Goal: Transaction & Acquisition: Purchase product/service

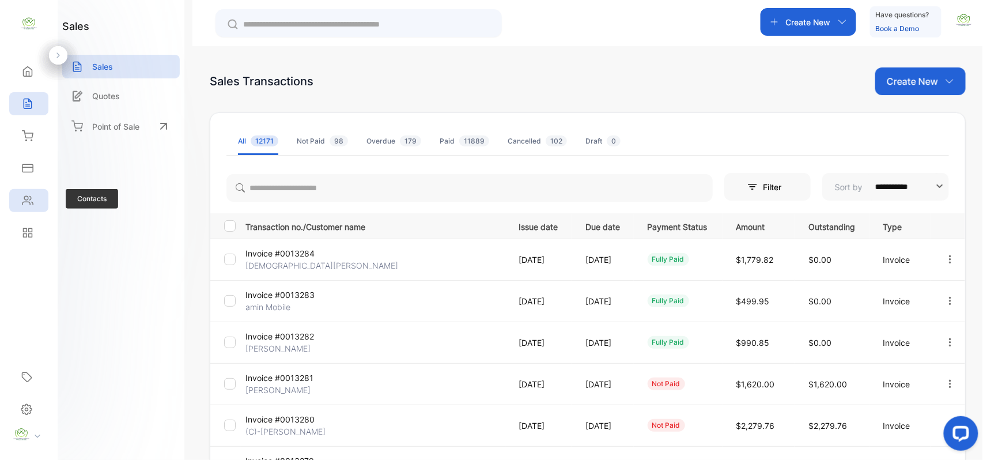
click at [44, 196] on div "Contacts" at bounding box center [28, 200] width 39 height 23
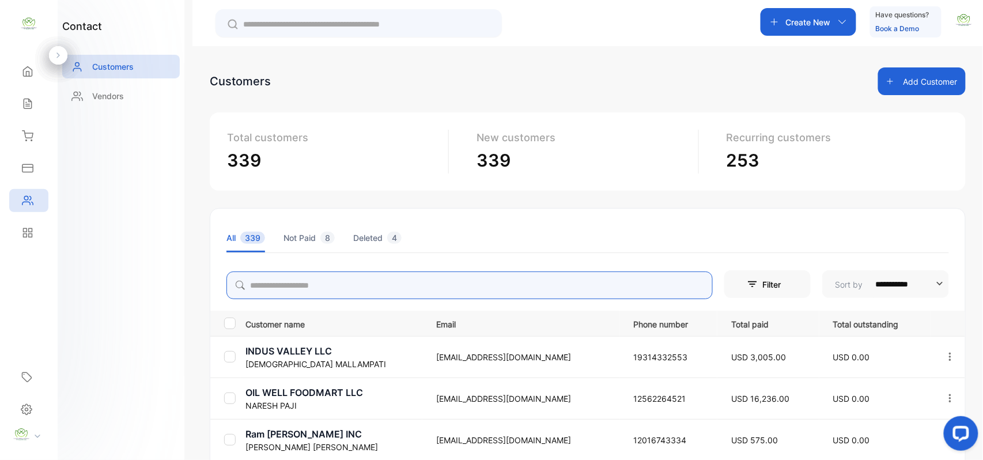
click at [397, 286] on input "search" at bounding box center [469, 285] width 486 height 28
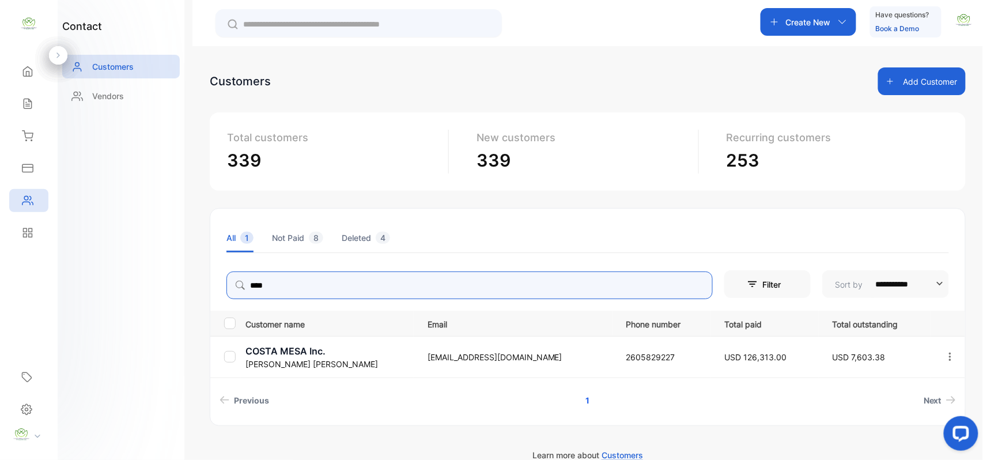
type input "****"
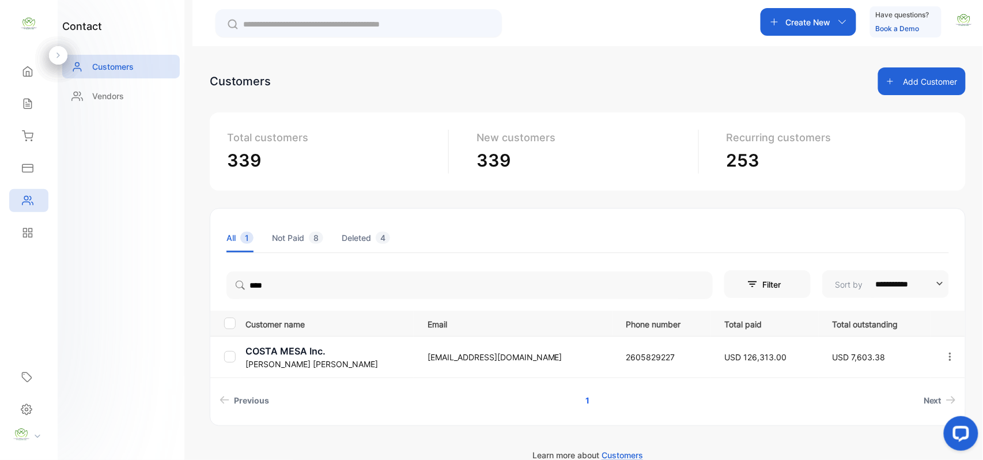
click at [295, 358] on p "ADAM ALOMARI" at bounding box center [329, 364] width 168 height 12
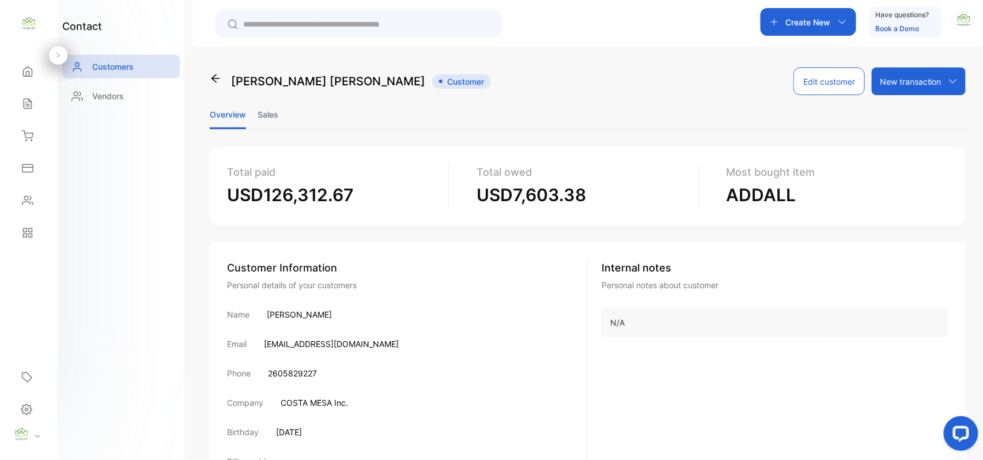
click at [266, 107] on li "Sales" at bounding box center [267, 114] width 21 height 29
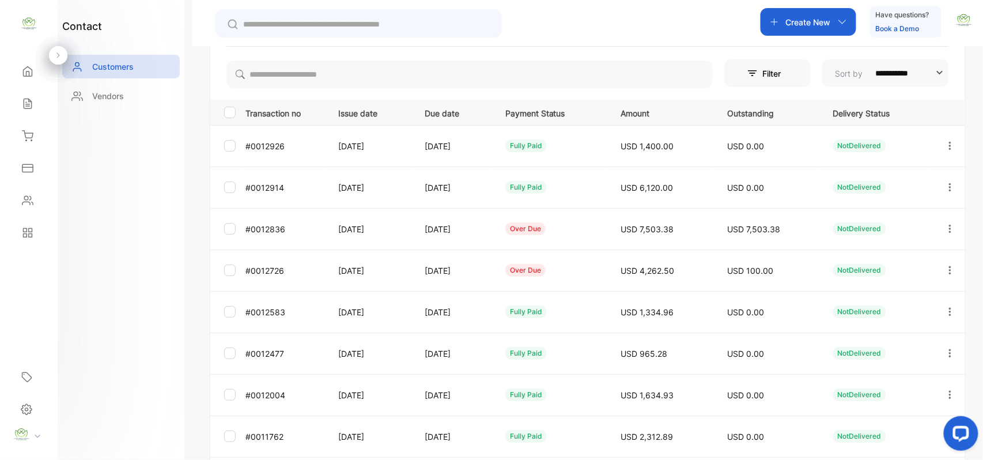
scroll to position [179, 0]
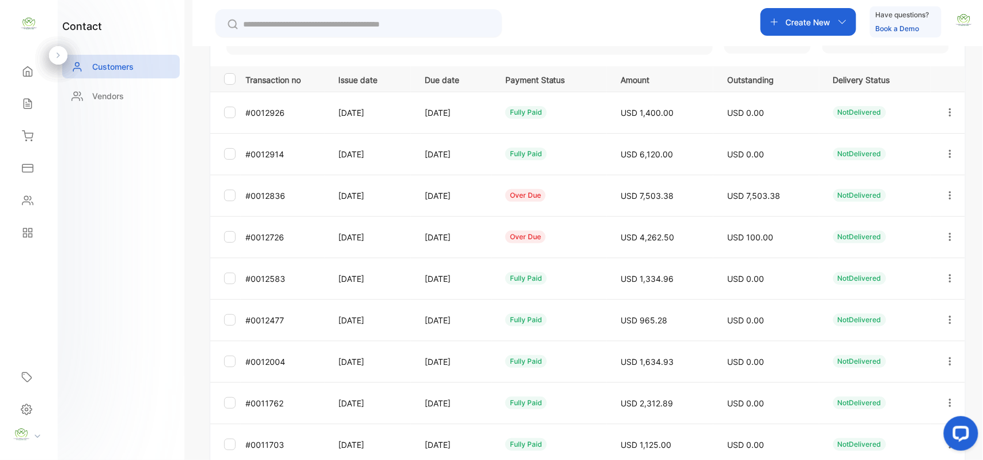
click at [946, 232] on icon "button" at bounding box center [950, 237] width 10 height 10
click at [901, 276] on div "View" at bounding box center [898, 271] width 130 height 23
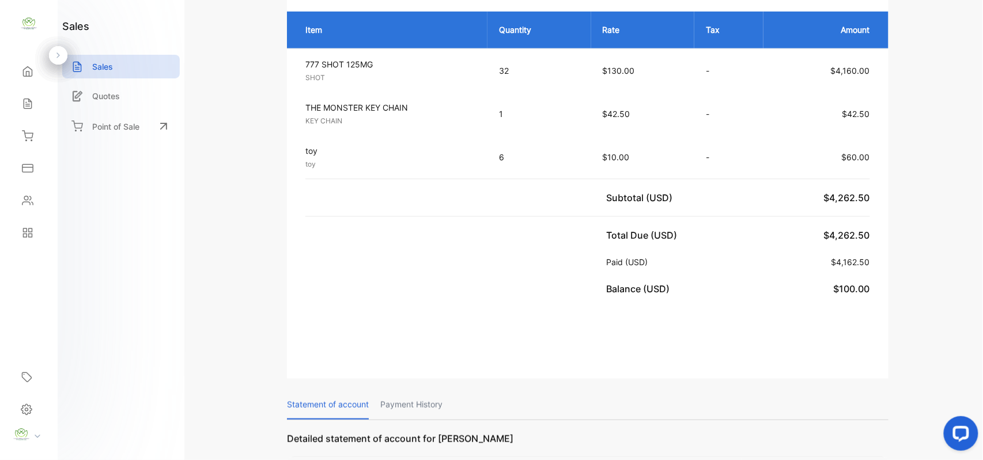
scroll to position [179, 0]
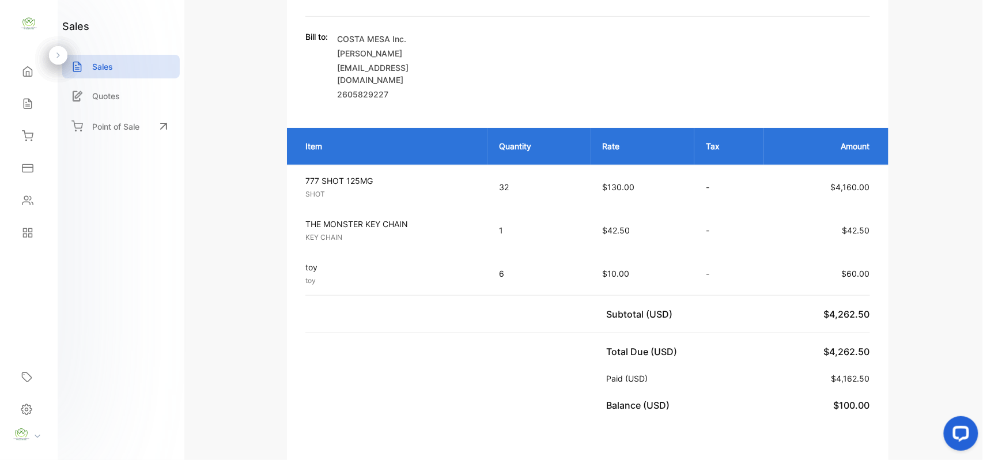
scroll to position [109, 0]
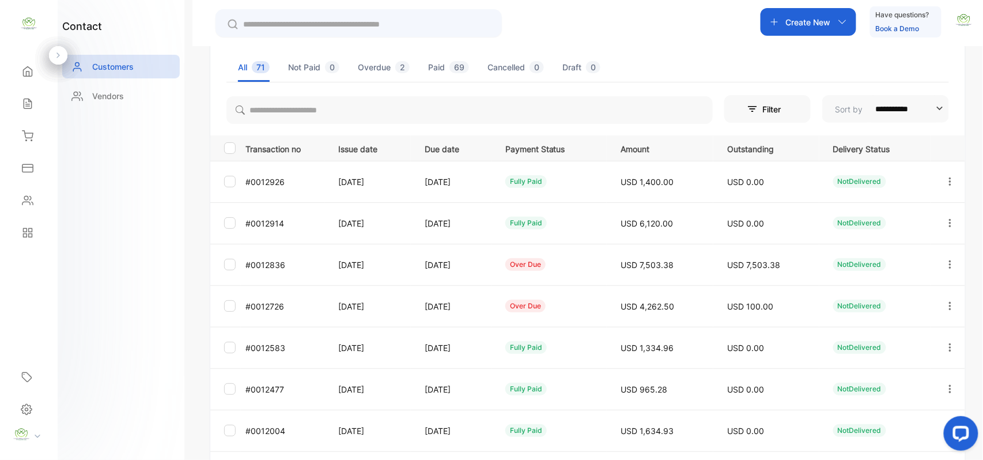
click at [950, 263] on icon "button" at bounding box center [950, 264] width 10 height 10
click at [922, 296] on div "View" at bounding box center [898, 299] width 130 height 23
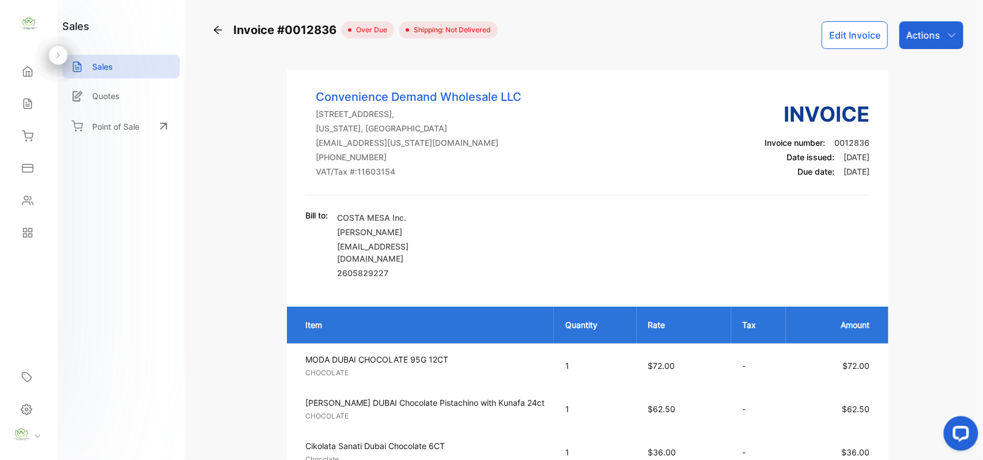
click at [938, 37] on div "Actions" at bounding box center [931, 35] width 64 height 28
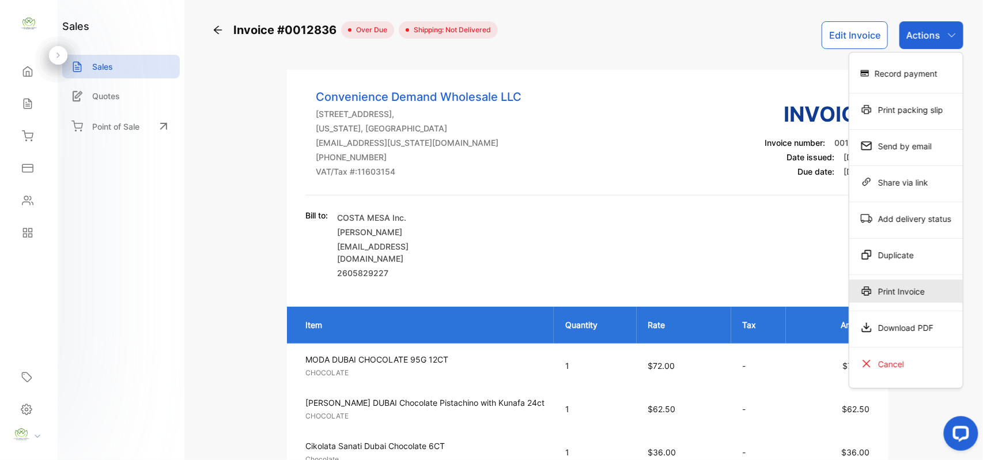
click at [908, 284] on div "Print Invoice" at bounding box center [905, 290] width 113 height 23
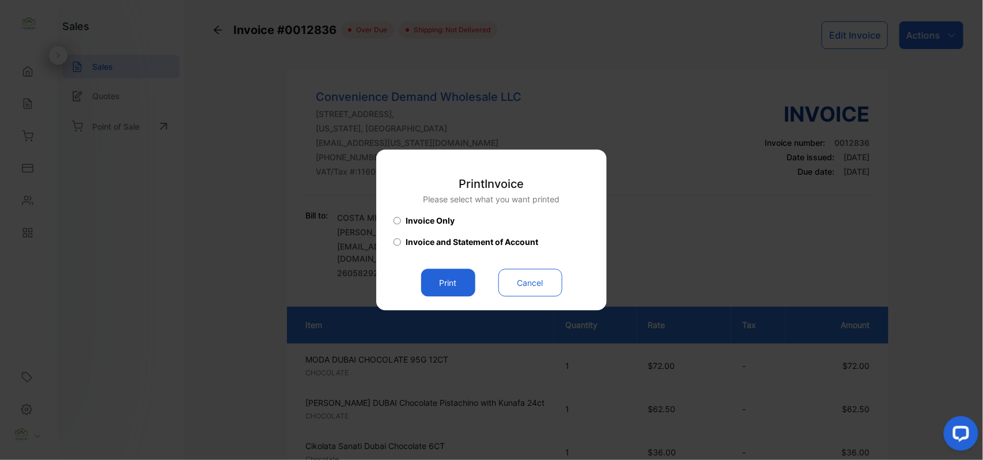
click at [439, 282] on button "Print" at bounding box center [448, 283] width 54 height 28
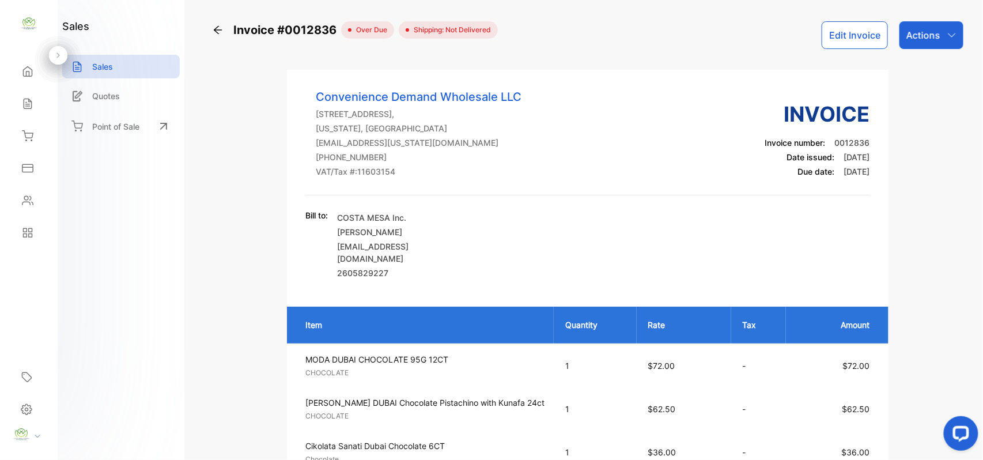
click at [17, 94] on div "Sales" at bounding box center [28, 103] width 39 height 23
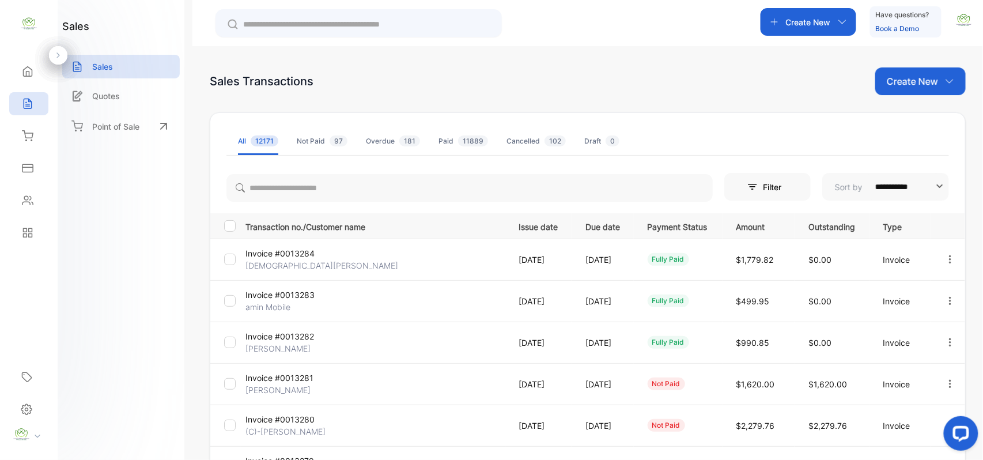
click at [38, 204] on div "Contacts" at bounding box center [28, 200] width 39 height 23
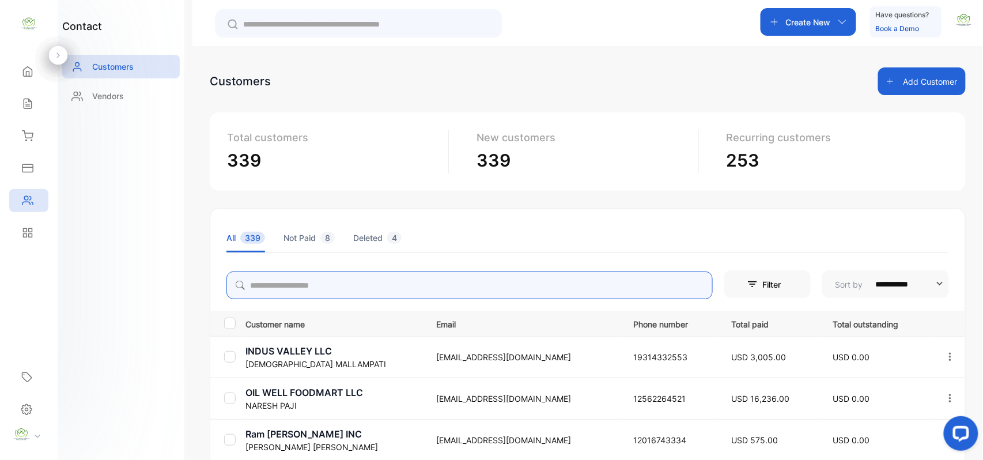
click at [377, 286] on input "search" at bounding box center [469, 285] width 486 height 28
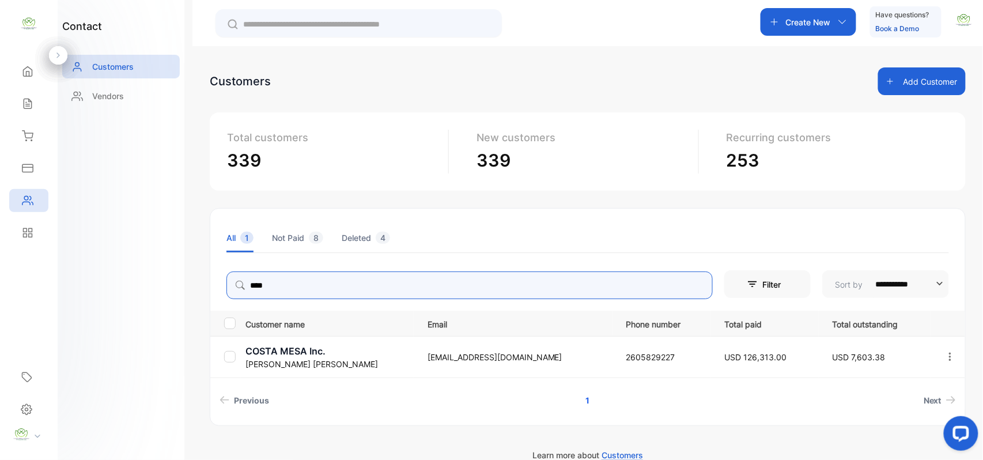
type input "****"
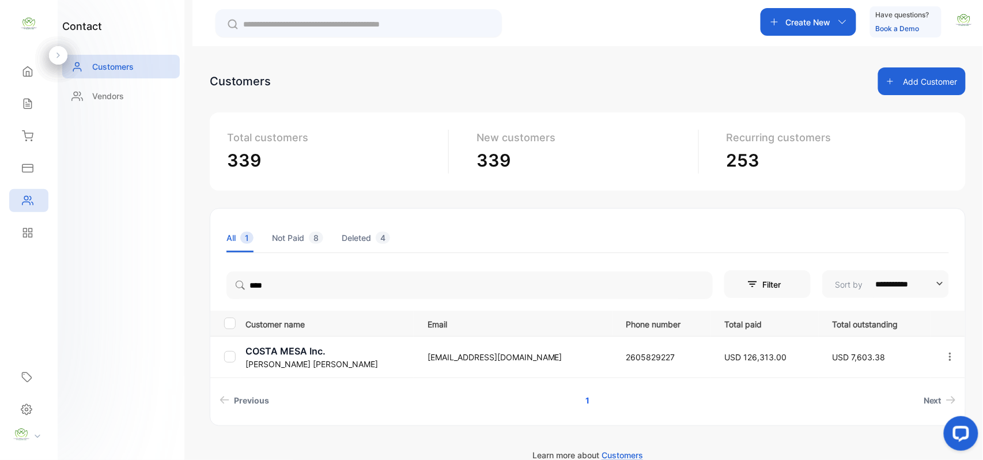
click at [296, 356] on p "COSTA MESA Inc." at bounding box center [329, 351] width 168 height 14
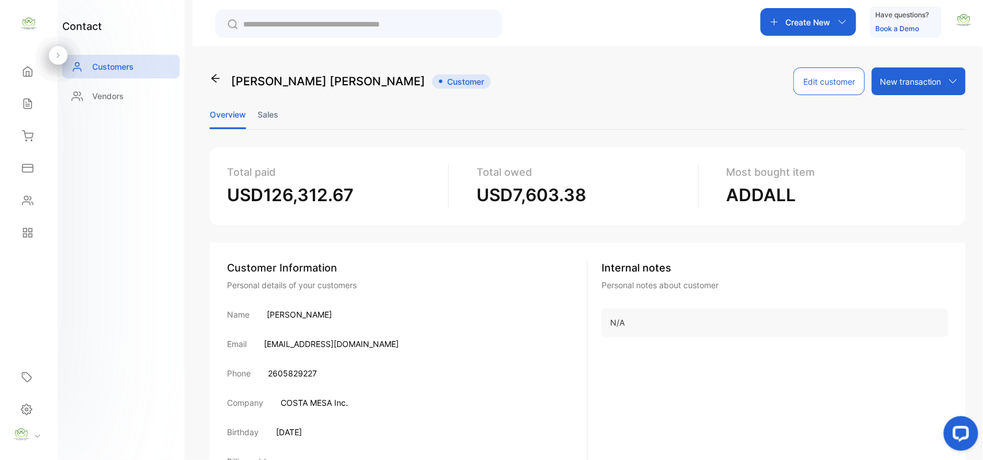
click at [263, 109] on li "Sales" at bounding box center [267, 114] width 21 height 29
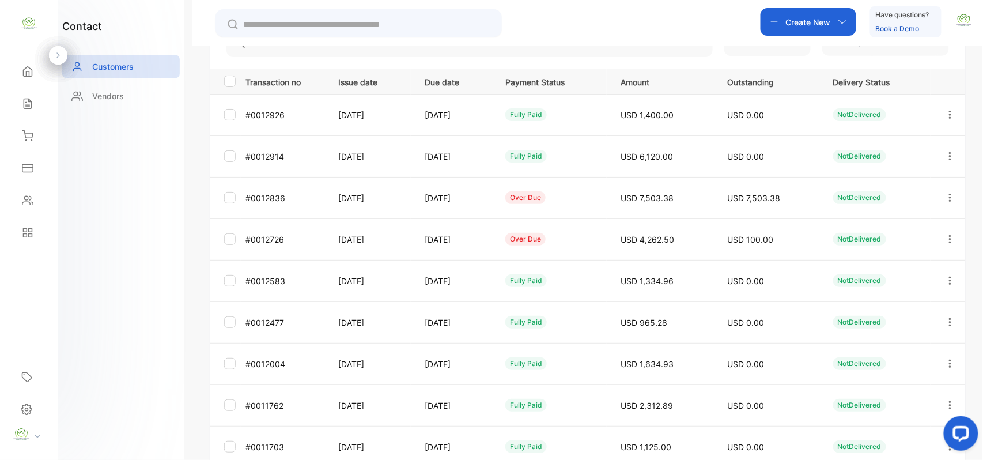
scroll to position [127, 0]
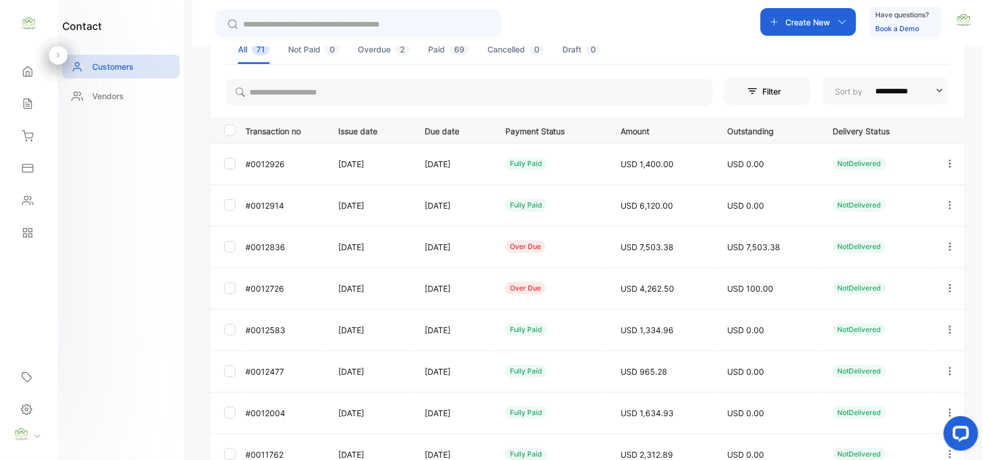
click at [945, 244] on icon "button" at bounding box center [950, 246] width 10 height 10
click at [925, 282] on div "View" at bounding box center [898, 281] width 130 height 23
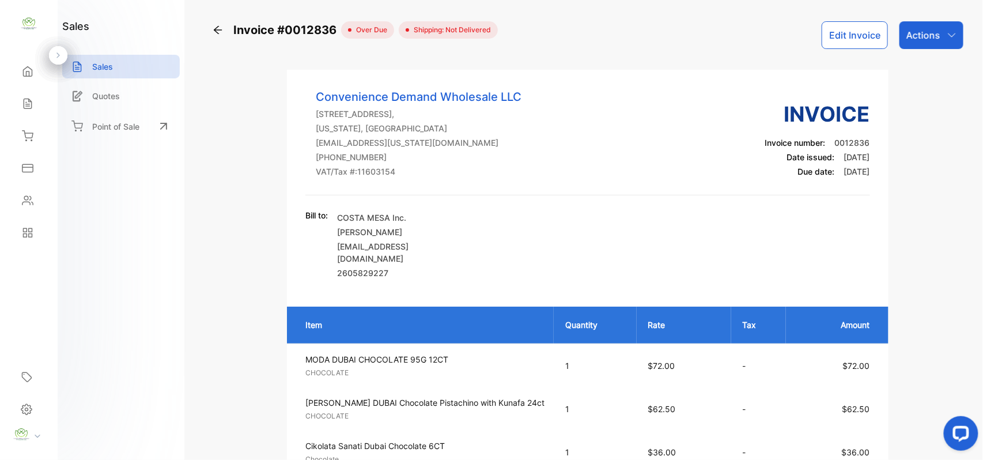
click at [827, 31] on button "Edit Invoice" at bounding box center [854, 35] width 66 height 28
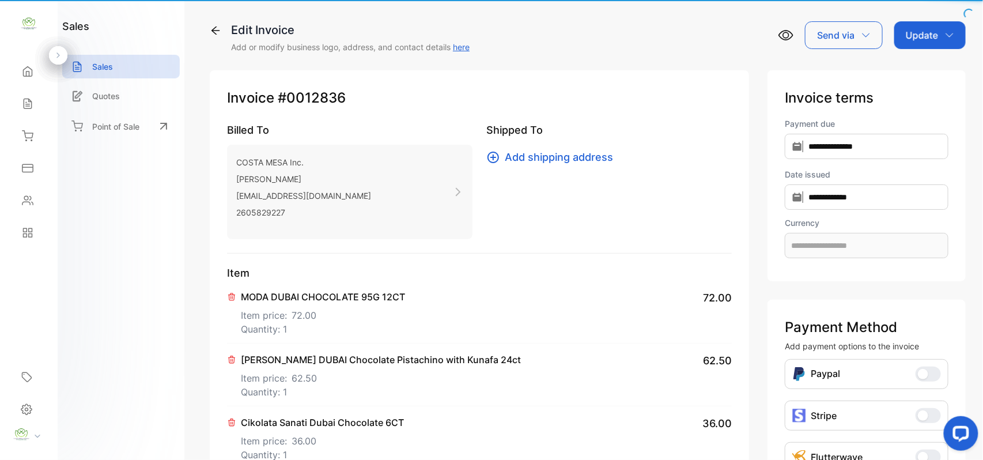
type input "**********"
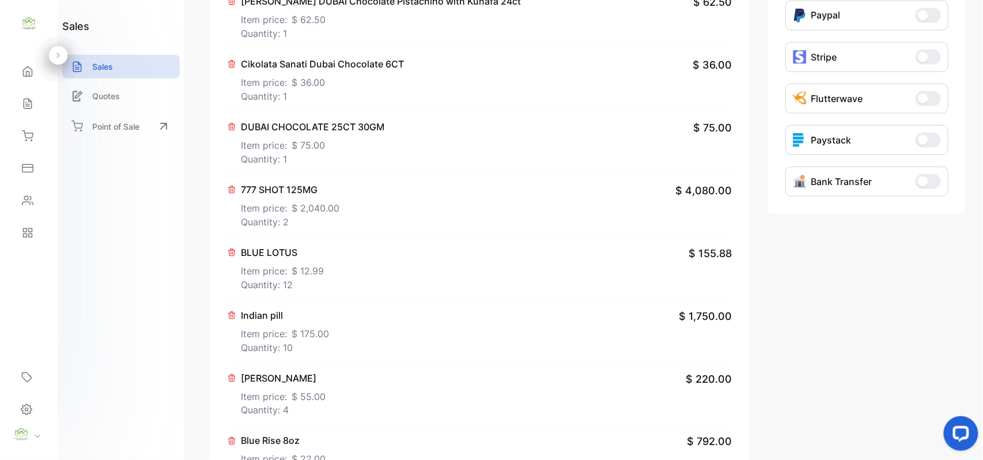
scroll to position [537, 0]
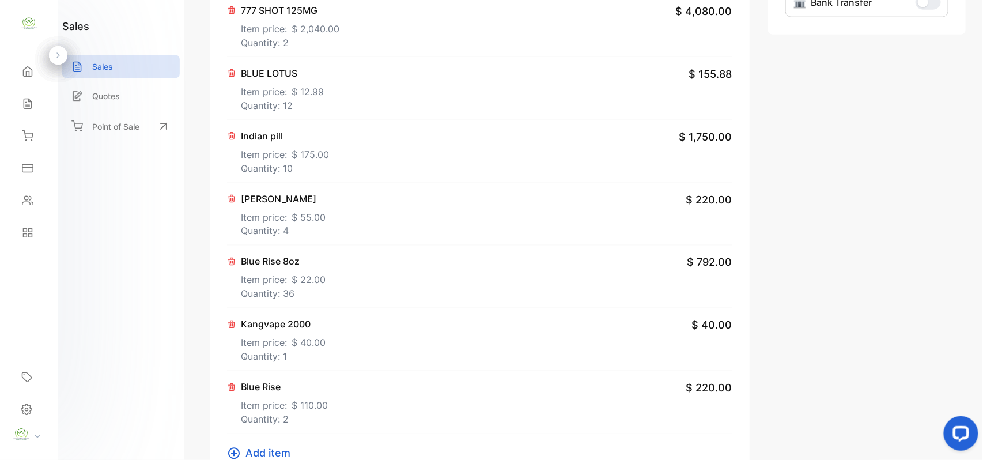
click at [306, 161] on span "$ 175.00" at bounding box center [309, 154] width 37 height 14
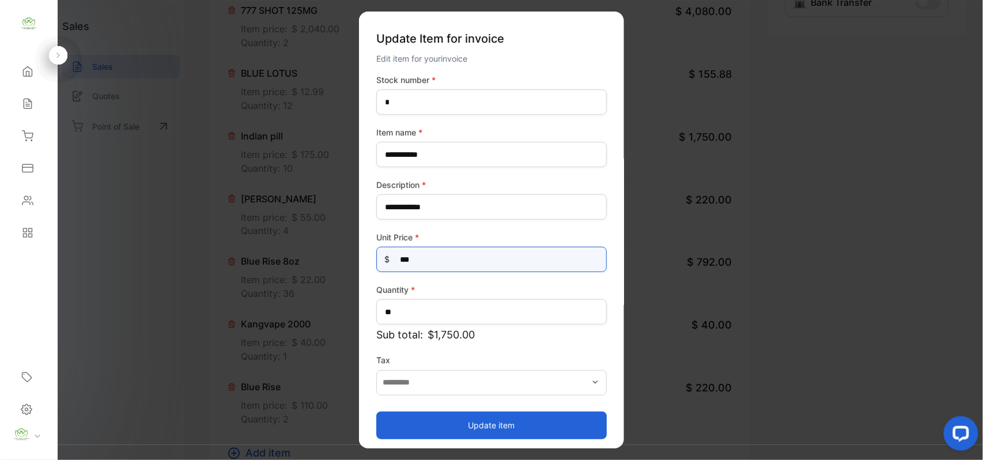
click at [433, 270] on Price-inputprice "***" at bounding box center [491, 259] width 230 height 25
type Price-inputprice "***"
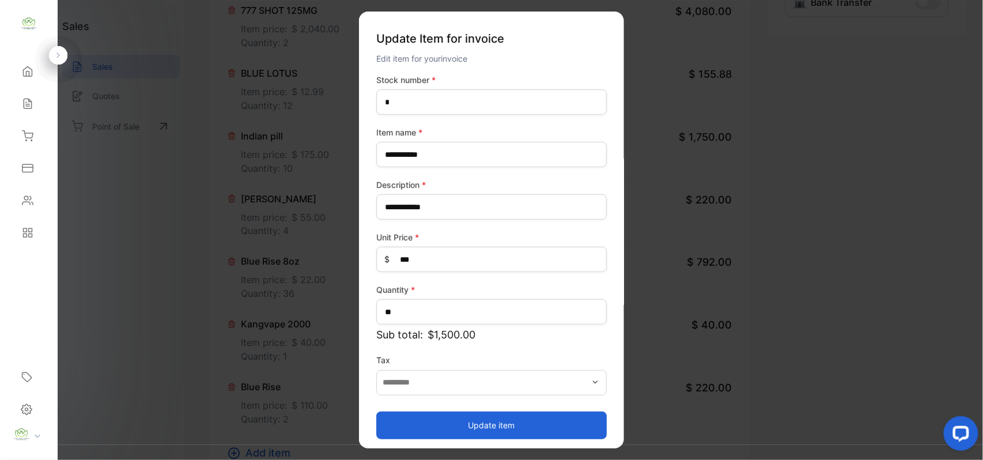
click at [438, 420] on button "Update item" at bounding box center [491, 425] width 230 height 28
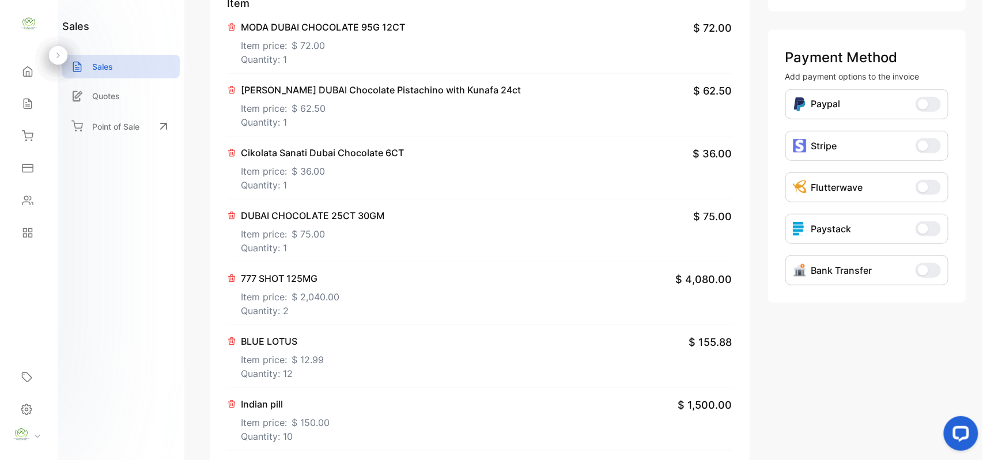
scroll to position [0, 0]
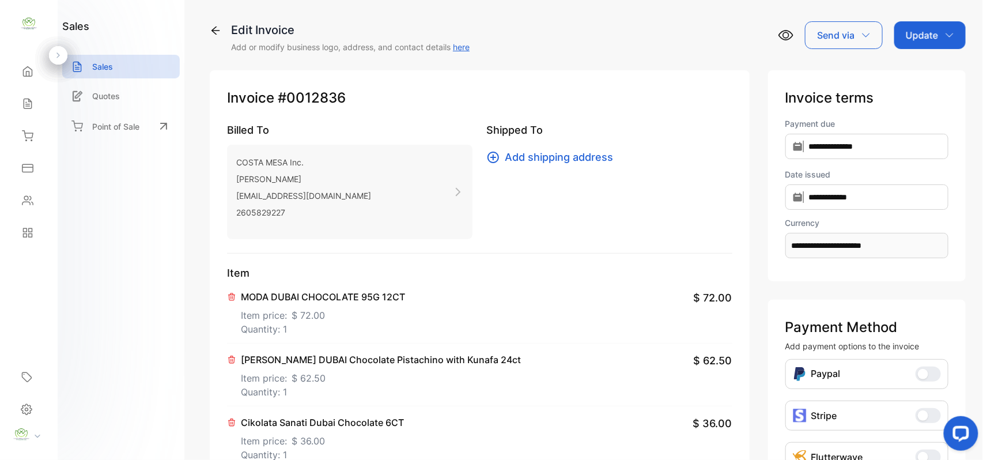
drag, startPoint x: 931, startPoint y: 30, endPoint x: 929, endPoint y: 47, distance: 17.5
click at [931, 31] on p "Update" at bounding box center [921, 35] width 32 height 14
click at [924, 70] on div "Invoice" at bounding box center [932, 73] width 66 height 23
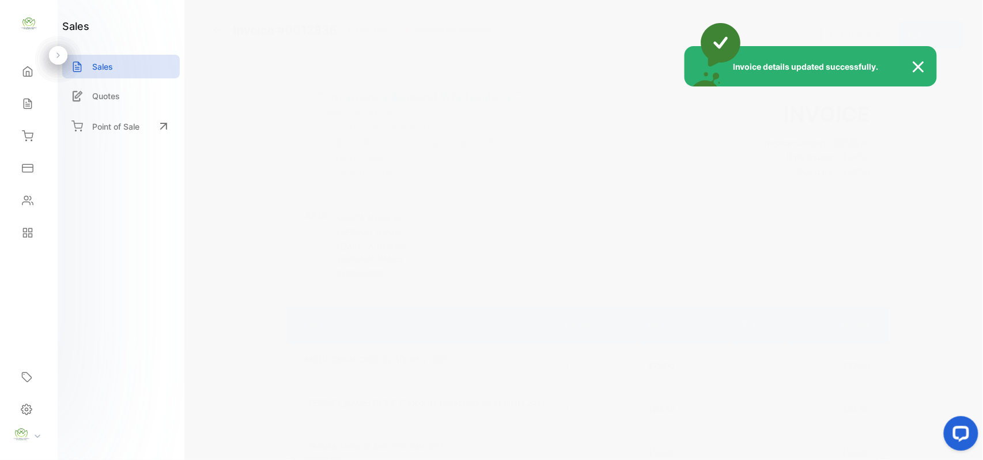
click at [929, 31] on div "Invoice details updated successfully." at bounding box center [491, 230] width 983 height 460
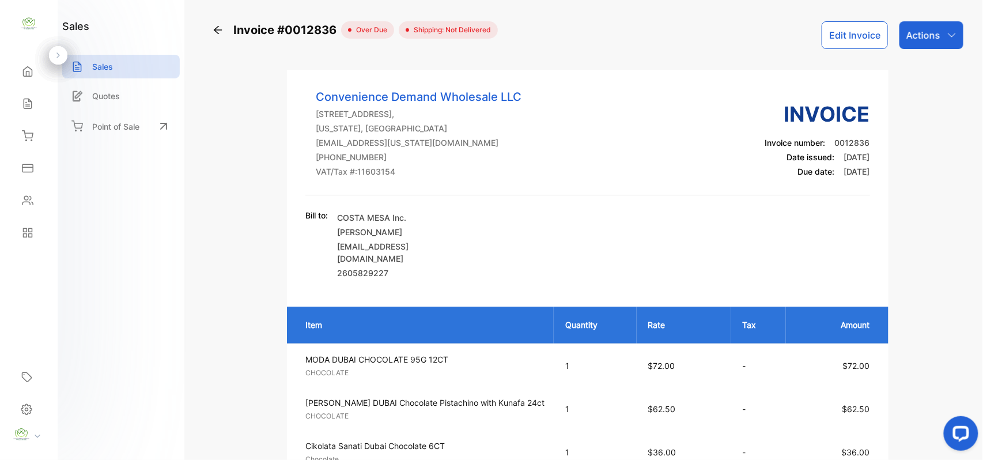
click at [929, 31] on p "Actions" at bounding box center [923, 35] width 34 height 14
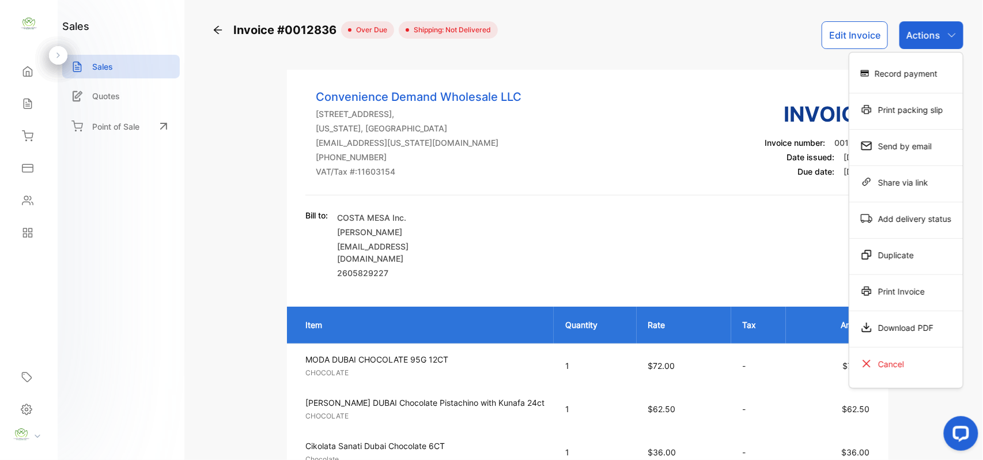
click at [904, 293] on div "Print Invoice" at bounding box center [905, 290] width 113 height 23
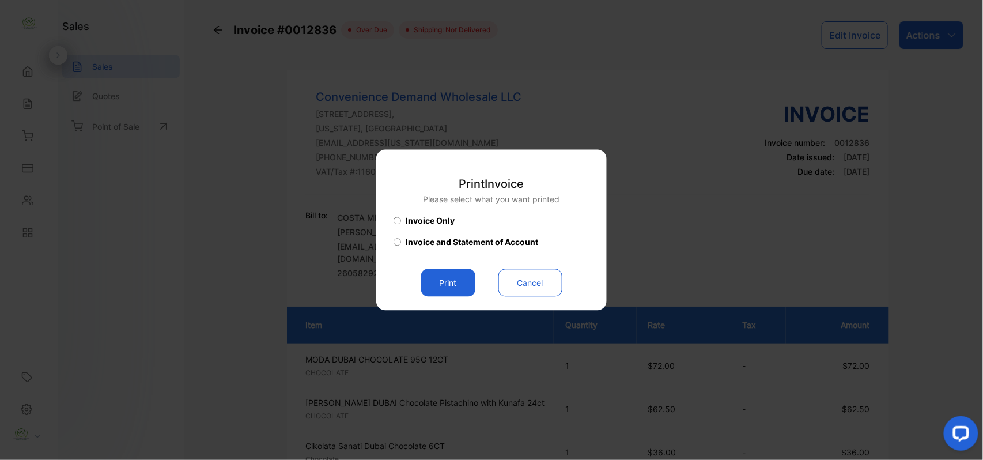
click at [450, 288] on button "Print" at bounding box center [448, 283] width 54 height 28
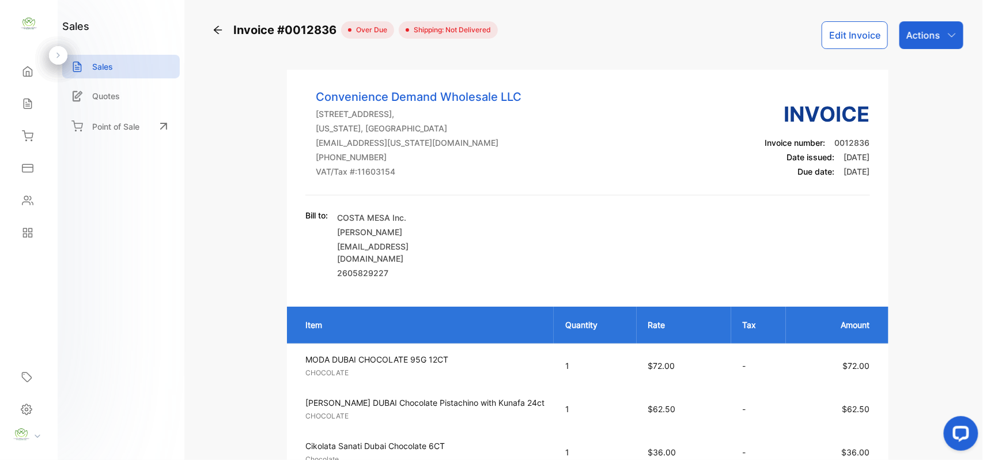
click at [15, 97] on div "Sales" at bounding box center [28, 103] width 39 height 23
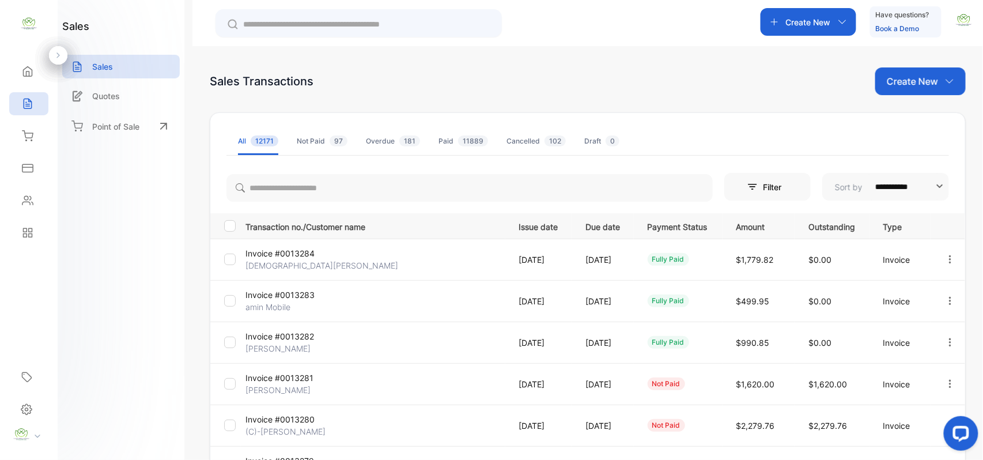
click at [929, 77] on p "Create New" at bounding box center [911, 81] width 51 height 14
click at [916, 109] on div "Invoice" at bounding box center [924, 119] width 81 height 23
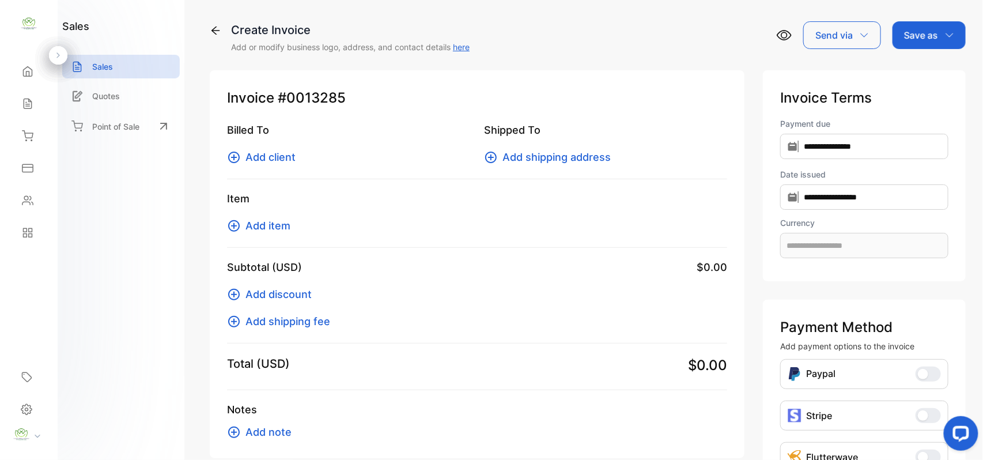
type input "**********"
click at [279, 156] on span "Add client" at bounding box center [270, 157] width 50 height 16
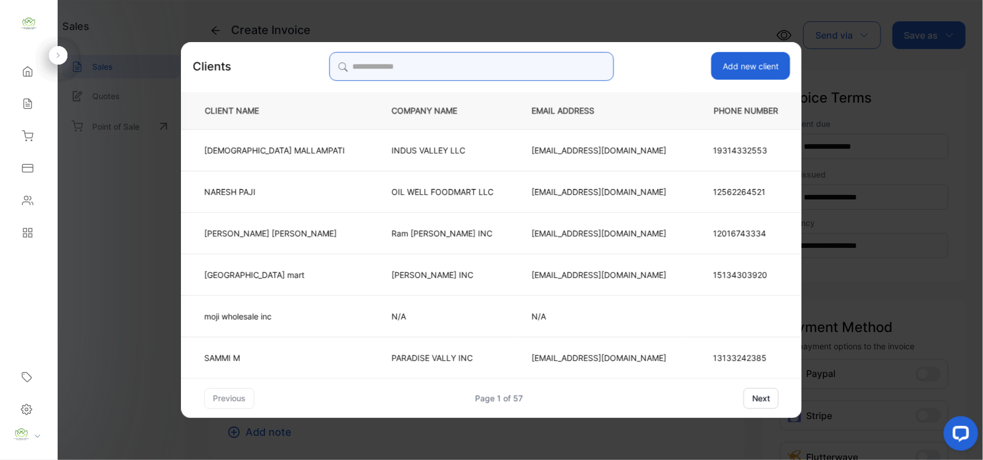
click at [479, 70] on input "search" at bounding box center [471, 66] width 285 height 29
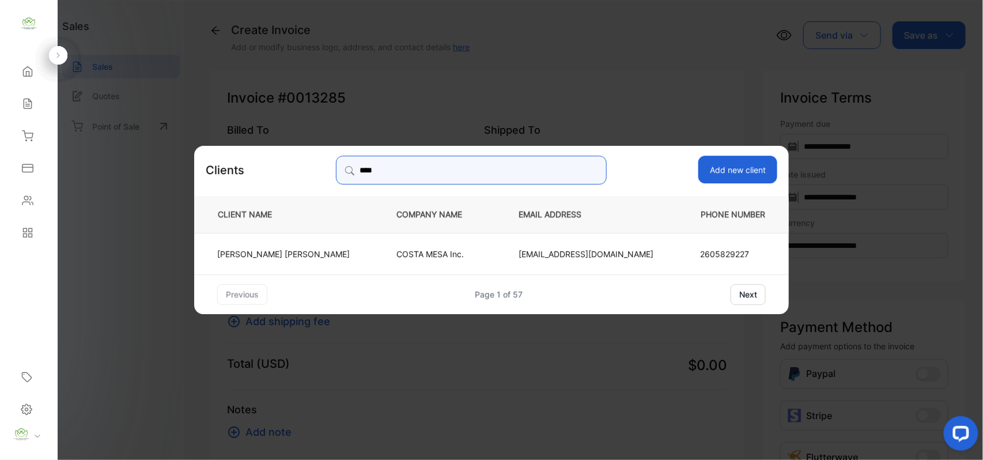
type input "****"
click at [331, 249] on p "ADAM ALOMARI" at bounding box center [283, 253] width 132 height 12
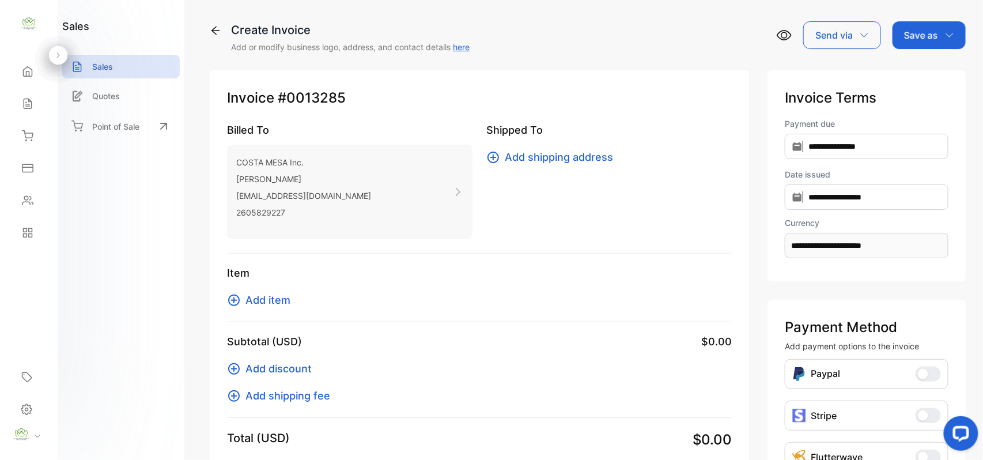
click at [274, 300] on span "Add item" at bounding box center [267, 300] width 45 height 16
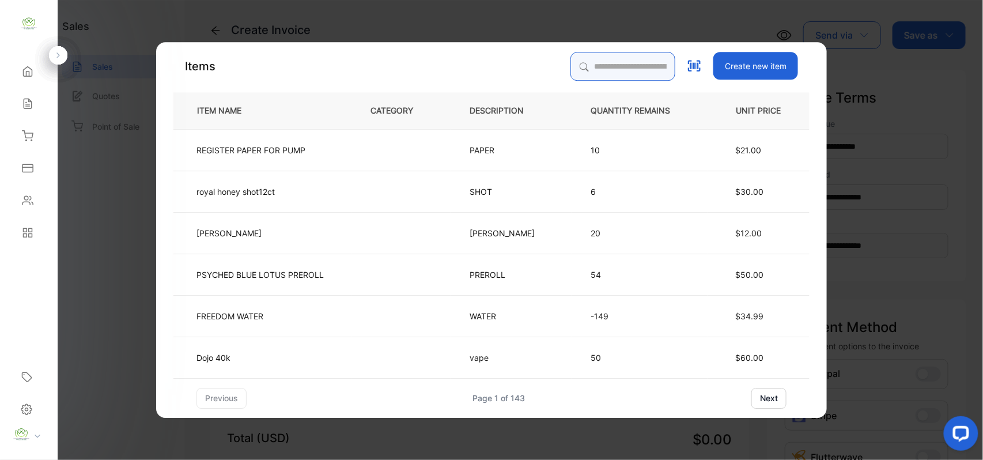
click at [602, 74] on input "search" at bounding box center [622, 66] width 105 height 29
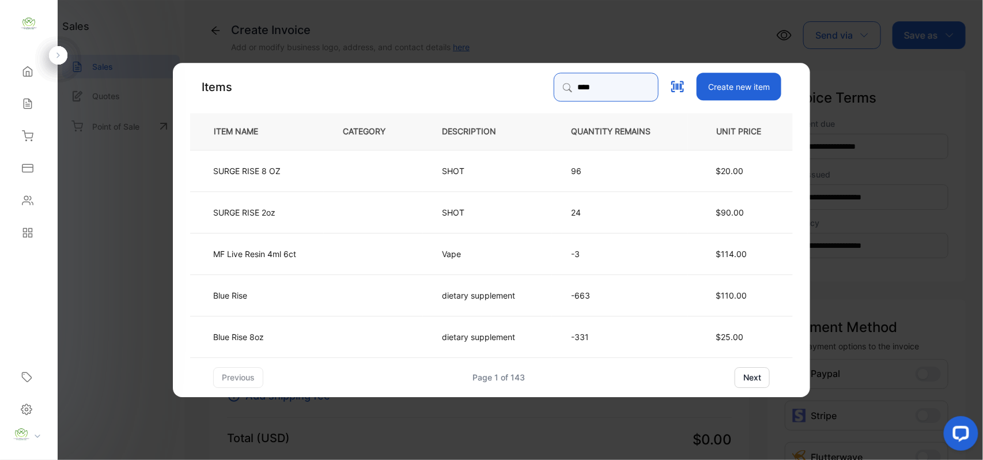
type input "****"
click at [306, 297] on td "Blue Rise" at bounding box center [257, 294] width 134 height 41
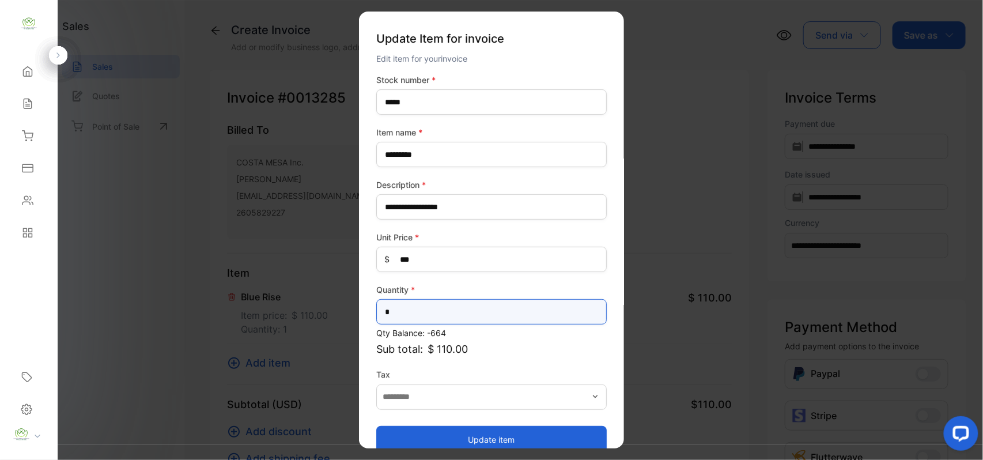
click at [487, 318] on input "*" at bounding box center [491, 311] width 230 height 25
type input "*"
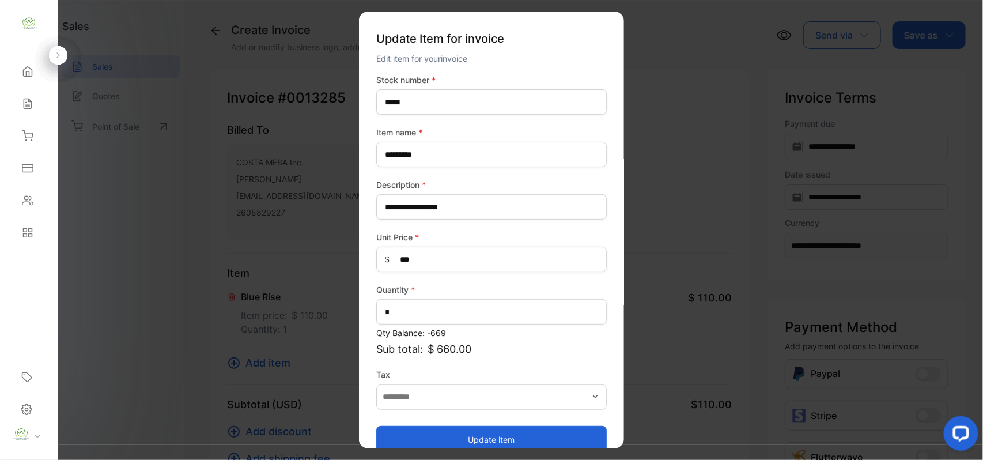
click at [491, 435] on button "Update item" at bounding box center [491, 439] width 230 height 28
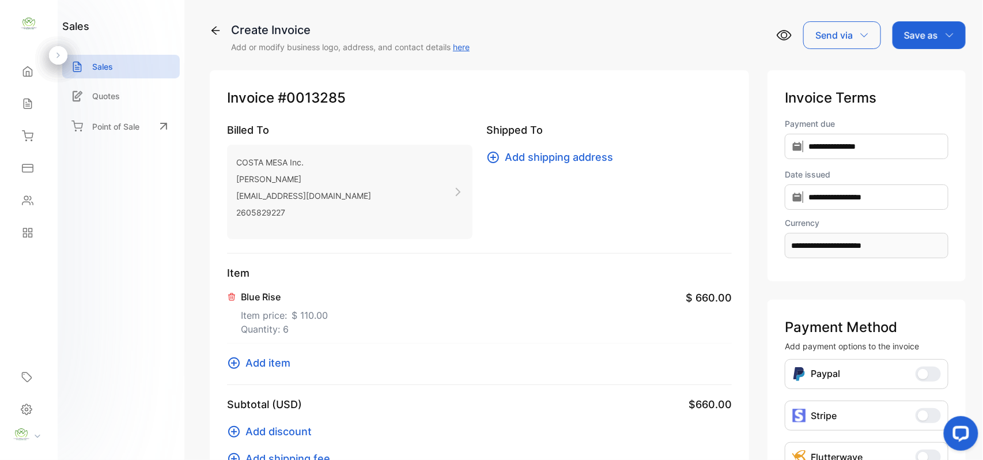
click at [266, 354] on div "Item Blue Rise Item price: $ 110.00 Quantity: 6 $ 660.00 Add item" at bounding box center [479, 325] width 505 height 120
click at [266, 355] on span "Add item" at bounding box center [267, 363] width 45 height 16
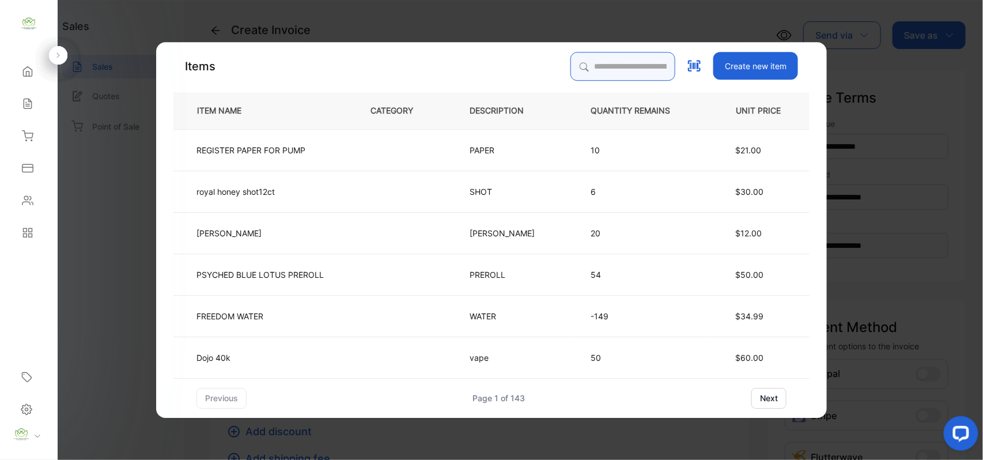
click at [632, 58] on input "search" at bounding box center [622, 66] width 105 height 29
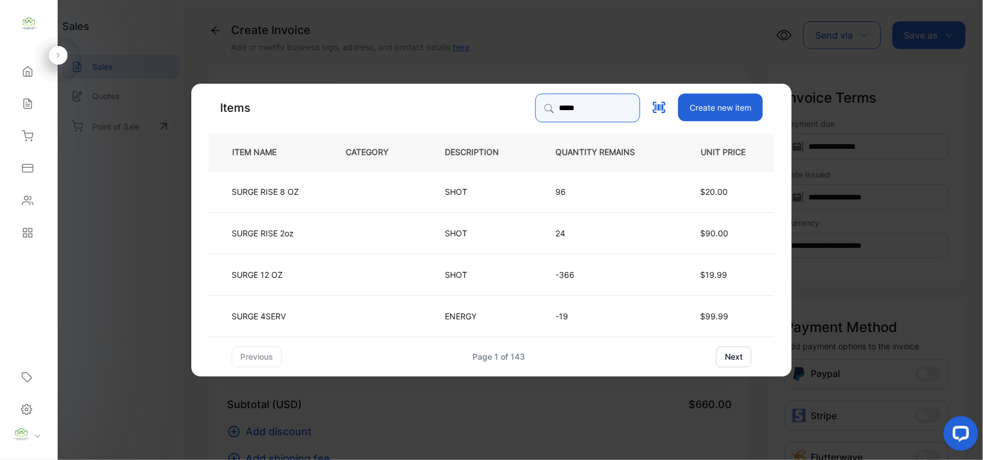
type input "*****"
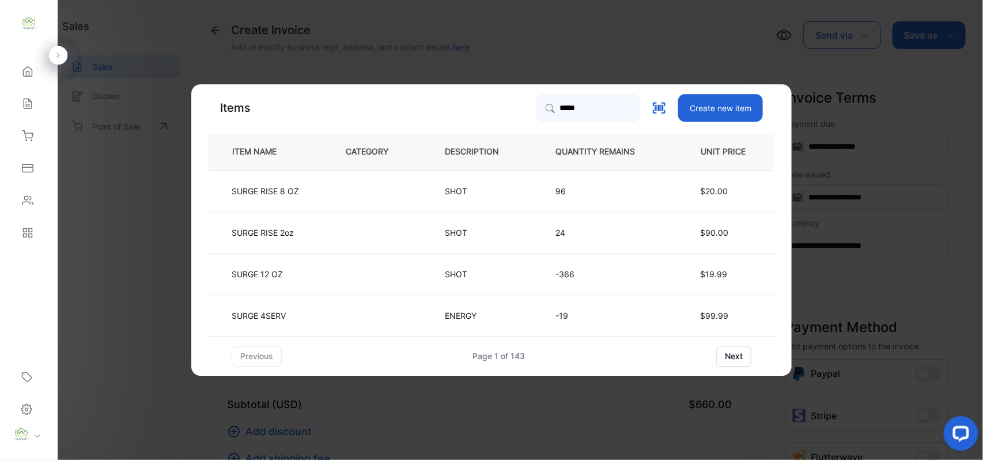
click at [342, 228] on td at bounding box center [376, 231] width 99 height 41
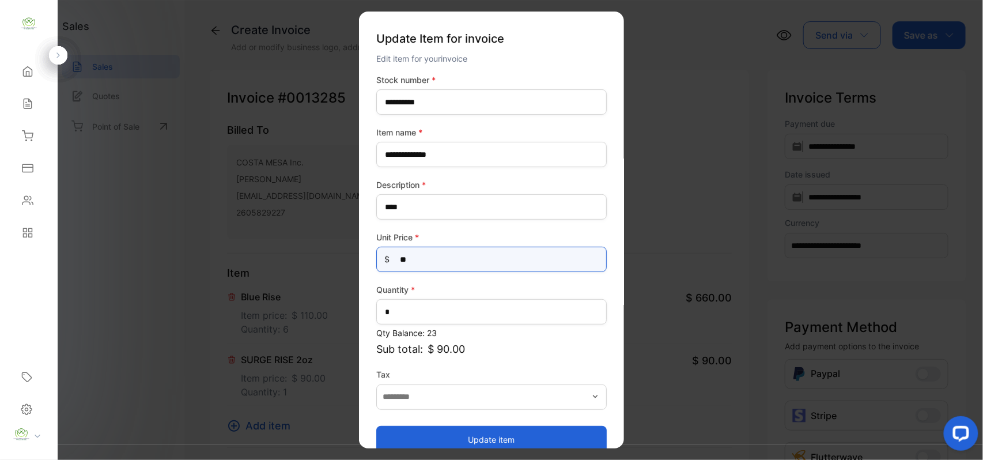
click at [487, 256] on Price-inputprice "**" at bounding box center [491, 259] width 230 height 25
type Price-inputprice "*"
type Price-inputprice "***"
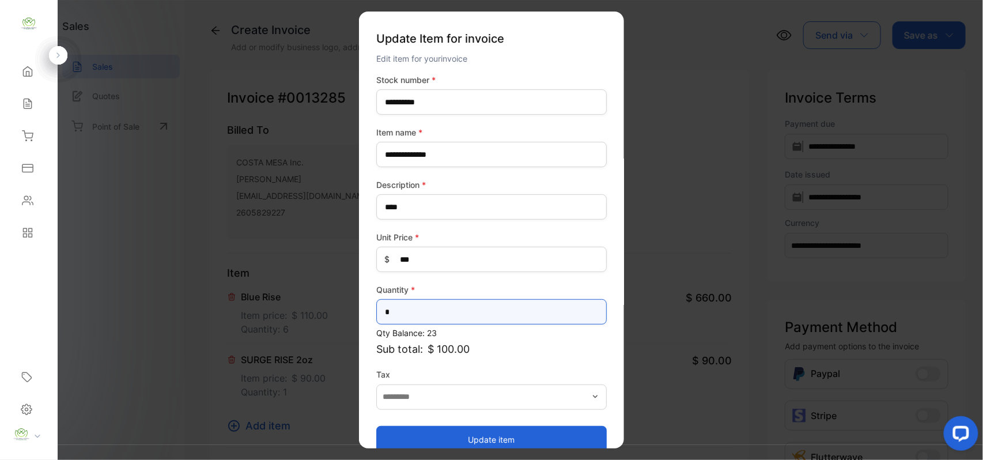
click at [452, 308] on input "*" at bounding box center [491, 311] width 230 height 25
type input "*"
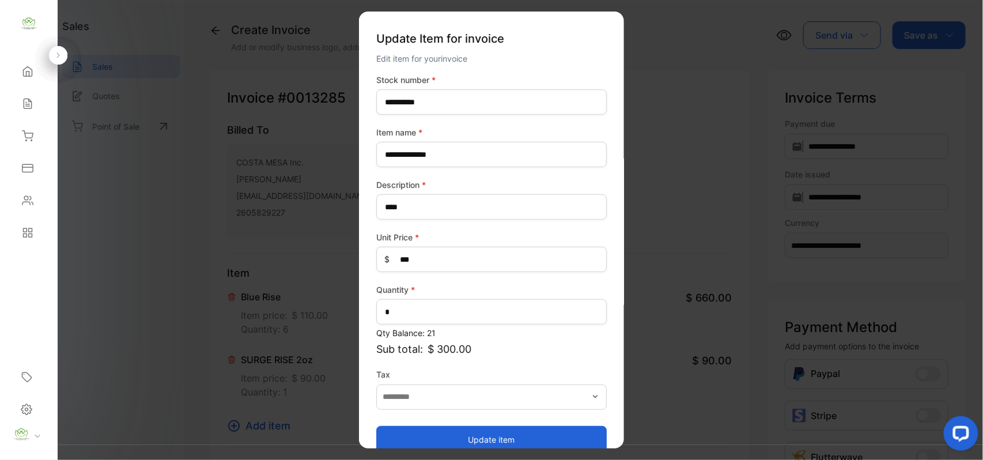
click at [437, 434] on button "Update item" at bounding box center [491, 439] width 230 height 28
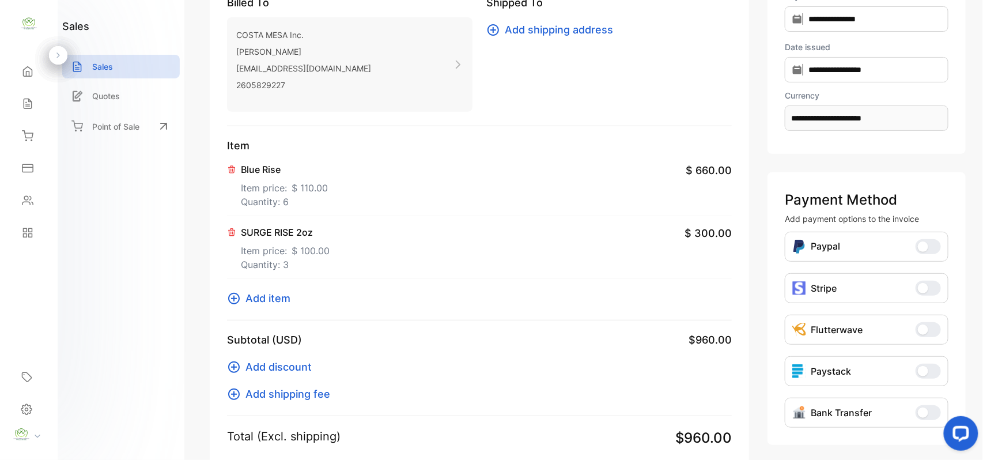
scroll to position [179, 0]
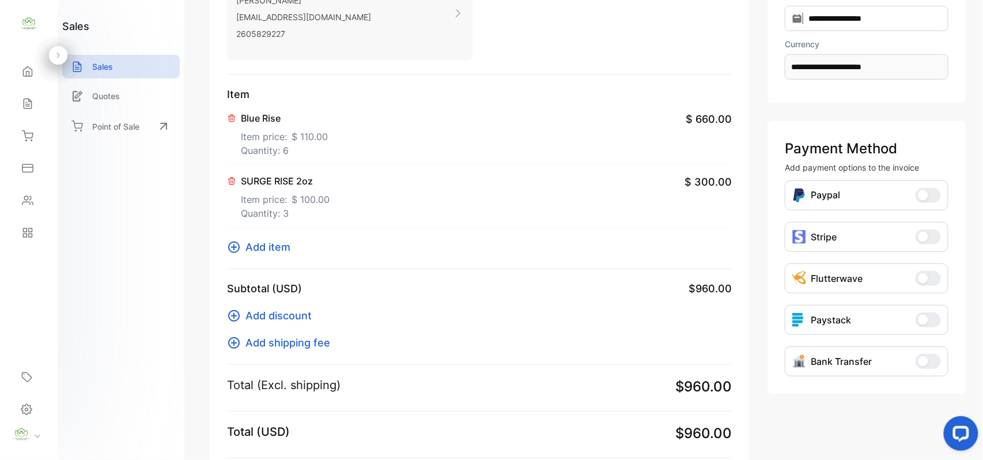
click at [247, 247] on span "Add item" at bounding box center [267, 247] width 45 height 16
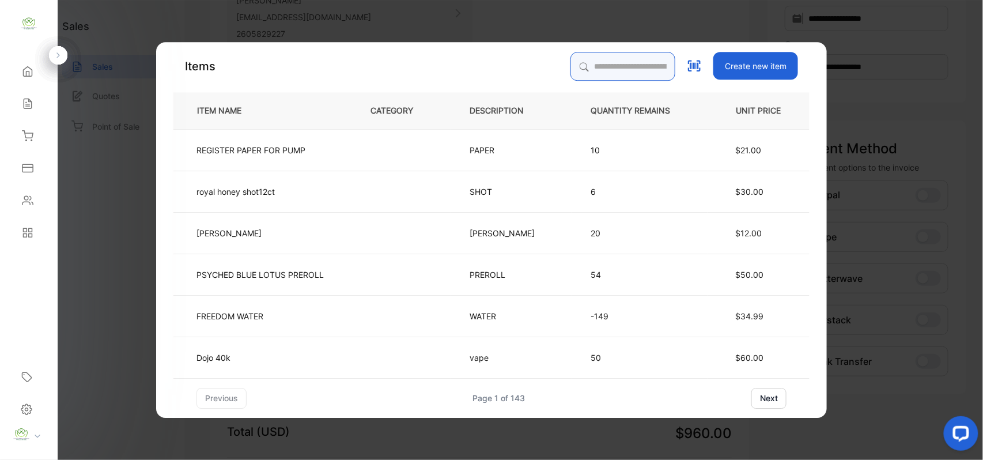
click at [579, 61] on input "search" at bounding box center [622, 66] width 105 height 29
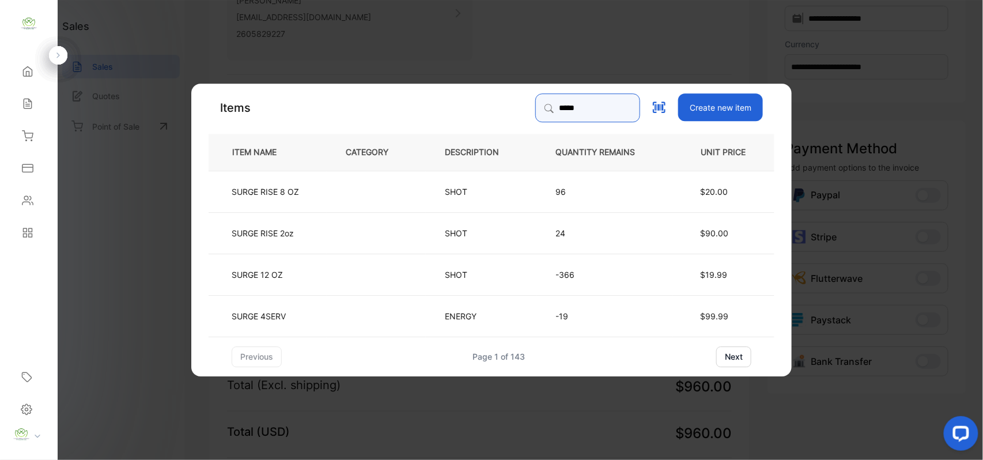
type input "*****"
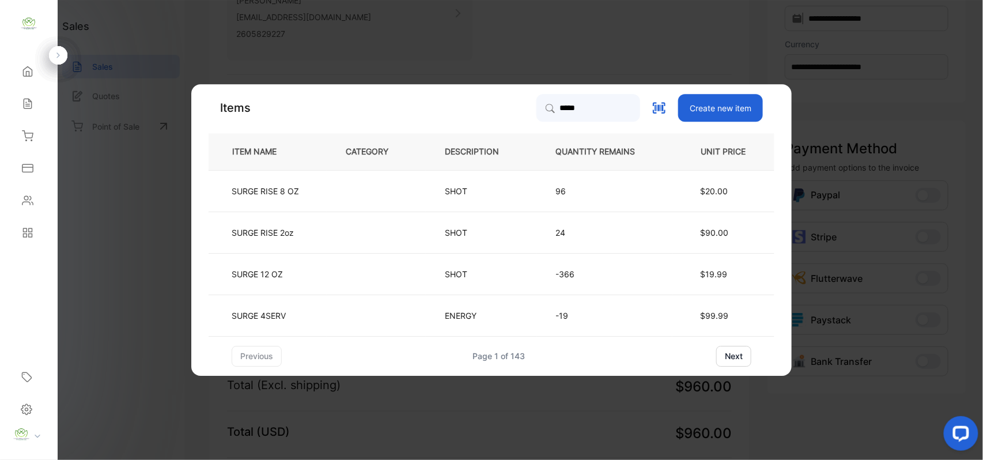
click at [427, 194] on td "SHOT" at bounding box center [481, 190] width 111 height 41
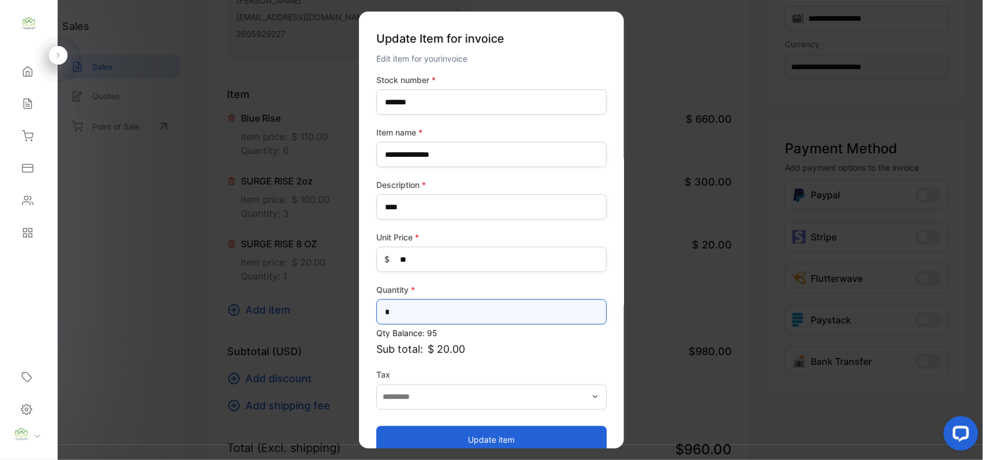
click at [550, 318] on input "*" at bounding box center [491, 311] width 230 height 25
type input "*"
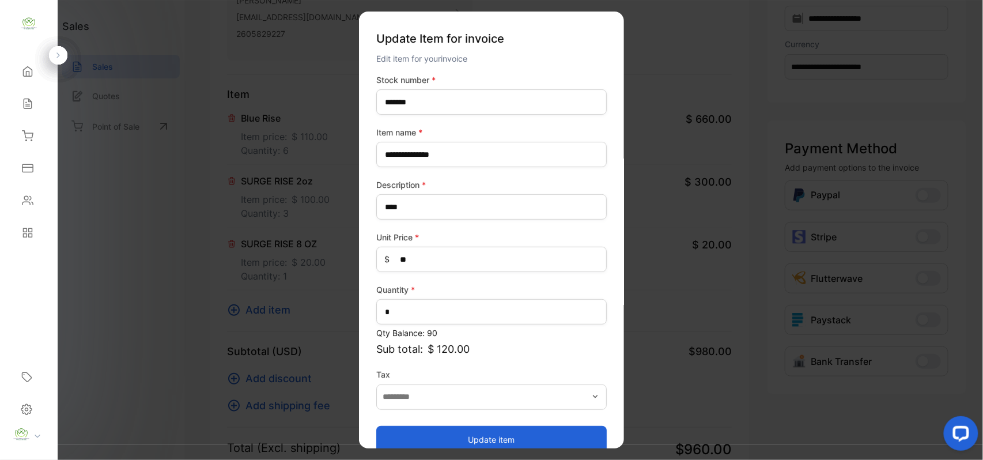
click at [490, 432] on button "Update item" at bounding box center [491, 439] width 230 height 28
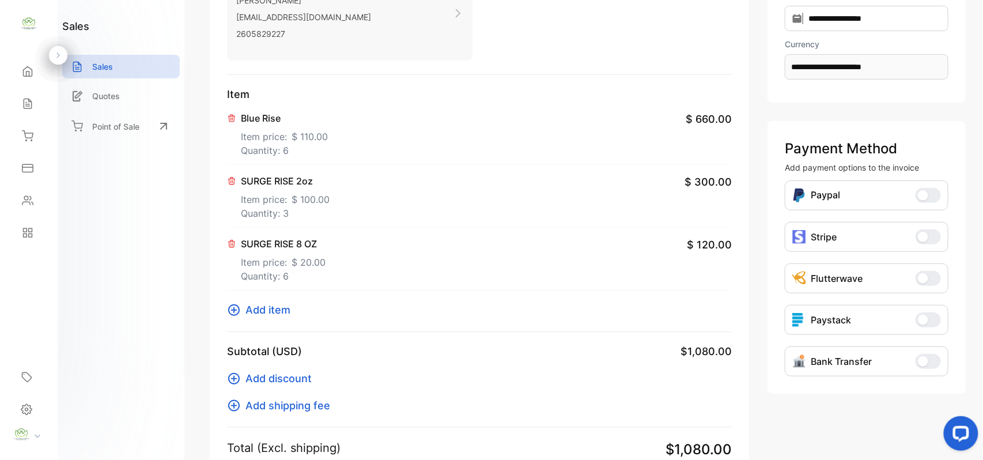
click at [261, 306] on span "Add item" at bounding box center [267, 310] width 45 height 16
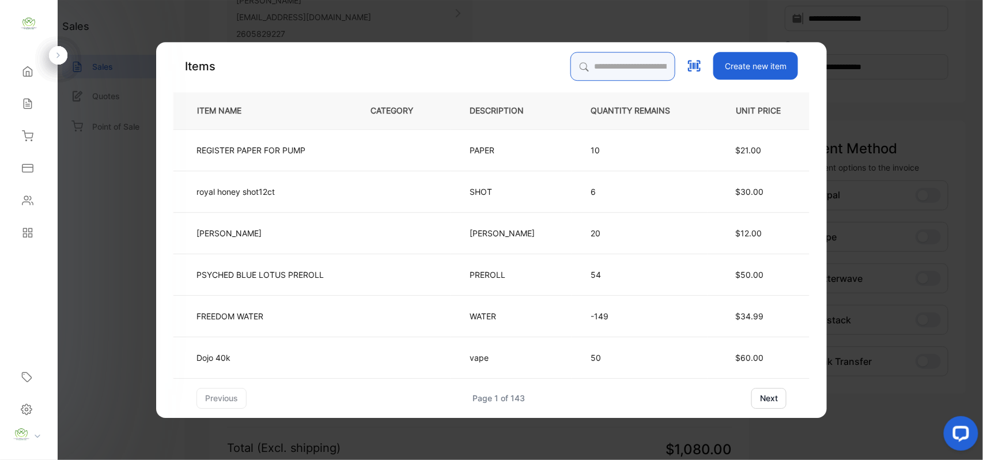
click at [600, 67] on input "search" at bounding box center [622, 66] width 105 height 29
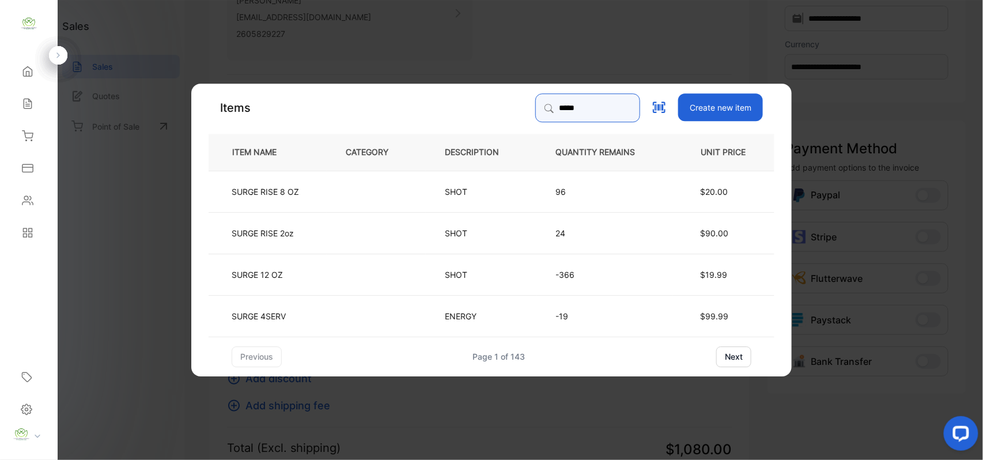
type input "*****"
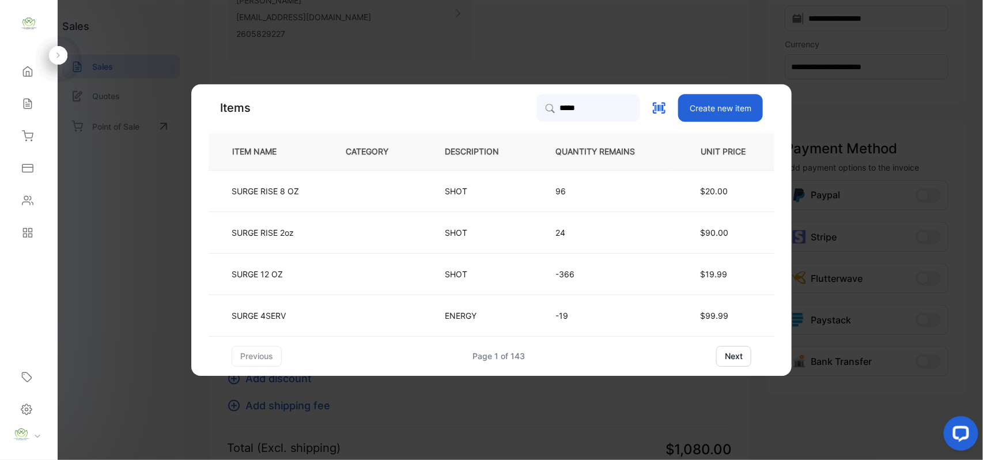
click at [310, 270] on td "SURGE 12 OZ" at bounding box center [268, 273] width 118 height 41
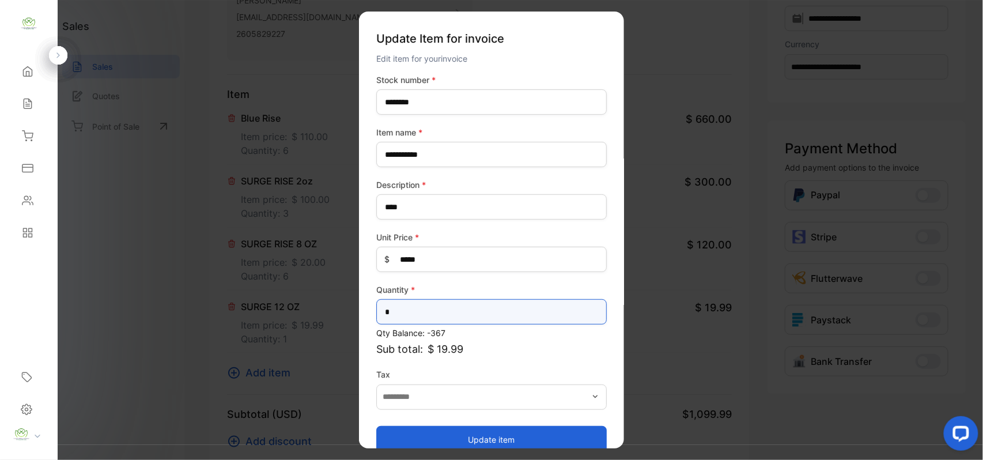
click at [422, 316] on input "*" at bounding box center [491, 311] width 230 height 25
type input "*"
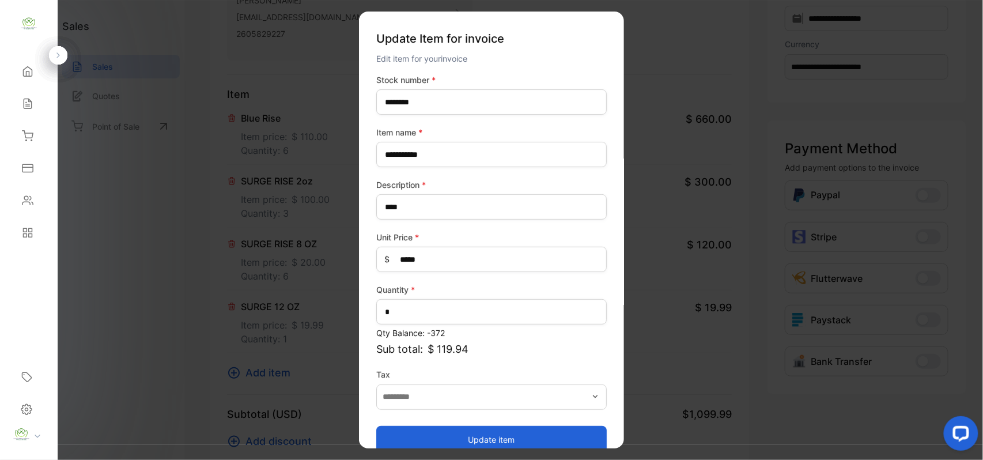
click at [444, 437] on button "Update item" at bounding box center [491, 439] width 230 height 28
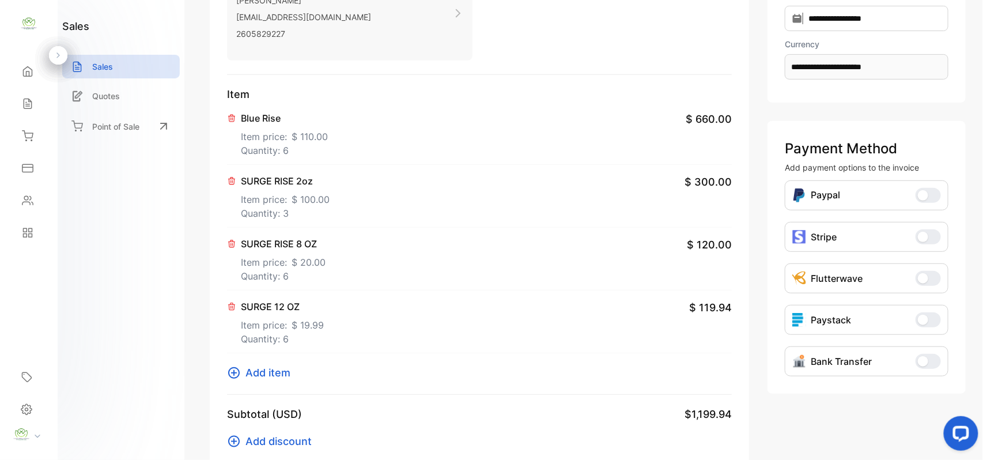
click at [268, 369] on span "Add item" at bounding box center [267, 373] width 45 height 16
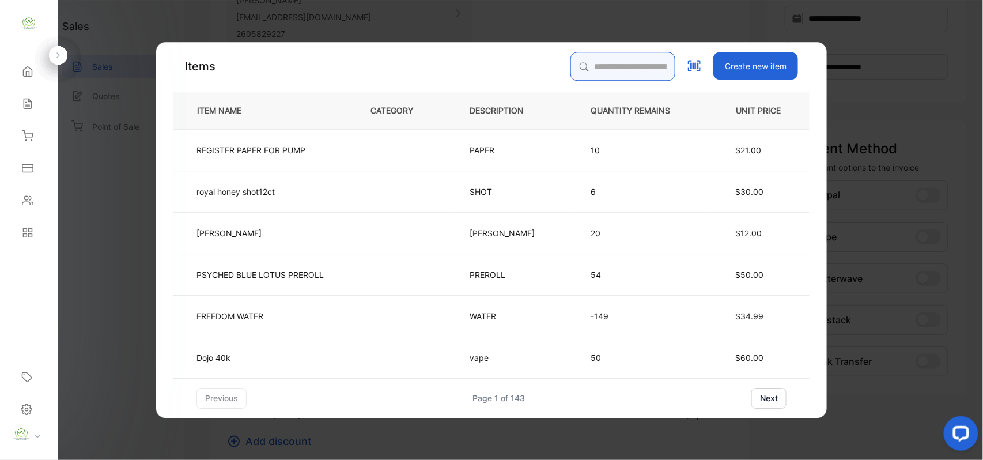
click at [603, 67] on input "search" at bounding box center [622, 66] width 105 height 29
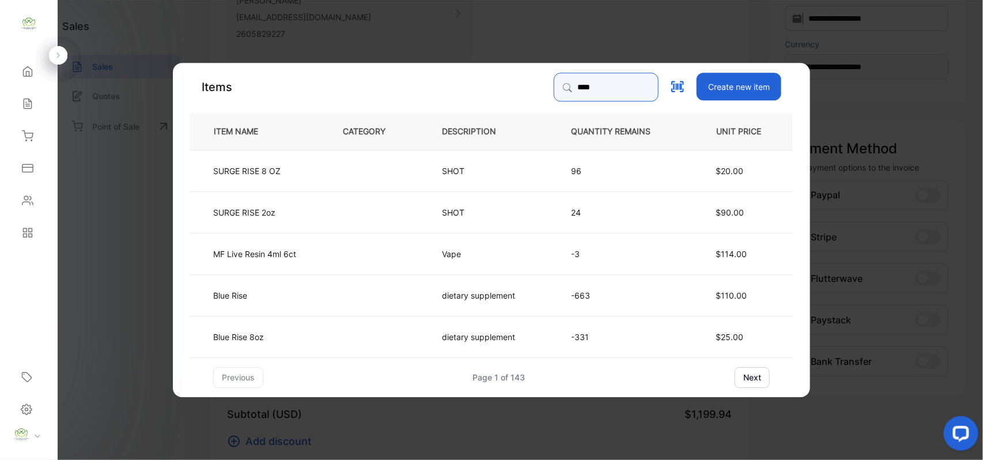
type input "****"
drag, startPoint x: 353, startPoint y: 323, endPoint x: 361, endPoint y: 321, distance: 8.1
click at [361, 321] on td at bounding box center [373, 335] width 99 height 41
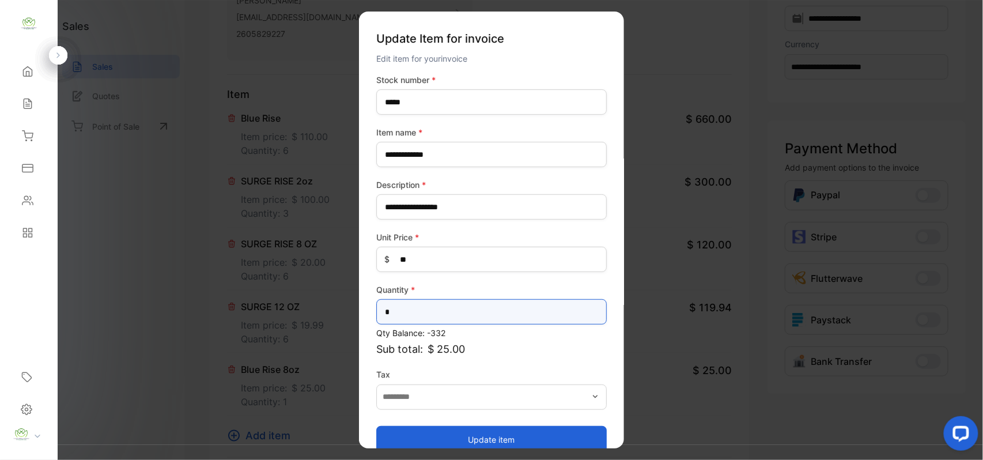
click at [459, 313] on input "*" at bounding box center [491, 311] width 230 height 25
type input "**"
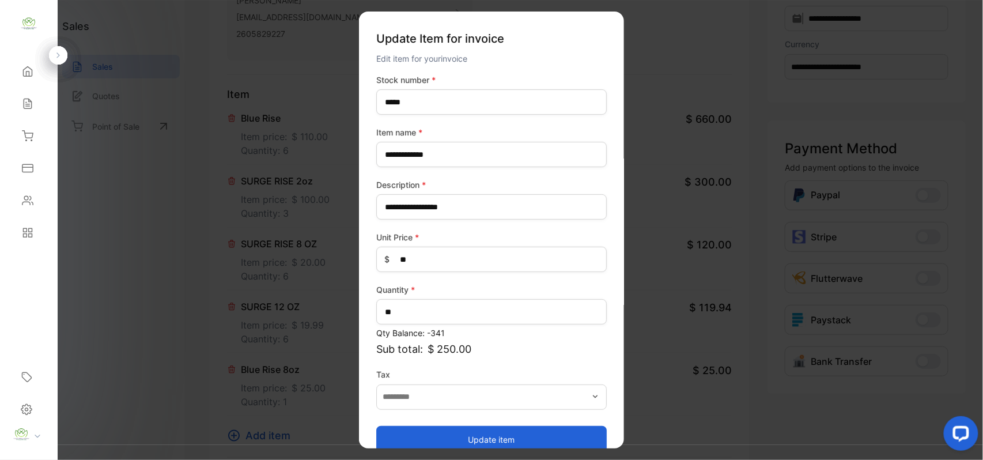
click at [430, 426] on button "Update item" at bounding box center [491, 439] width 230 height 28
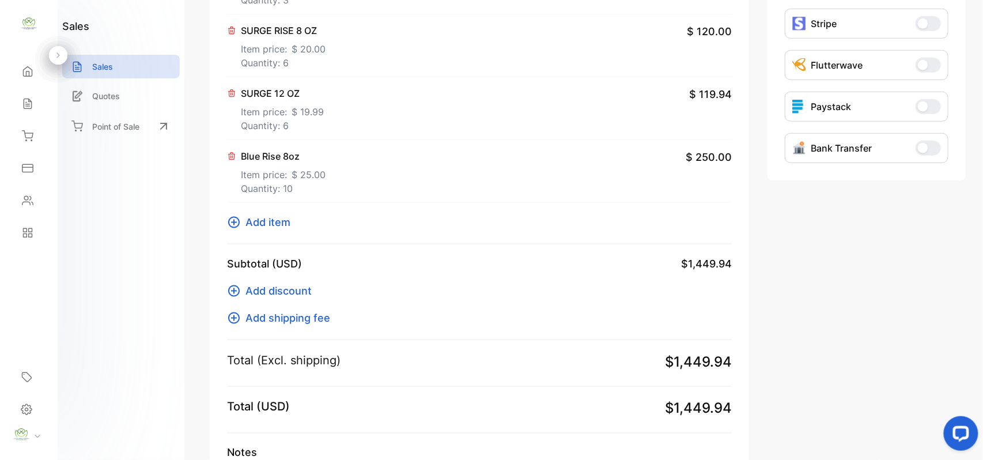
scroll to position [499, 0]
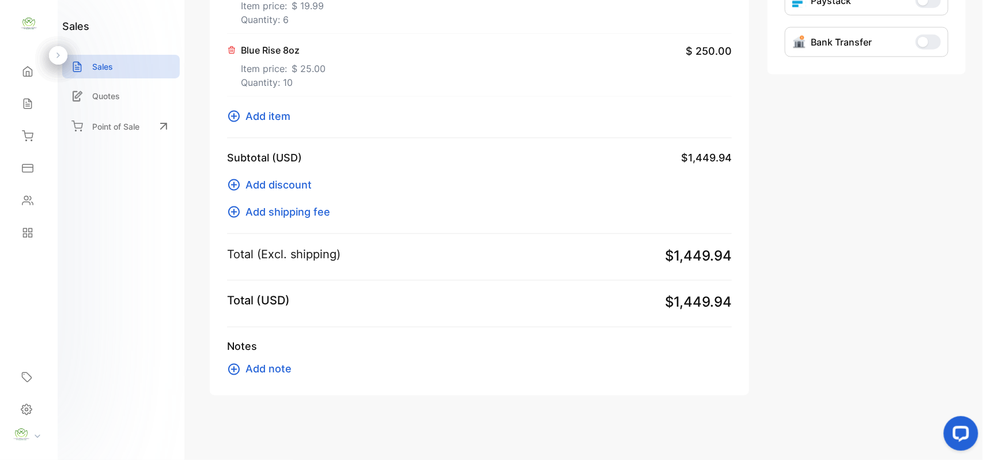
click at [270, 122] on span "Add item" at bounding box center [267, 116] width 45 height 16
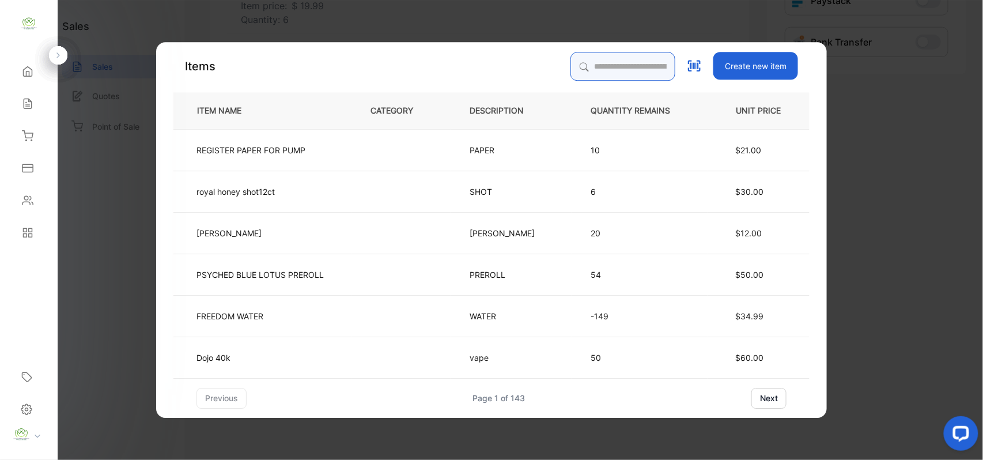
click at [570, 66] on input "search" at bounding box center [622, 66] width 105 height 29
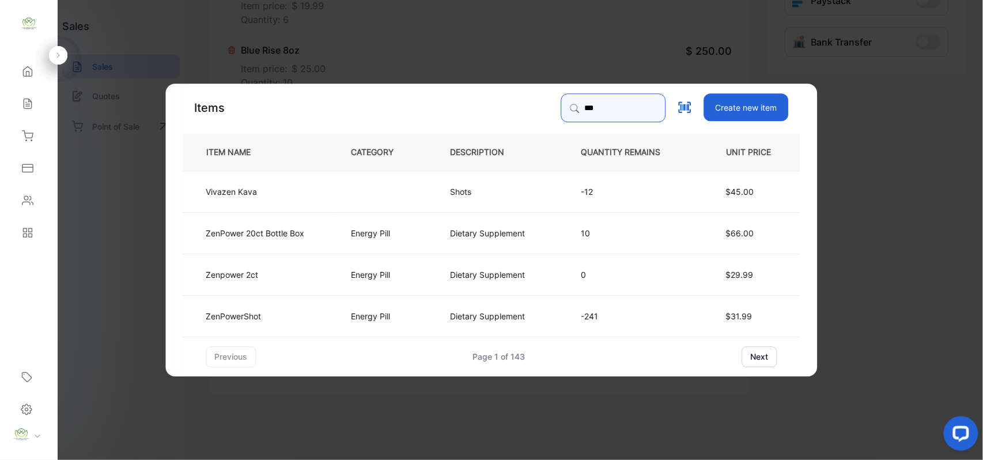
type input "***"
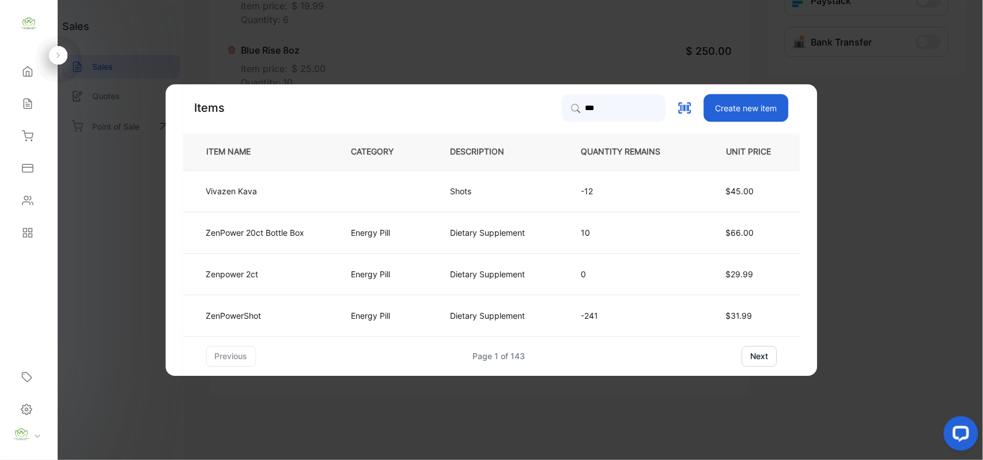
click at [282, 305] on td "ZenPowerShot" at bounding box center [257, 314] width 149 height 41
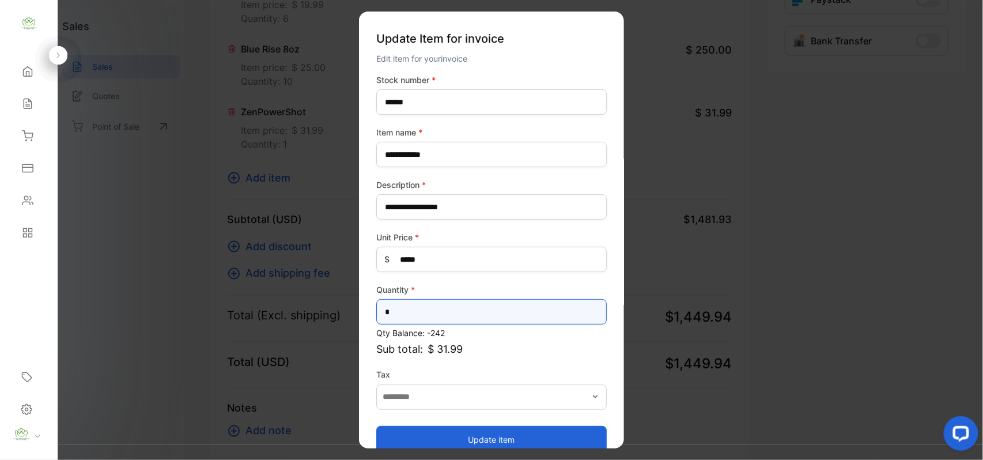
click at [424, 315] on input "*" at bounding box center [491, 311] width 230 height 25
type input "**"
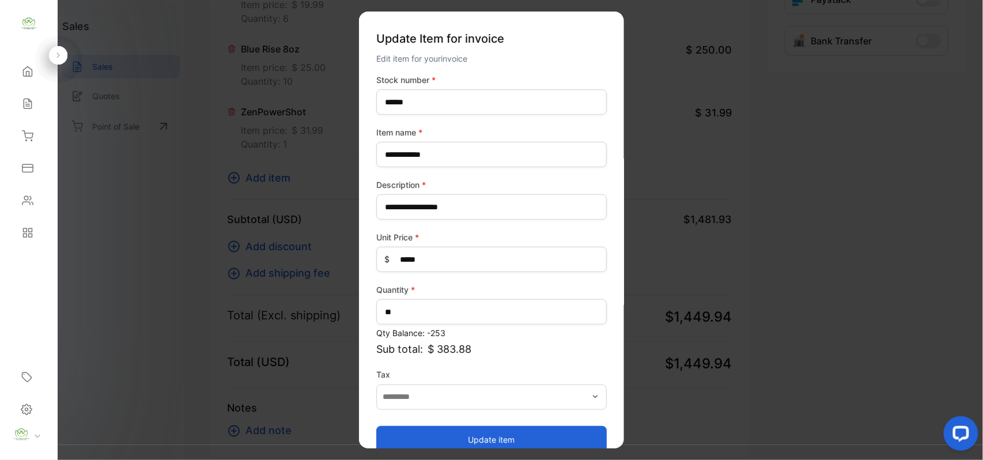
click at [411, 432] on button "Update item" at bounding box center [491, 439] width 230 height 28
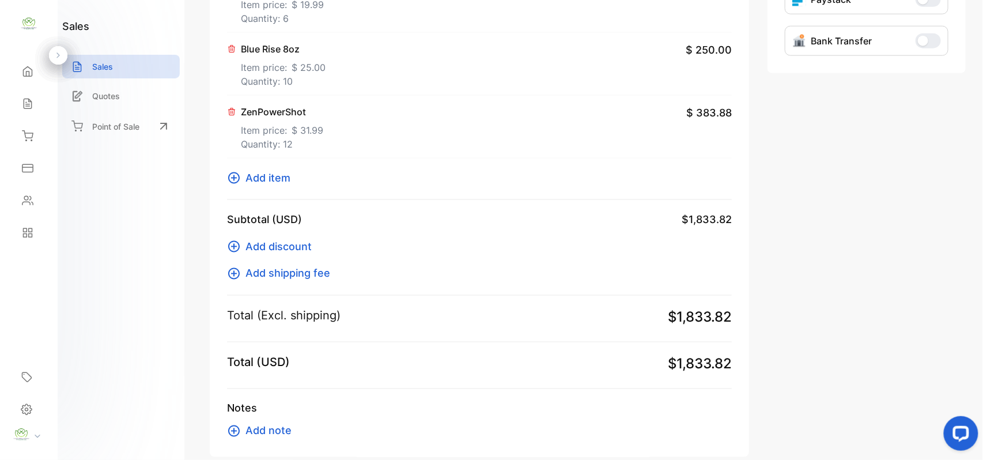
click at [247, 173] on span "Add item" at bounding box center [267, 178] width 45 height 16
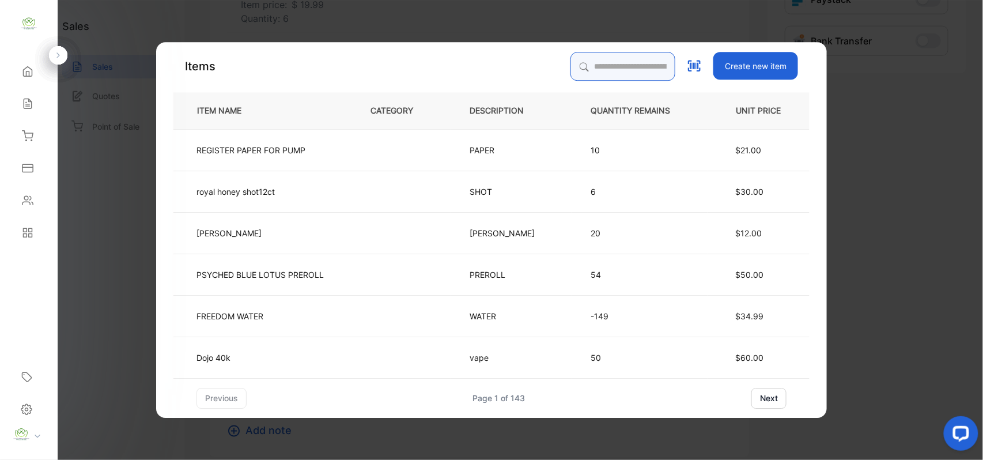
click at [630, 74] on input "search" at bounding box center [622, 66] width 105 height 29
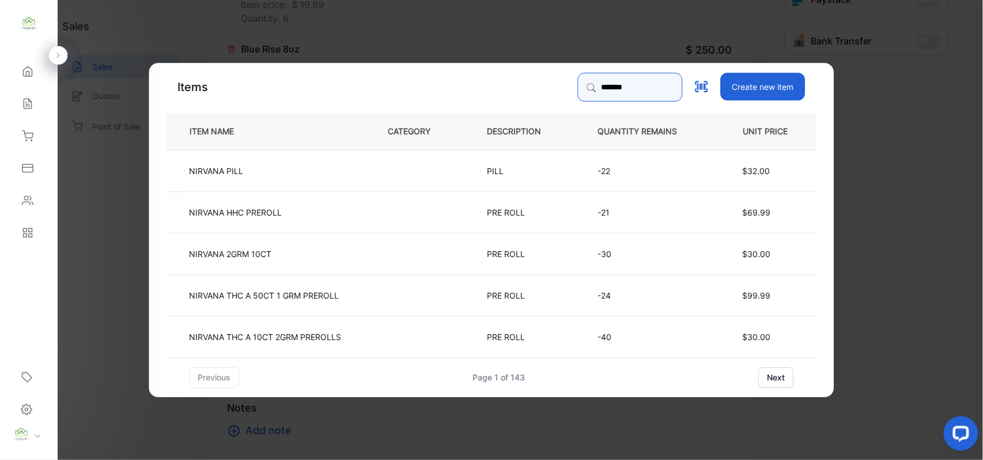
type input "*******"
click at [332, 174] on td "NIRVANA PILL" at bounding box center [267, 169] width 203 height 41
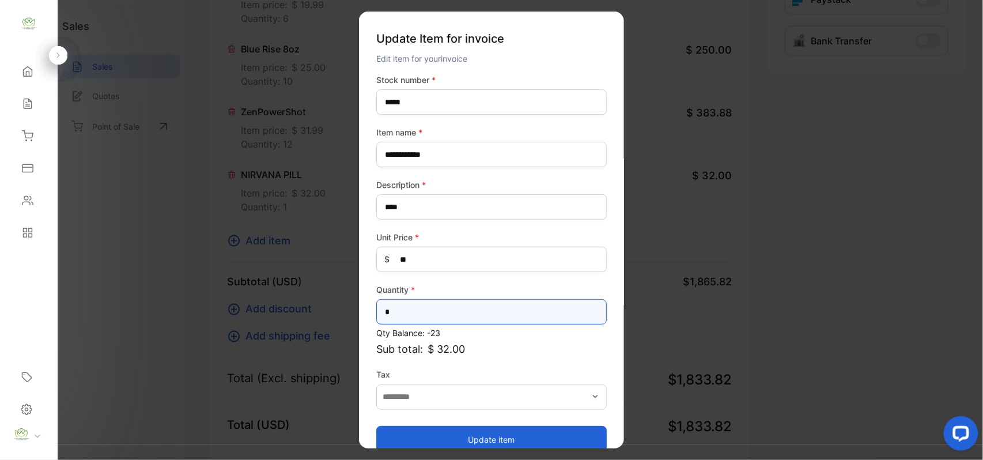
click at [446, 310] on input "*" at bounding box center [491, 311] width 230 height 25
type input "*"
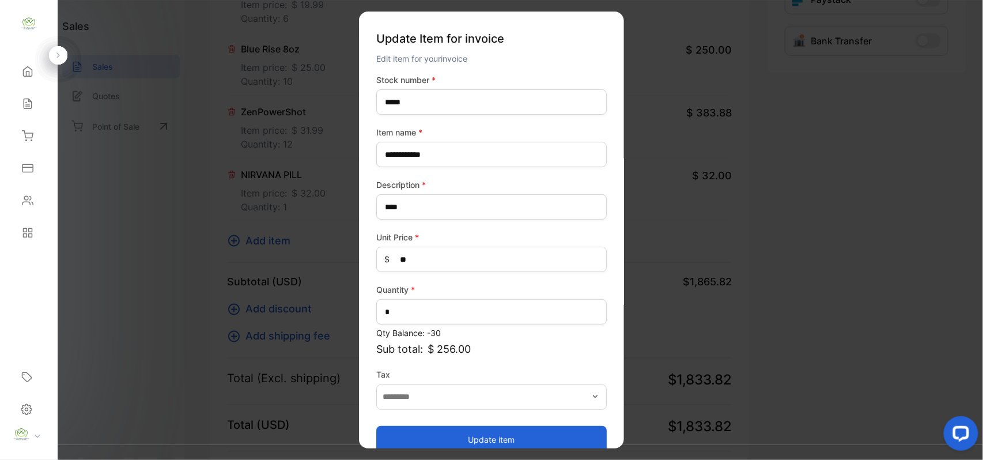
click at [454, 438] on button "Update item" at bounding box center [491, 439] width 230 height 28
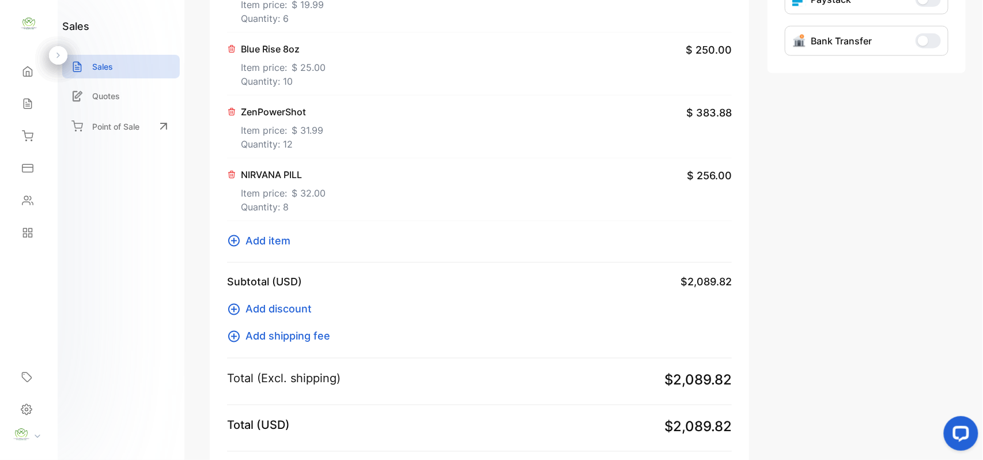
click at [276, 238] on span "Add item" at bounding box center [267, 241] width 45 height 16
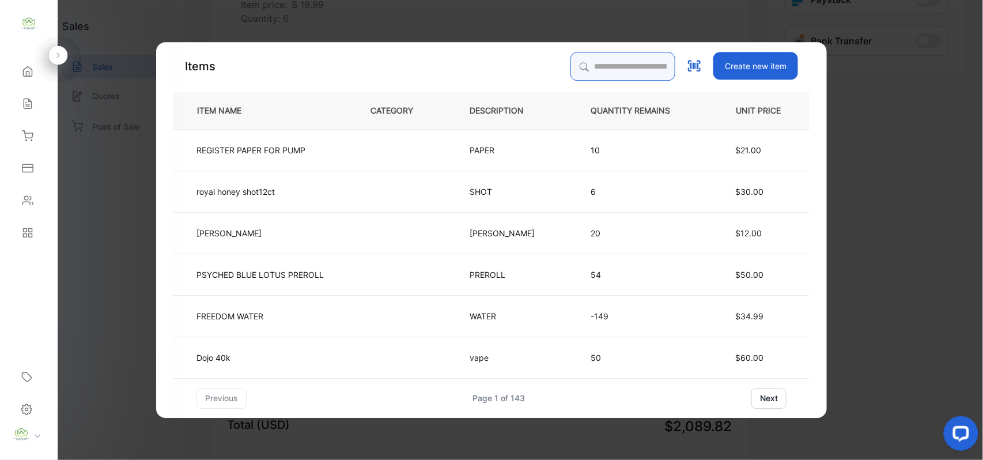
click at [571, 65] on input "search" at bounding box center [622, 66] width 105 height 29
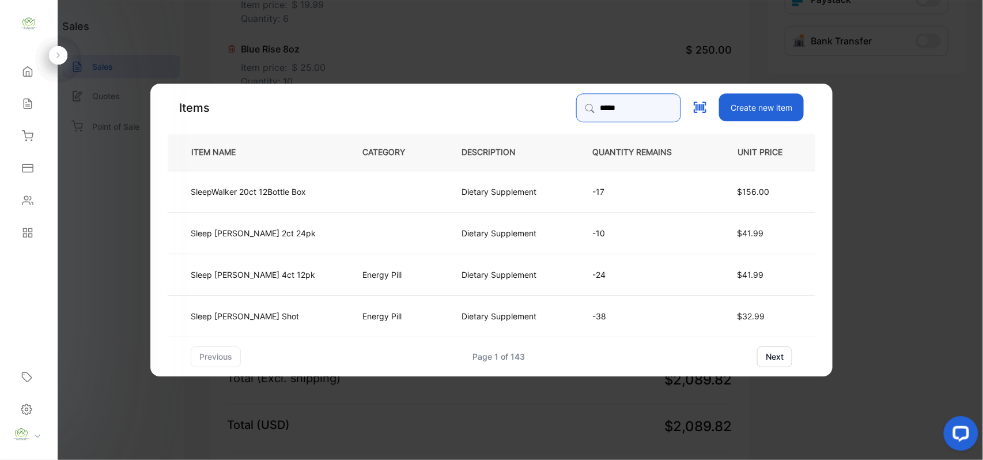
type input "*****"
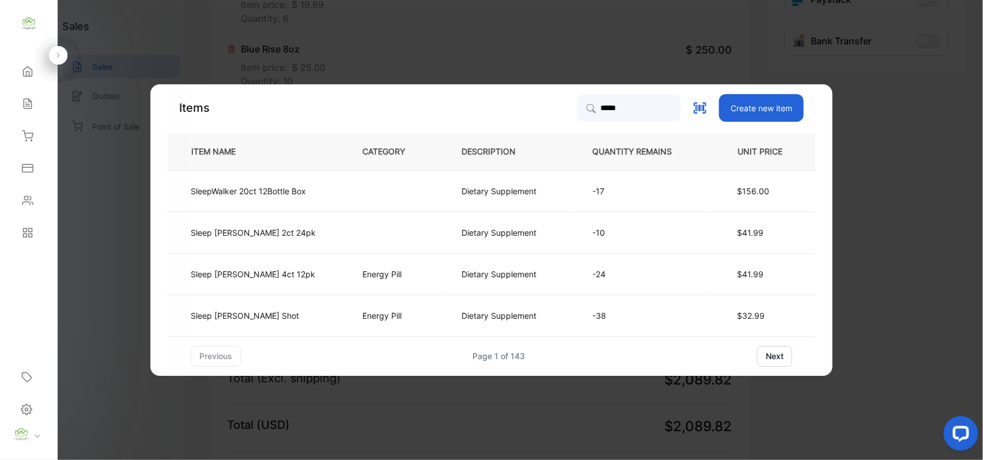
click at [291, 309] on td "Sleep [PERSON_NAME] Shot" at bounding box center [256, 314] width 176 height 41
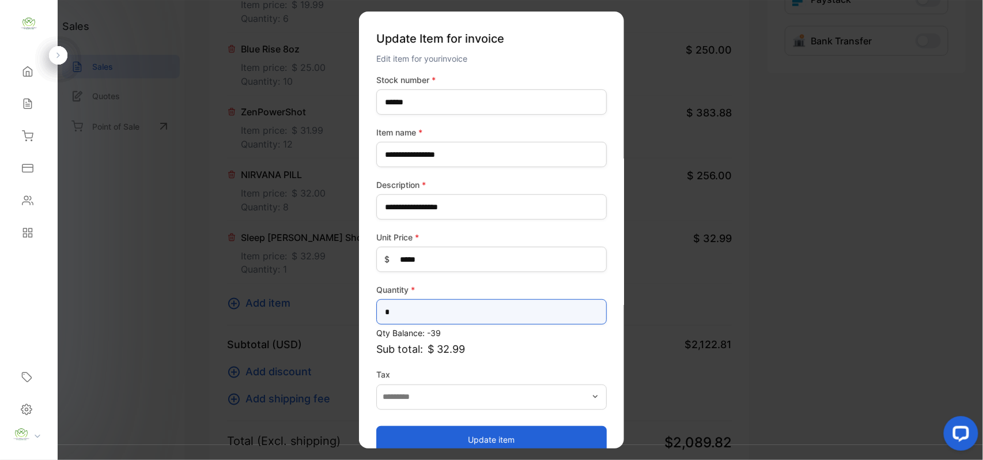
click at [404, 300] on input "*" at bounding box center [491, 311] width 230 height 25
type input "*"
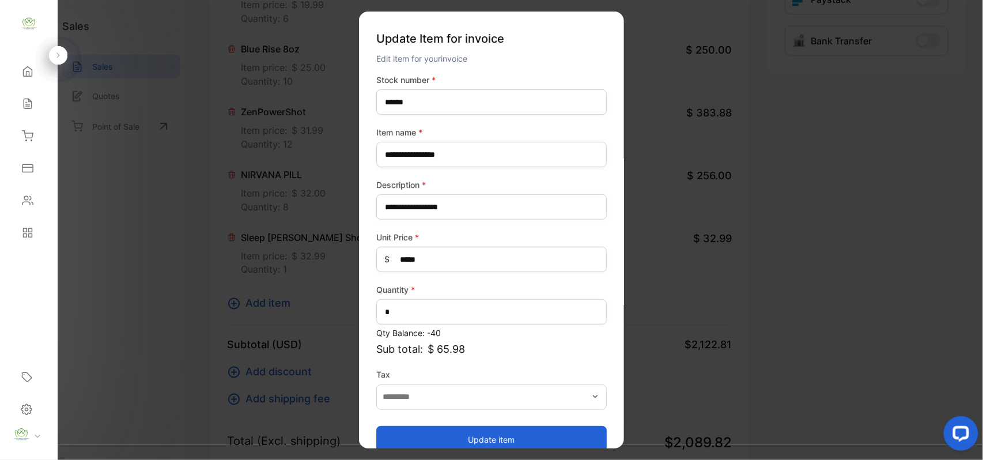
click at [419, 434] on button "Update item" at bounding box center [491, 439] width 230 height 28
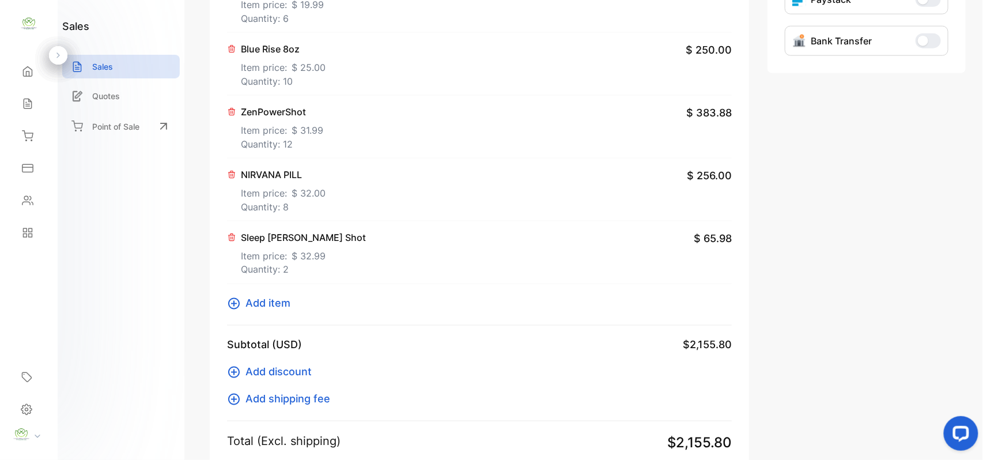
click at [279, 302] on span "Add item" at bounding box center [267, 303] width 45 height 16
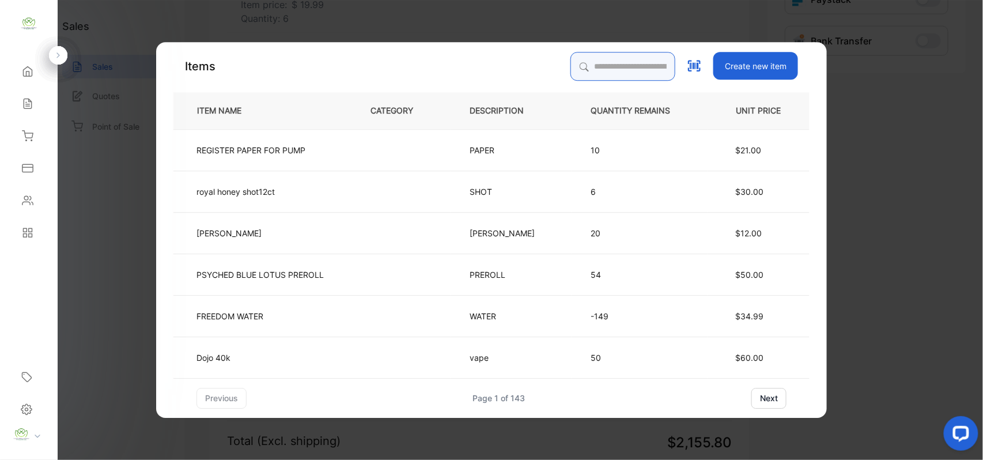
click at [588, 63] on input "search" at bounding box center [622, 66] width 105 height 29
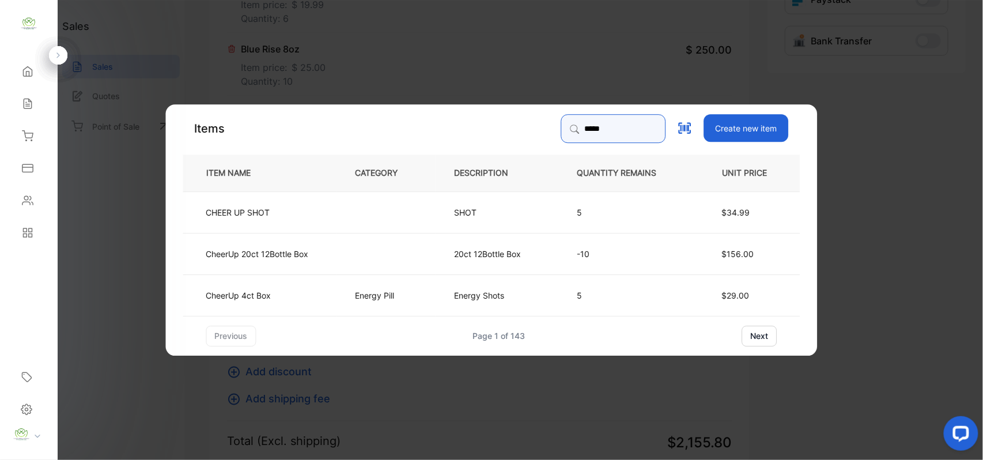
type input "*****"
click at [395, 202] on td at bounding box center [385, 211] width 99 height 41
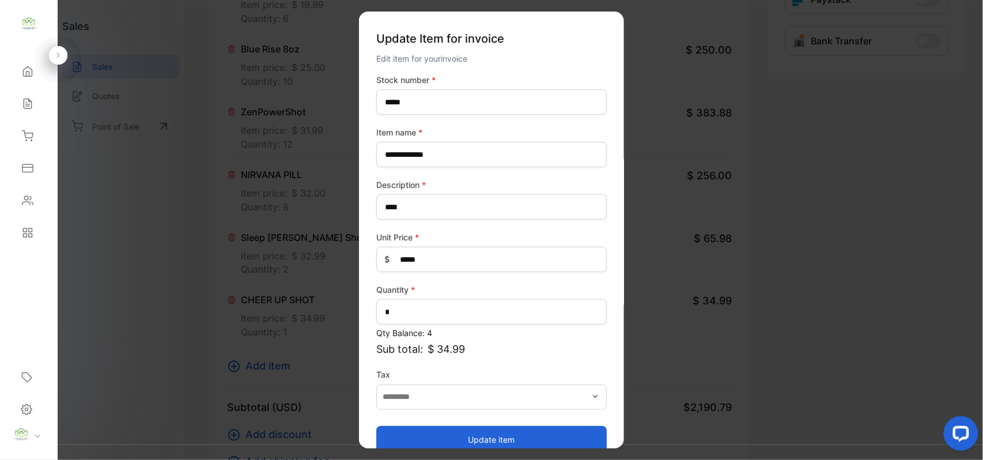
click at [493, 435] on button "Update item" at bounding box center [491, 439] width 230 height 28
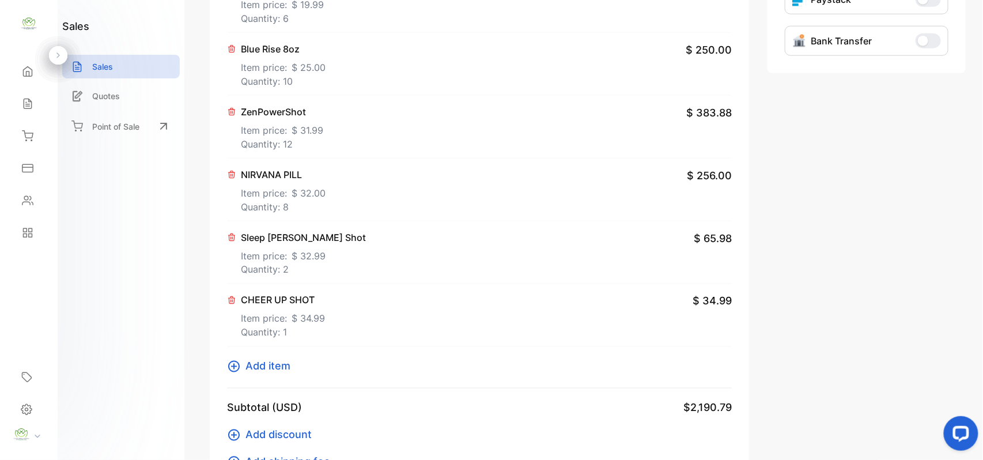
click at [274, 362] on span "Add item" at bounding box center [267, 366] width 45 height 16
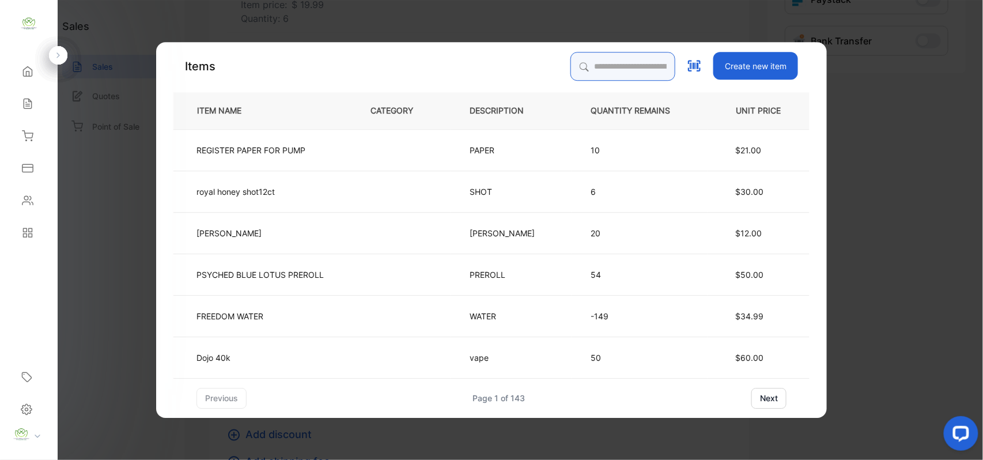
click at [620, 62] on input "search" at bounding box center [622, 66] width 105 height 29
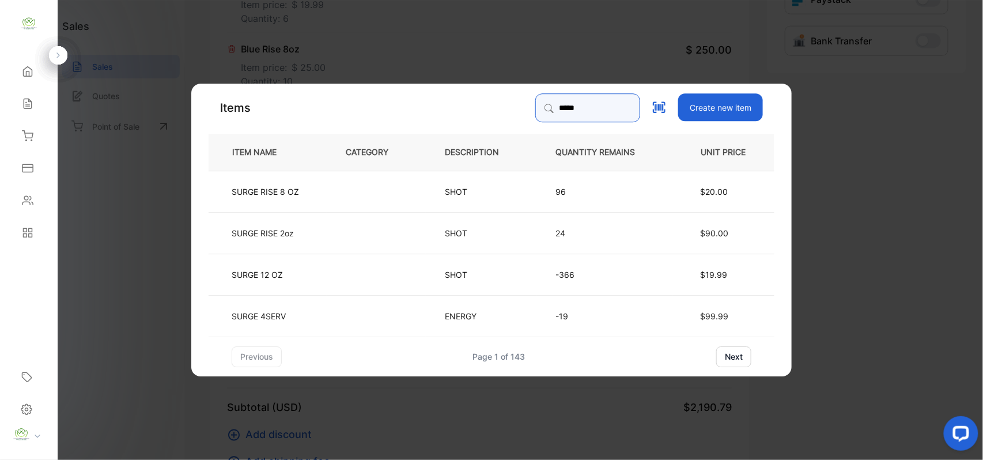
type input "*****"
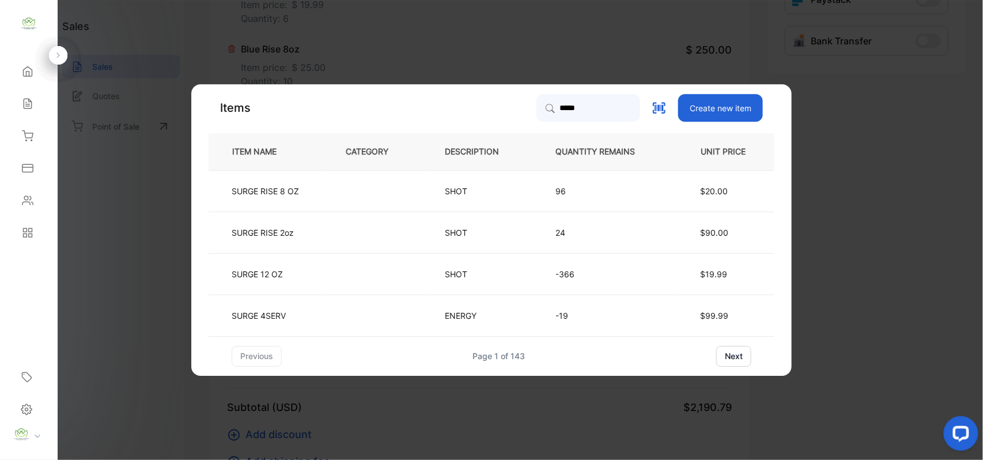
click at [429, 311] on tr "SURGE 4SERV ENERGY -19 $99.99" at bounding box center [492, 314] width 566 height 41
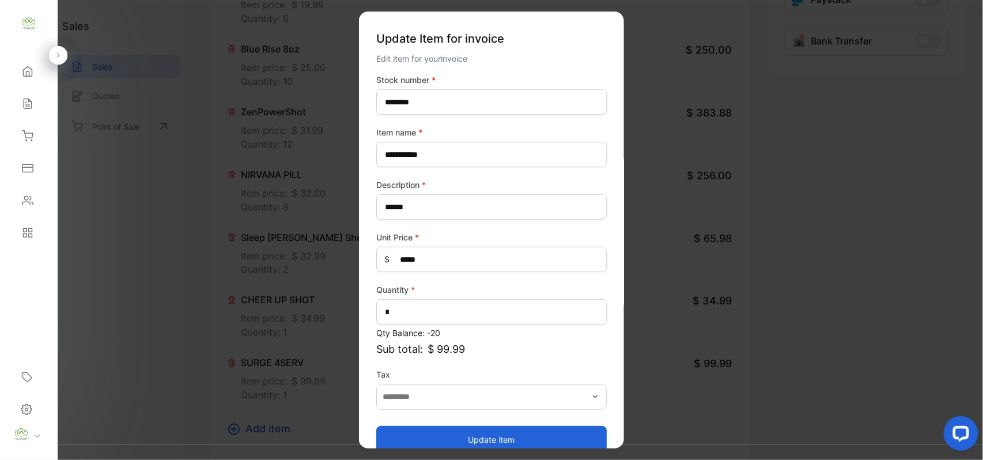
drag, startPoint x: 502, startPoint y: 438, endPoint x: 505, endPoint y: 431, distance: 7.8
click at [503, 438] on button "Update item" at bounding box center [491, 439] width 230 height 28
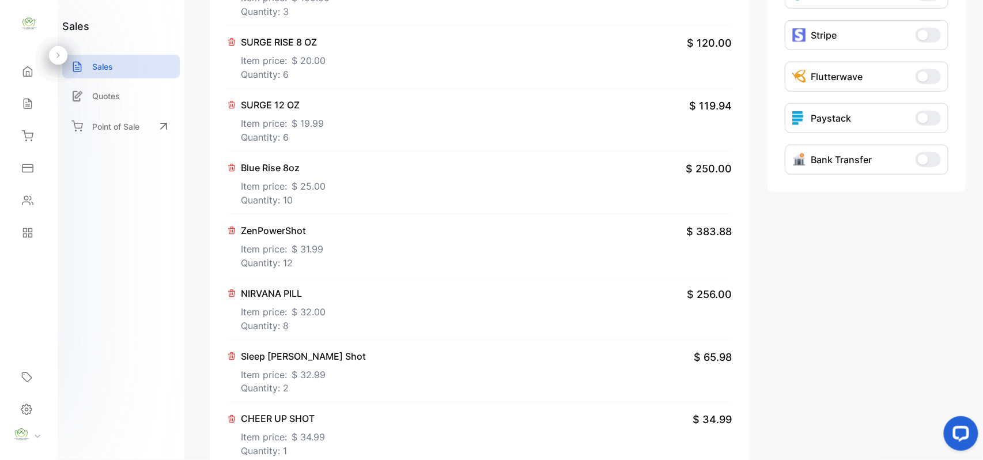
scroll to position [814, 0]
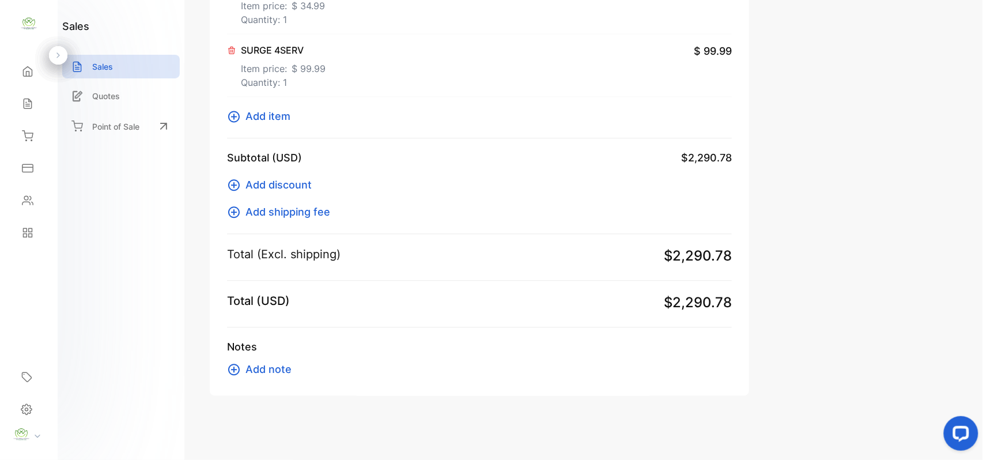
click at [247, 113] on span "Add item" at bounding box center [267, 116] width 45 height 16
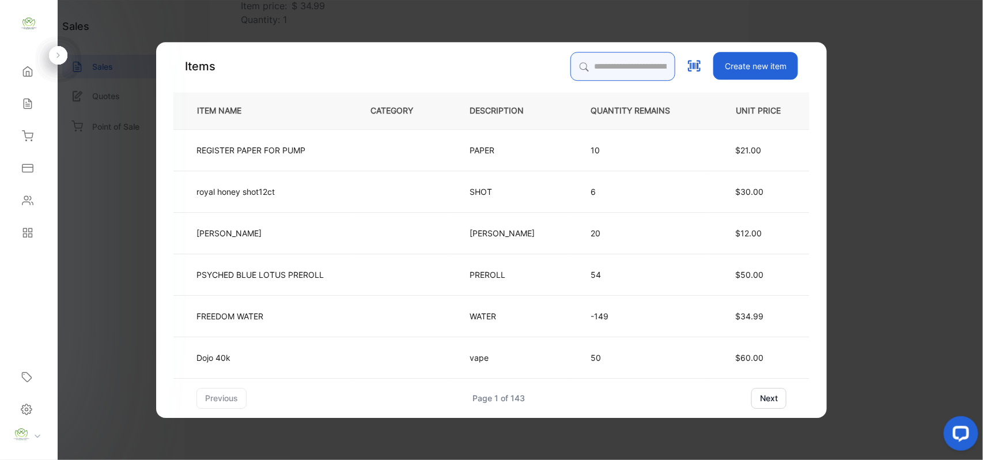
click at [572, 58] on input "search" at bounding box center [622, 66] width 105 height 29
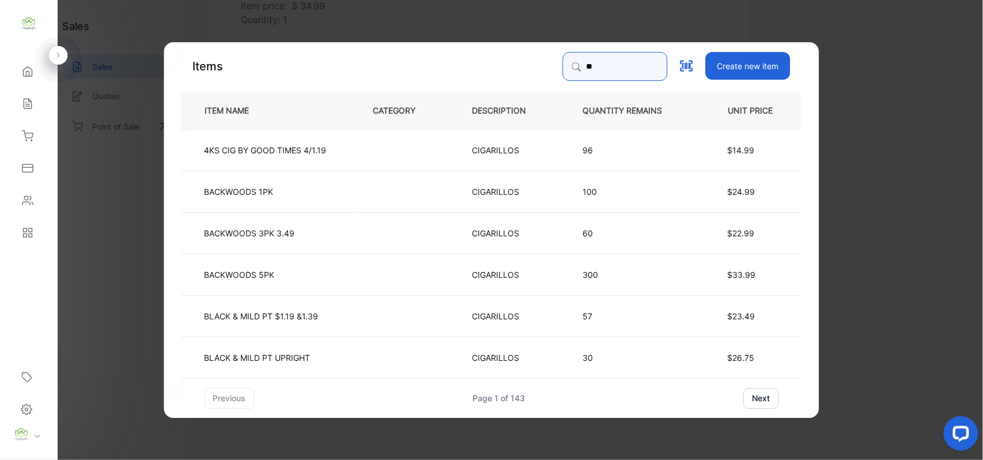
type input "*"
type input "******"
click at [586, 67] on input "******" at bounding box center [615, 66] width 105 height 29
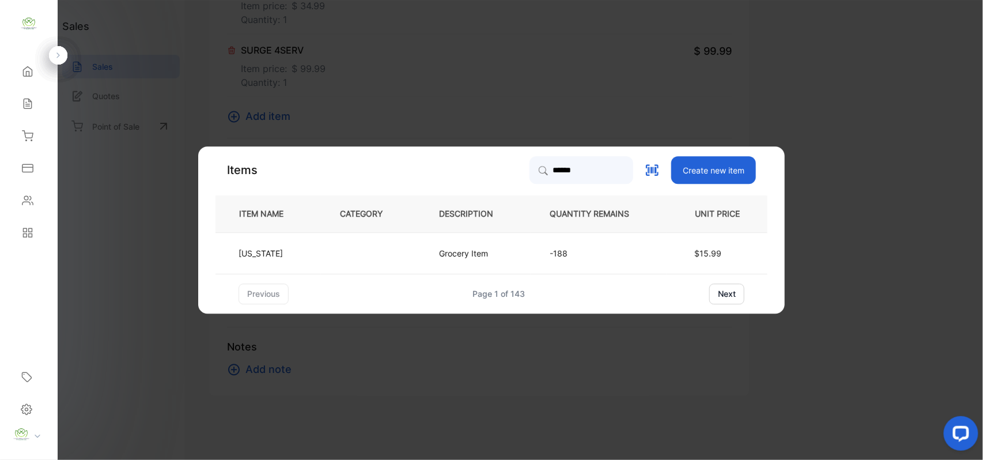
click at [562, 253] on p "-188" at bounding box center [599, 253] width 98 height 12
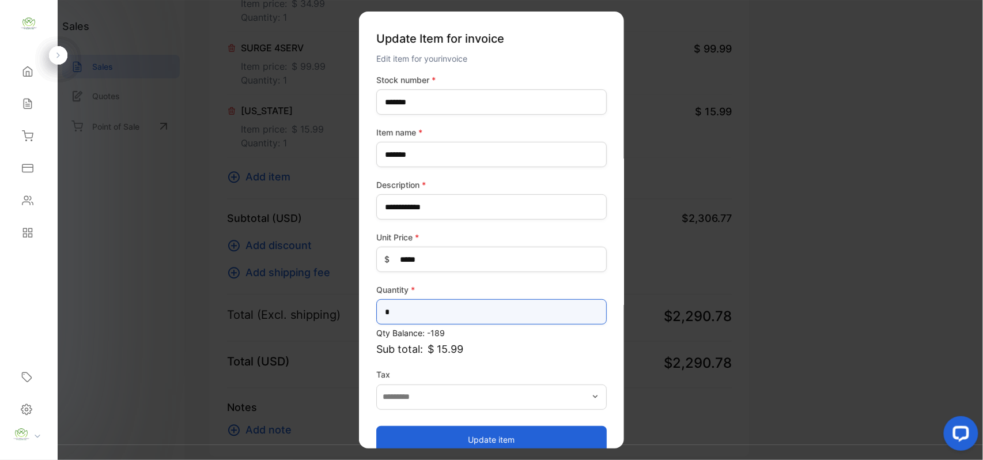
click at [400, 311] on input "*" at bounding box center [491, 311] width 230 height 25
type input "*"
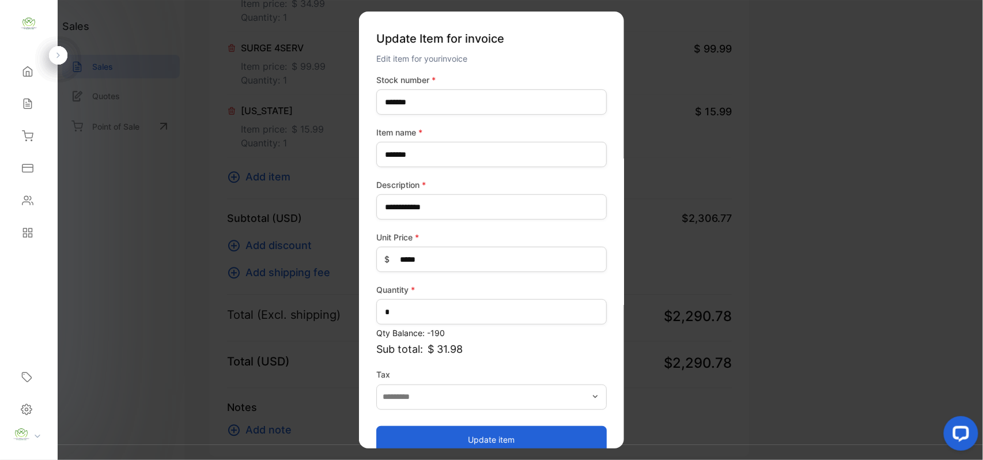
click at [492, 439] on button "Update item" at bounding box center [491, 439] width 230 height 28
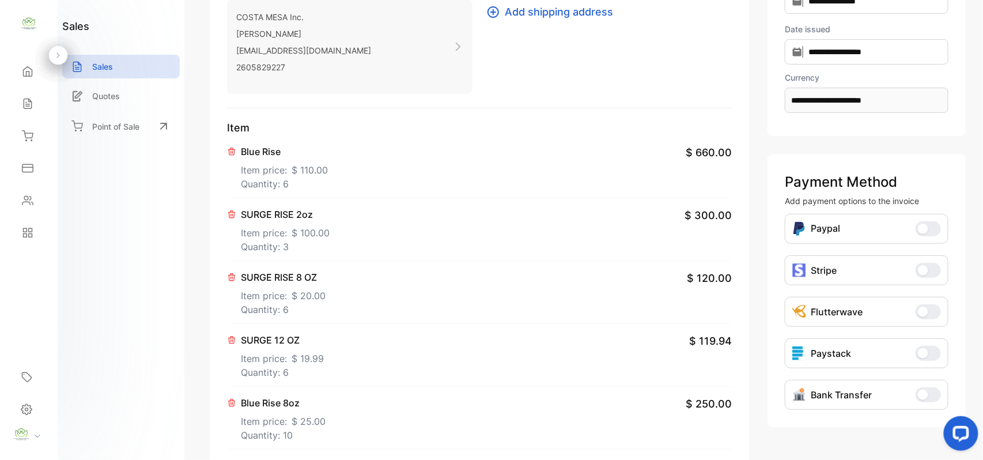
scroll to position [179, 0]
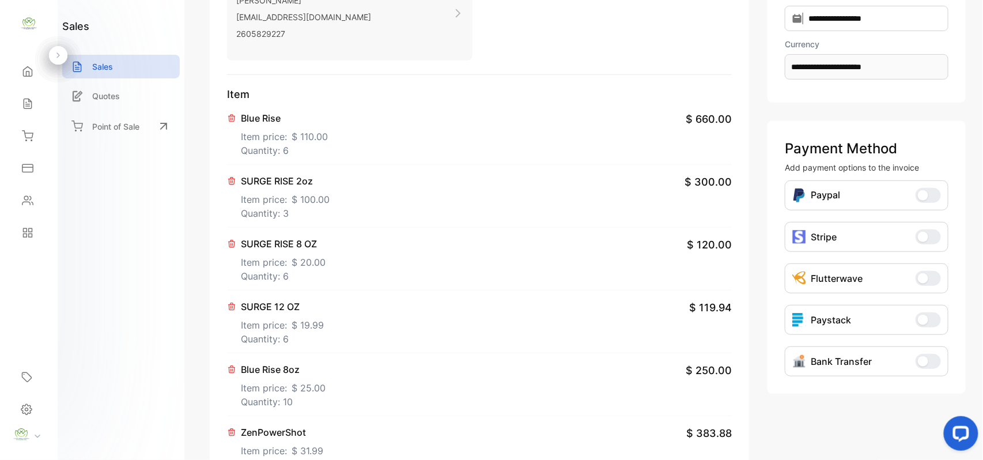
drag, startPoint x: 425, startPoint y: 263, endPoint x: 411, endPoint y: 254, distance: 16.3
click at [417, 257] on div "SURGE RISE 8 OZ Item price: $ 20.00 Quantity: 6 $ 120.00" at bounding box center [479, 259] width 505 height 63
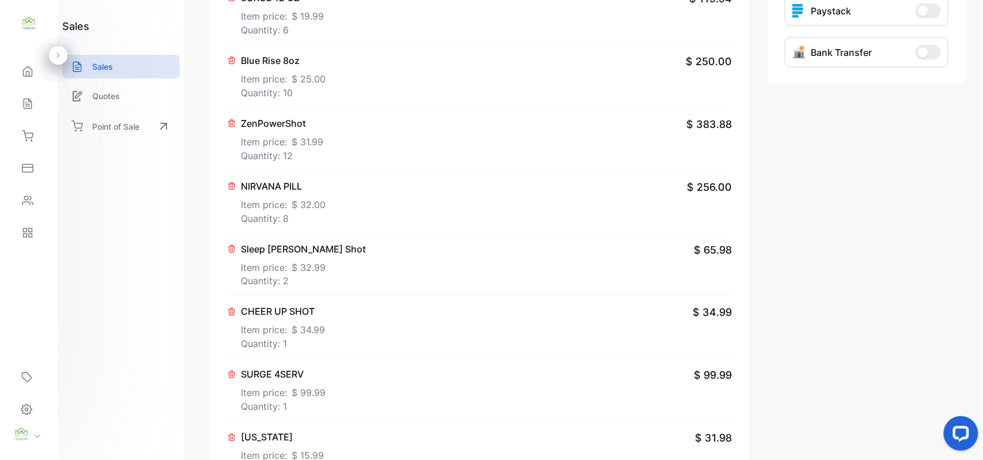
scroll to position [537, 0]
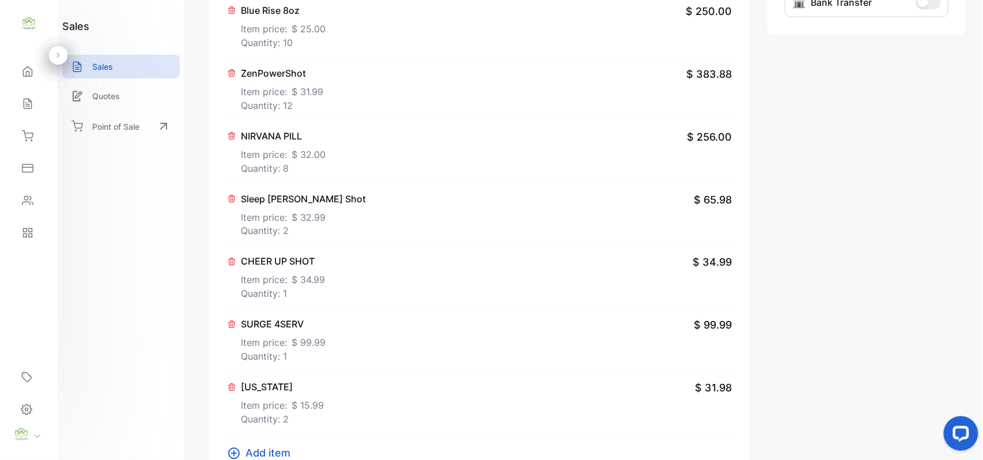
click at [256, 453] on span "Add item" at bounding box center [267, 453] width 45 height 16
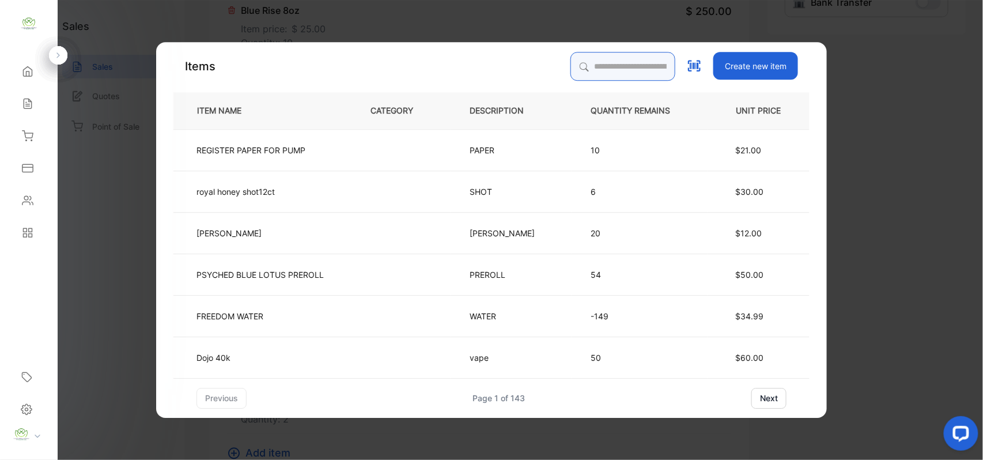
click at [570, 68] on input "search" at bounding box center [622, 66] width 105 height 29
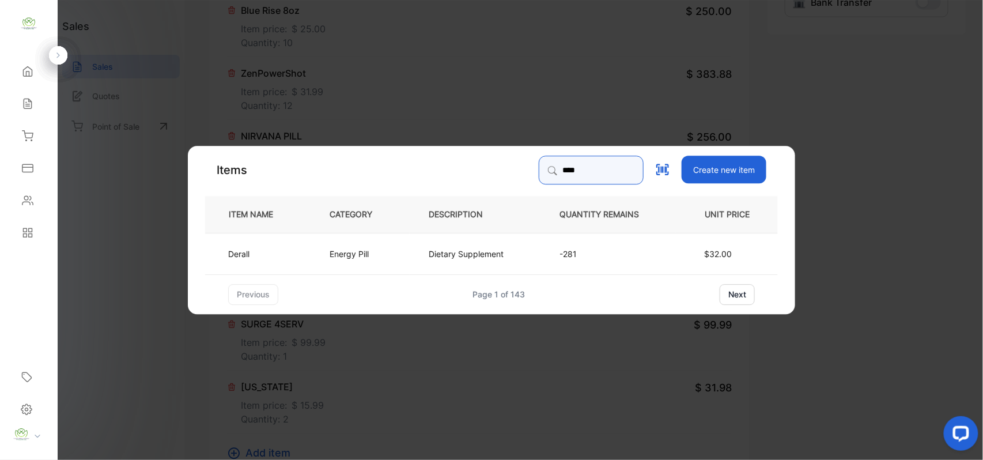
type input "****"
click at [484, 252] on p "Dietary Supplement" at bounding box center [466, 253] width 75 height 12
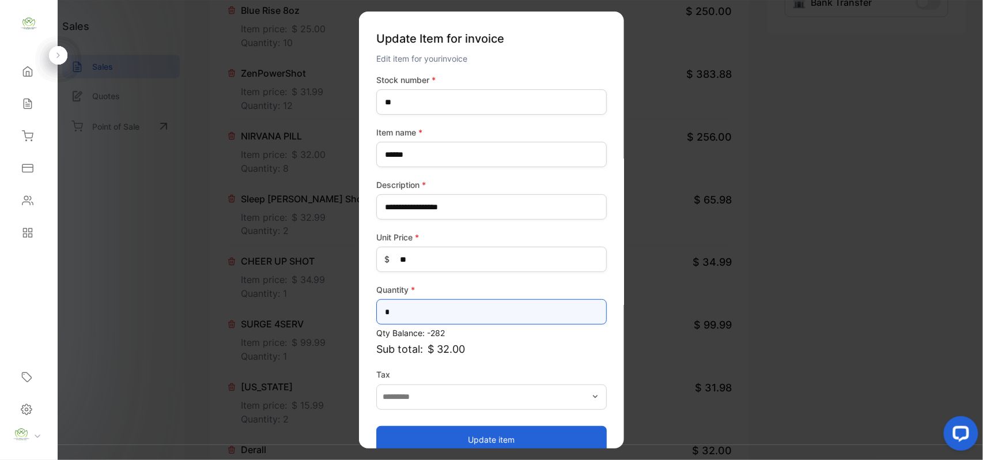
click at [409, 308] on input "*" at bounding box center [491, 311] width 230 height 25
type input "*"
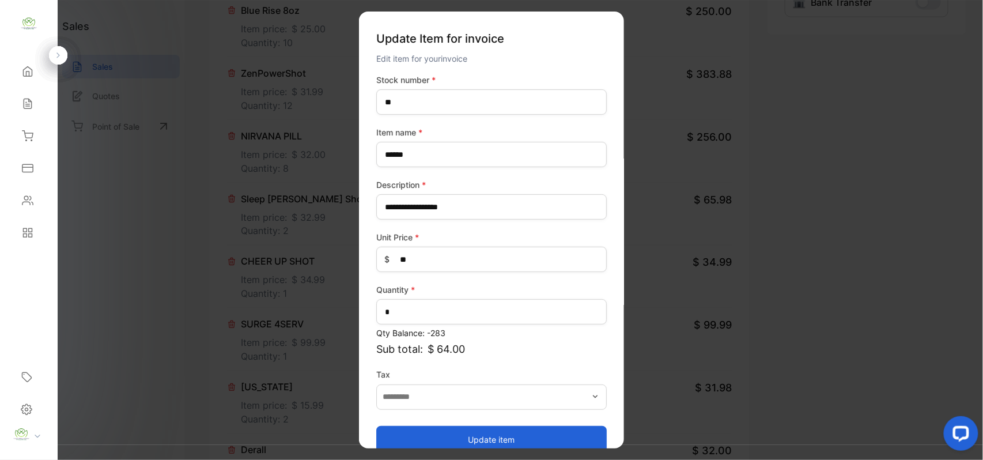
click at [491, 438] on button "Update item" at bounding box center [491, 439] width 230 height 28
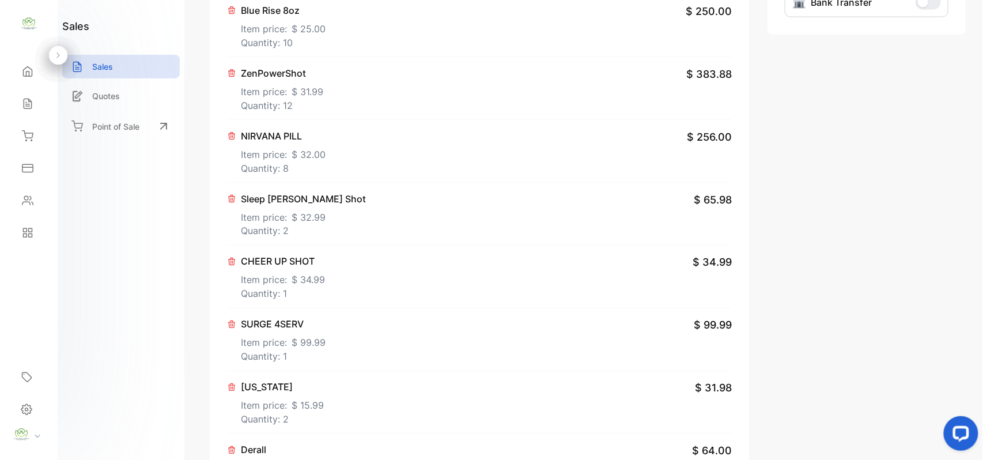
click at [438, 167] on div "NIRVANA PILL Item price: $ 32.00 Quantity: 8 $ 256.00" at bounding box center [479, 151] width 505 height 63
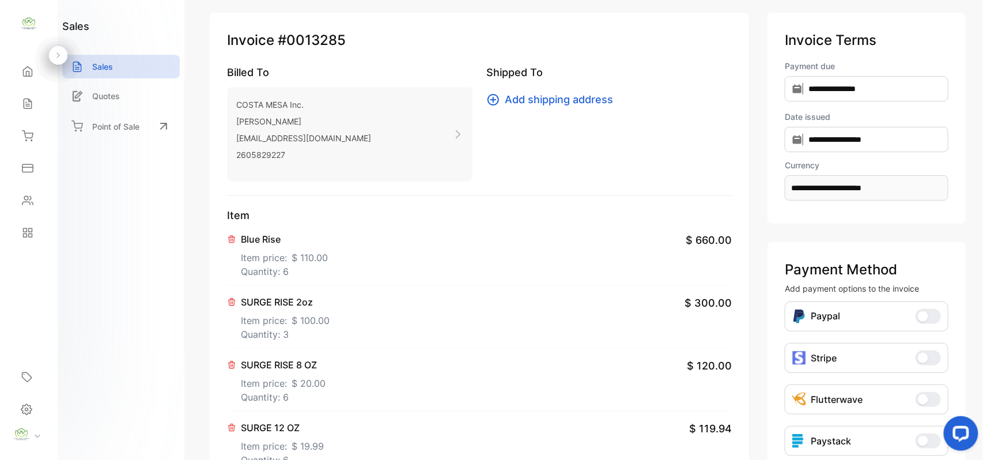
scroll to position [0, 0]
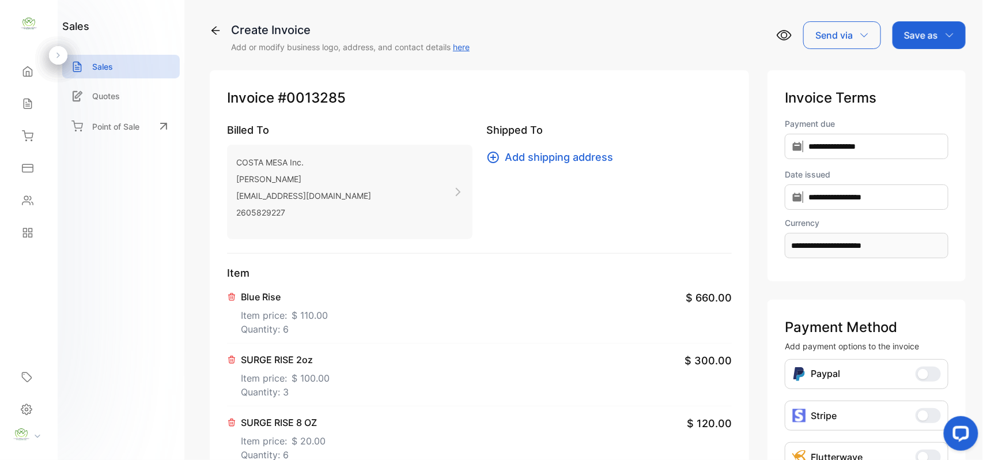
click at [926, 36] on p "Save as" at bounding box center [921, 35] width 34 height 14
click at [920, 70] on div "Invoice" at bounding box center [926, 73] width 66 height 23
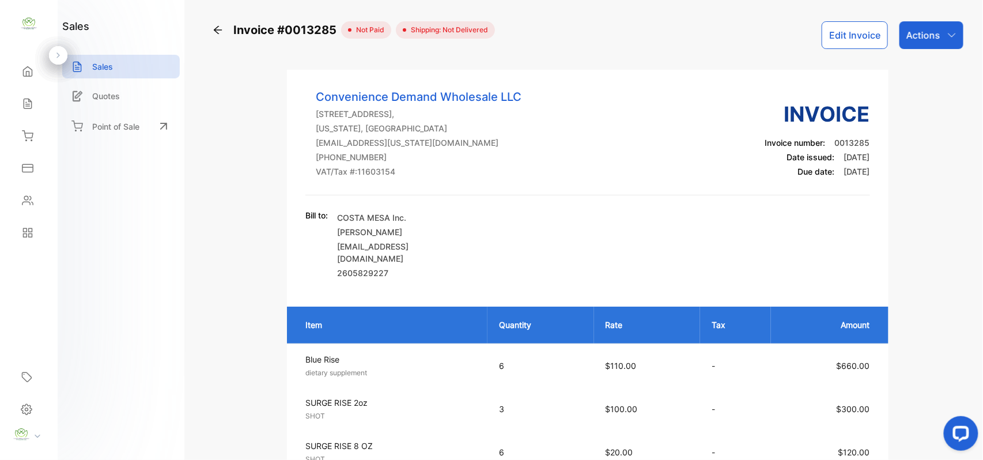
click at [929, 36] on p "Actions" at bounding box center [923, 35] width 34 height 14
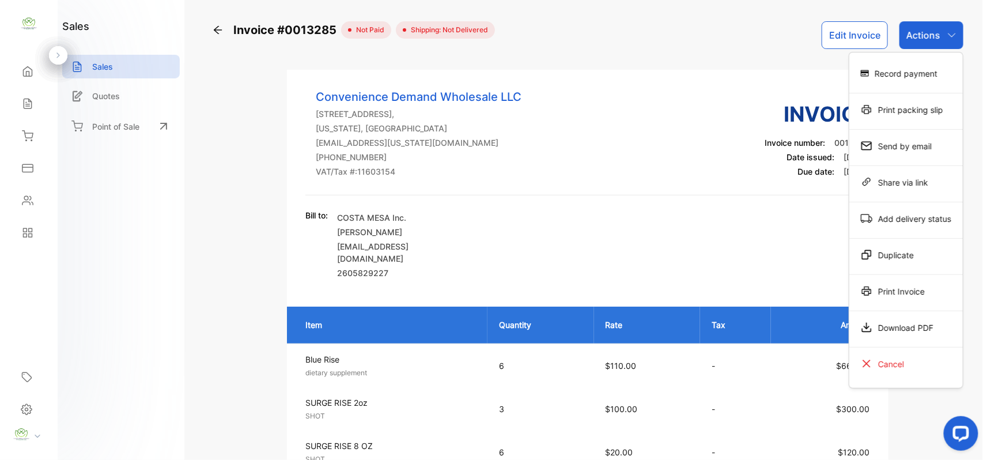
click at [904, 293] on div "Print Invoice" at bounding box center [905, 290] width 113 height 23
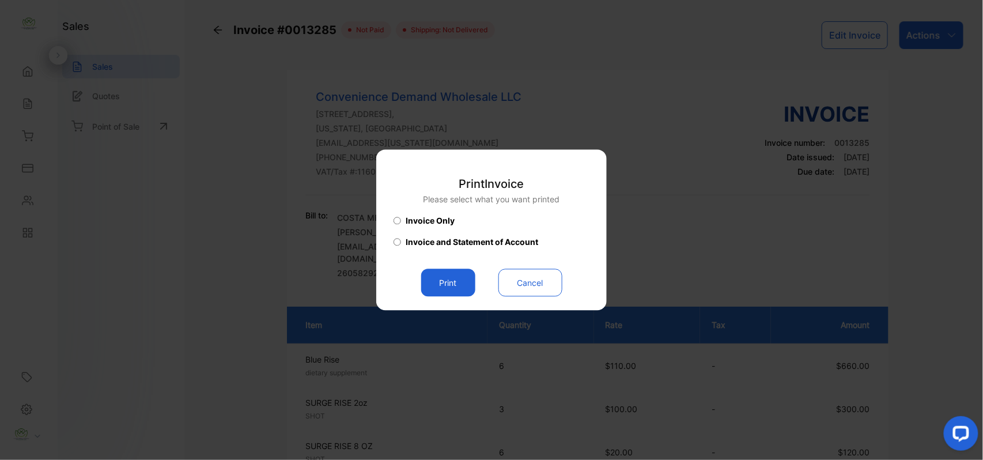
click at [449, 280] on button "Print" at bounding box center [448, 283] width 54 height 28
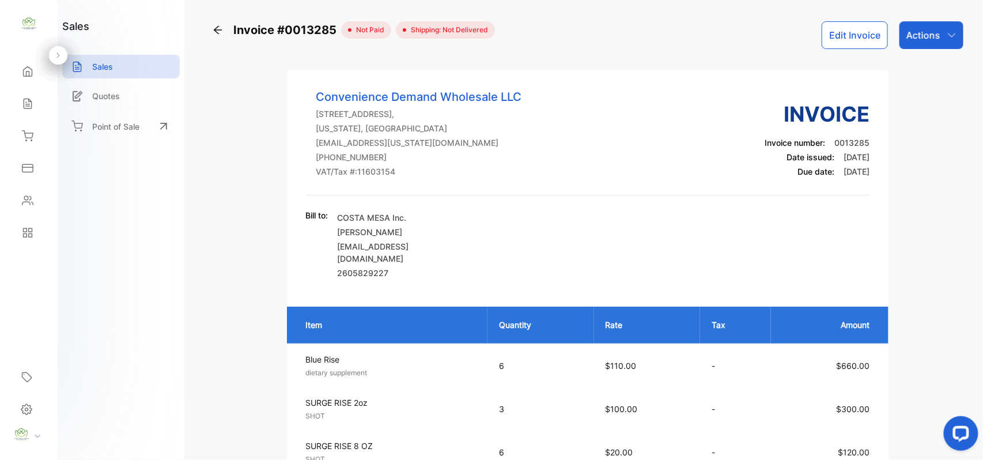
click at [846, 33] on button "Edit Invoice" at bounding box center [854, 35] width 66 height 28
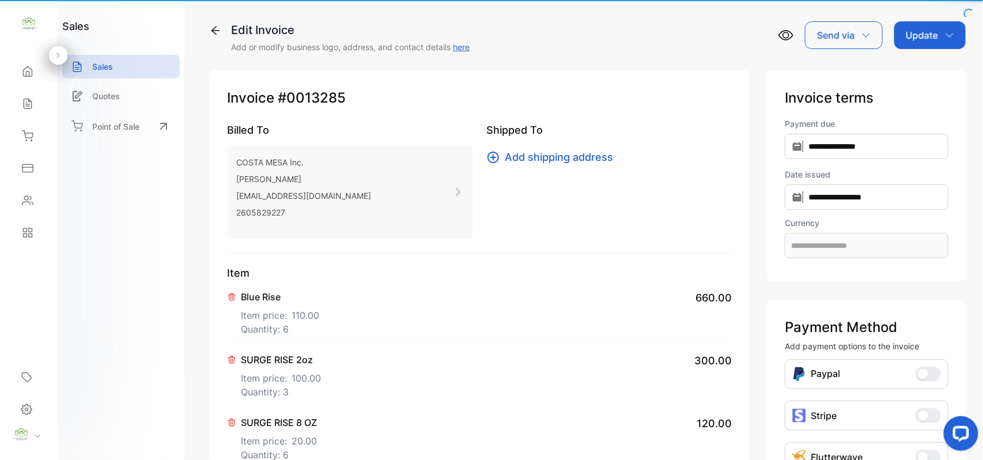
type input "**********"
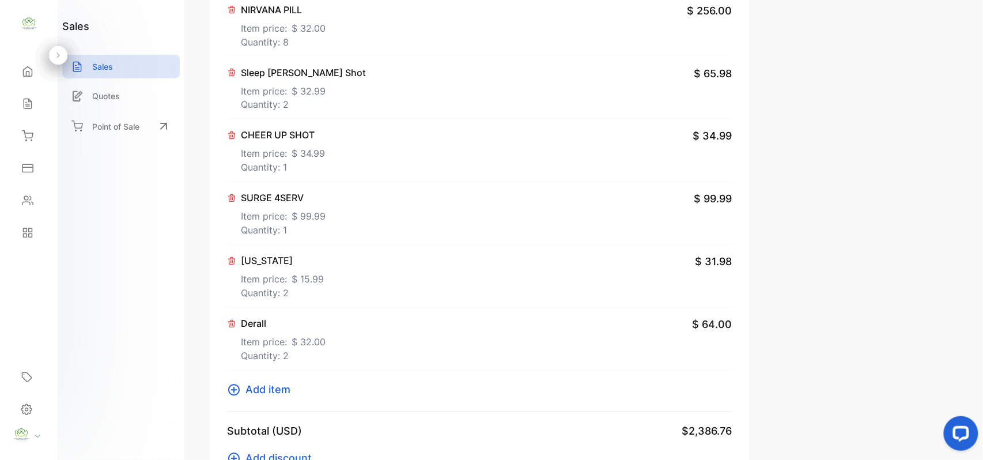
scroll to position [896, 0]
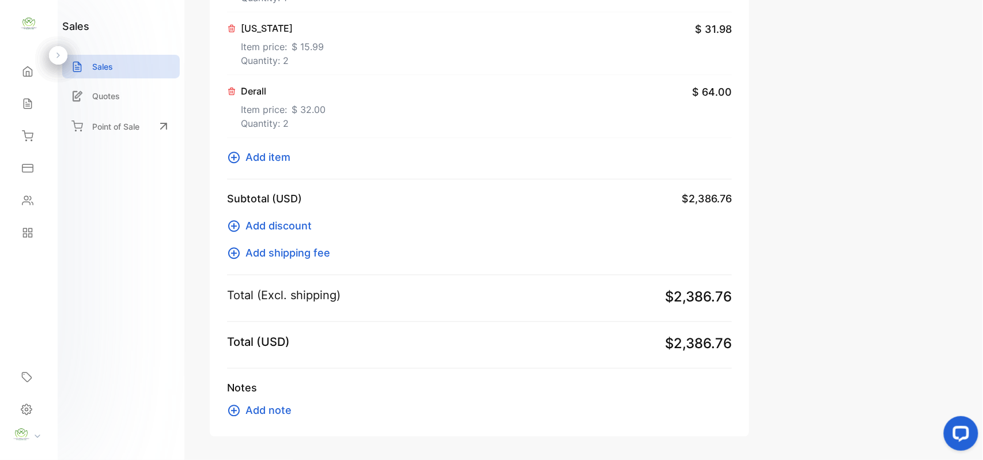
click at [272, 157] on span "Add item" at bounding box center [267, 157] width 45 height 16
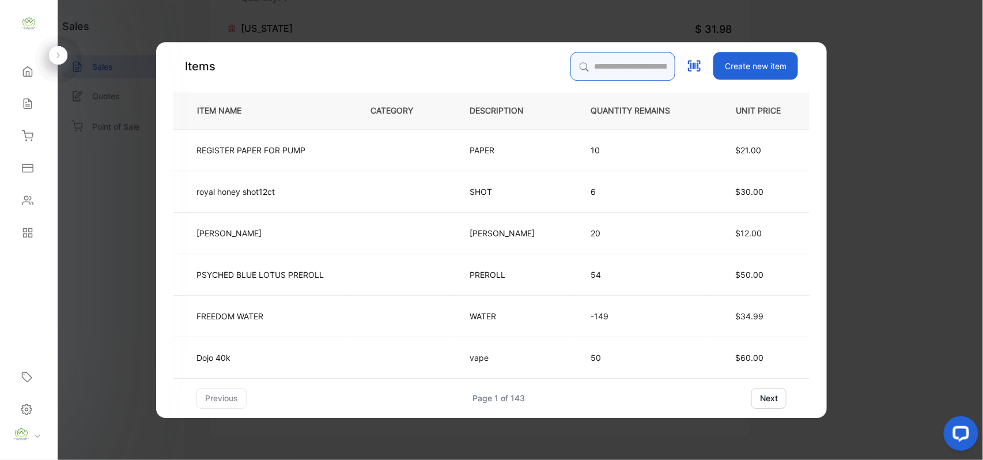
click at [570, 67] on input "search" at bounding box center [622, 66] width 105 height 29
type input "***"
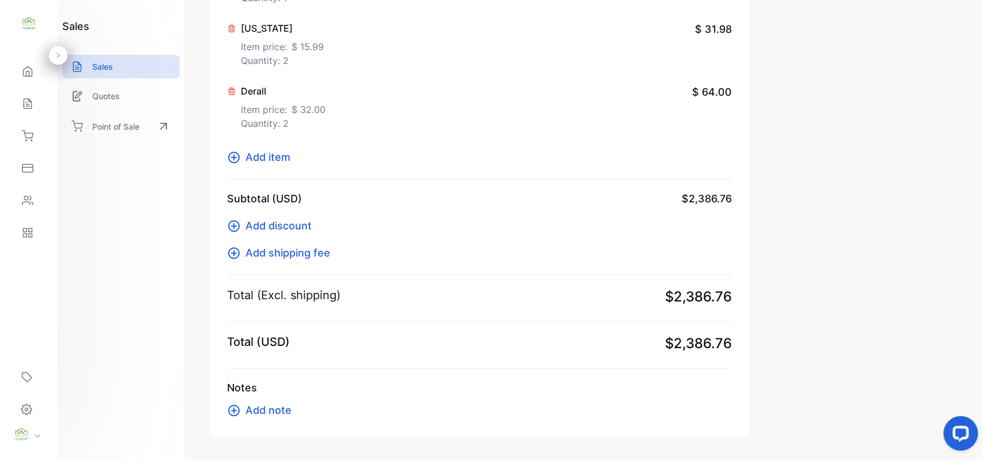
click at [482, 248] on div "Add discount Add shipping fee" at bounding box center [479, 233] width 505 height 54
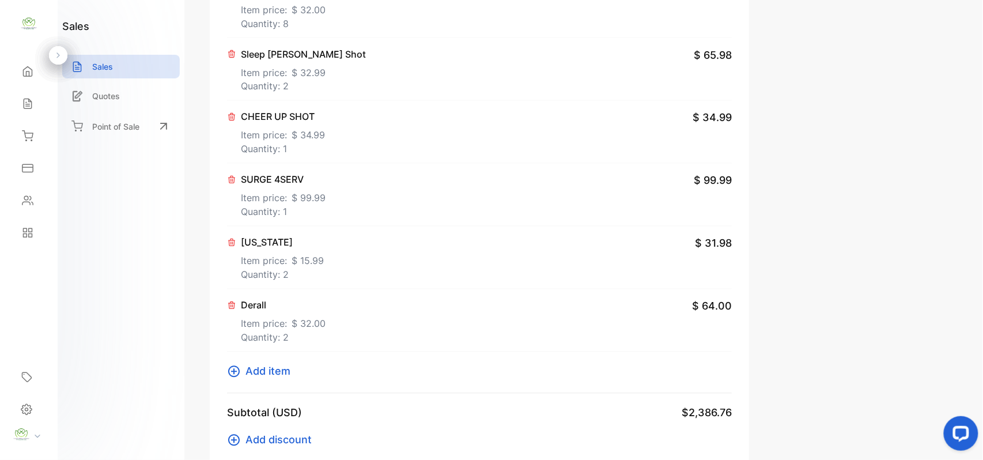
scroll to position [717, 0]
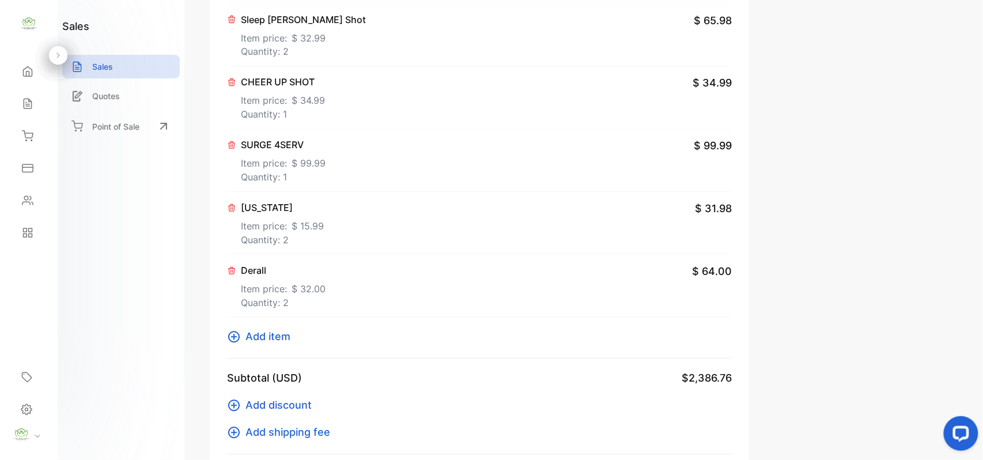
click at [488, 215] on div "Arizona Item price: $ 15.99 Quantity: 2 $ 31.98" at bounding box center [479, 223] width 505 height 63
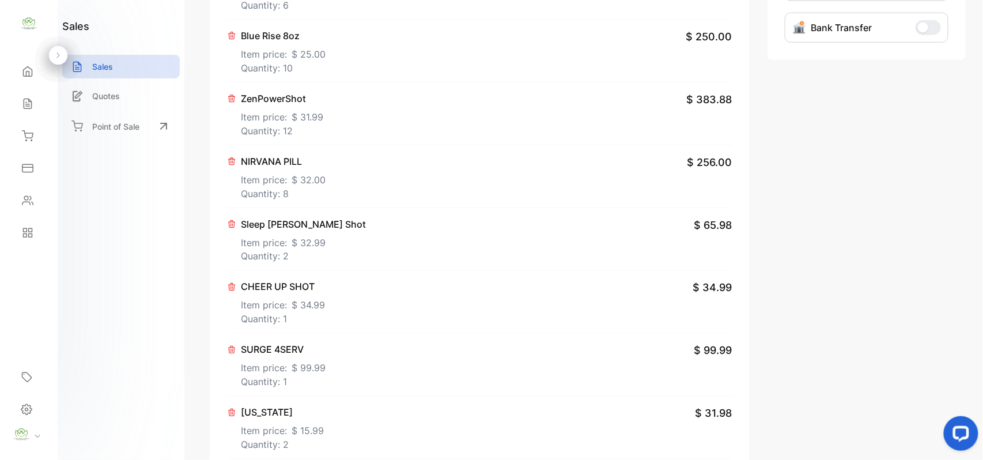
scroll to position [358, 0]
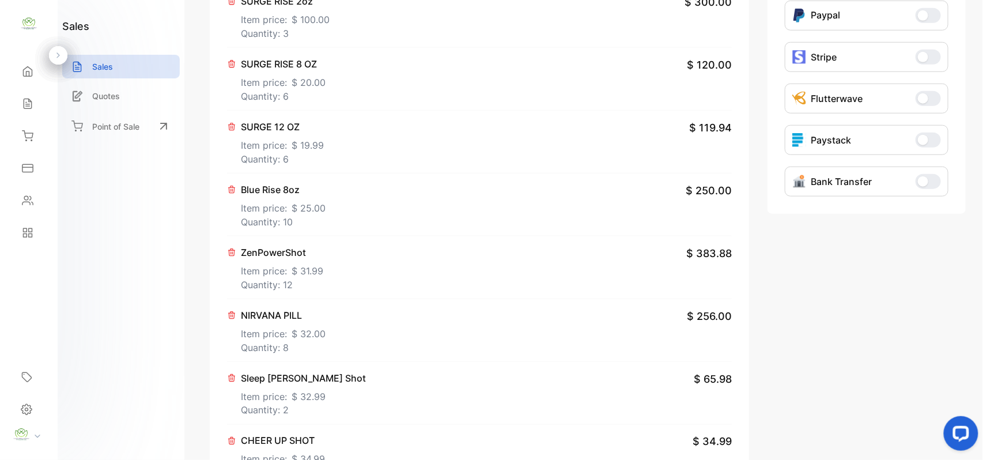
click at [285, 319] on p "NIRVANA PILL" at bounding box center [283, 315] width 85 height 14
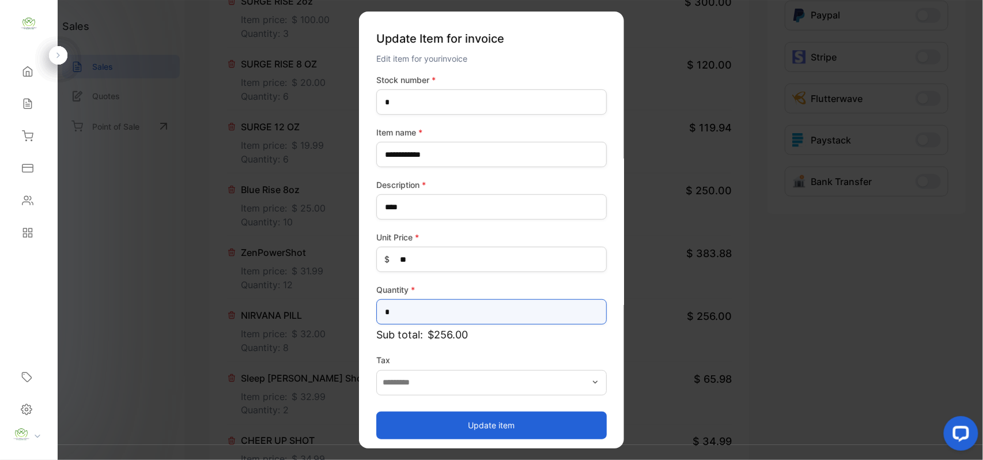
click at [402, 317] on input "*" at bounding box center [491, 311] width 230 height 25
type input "**"
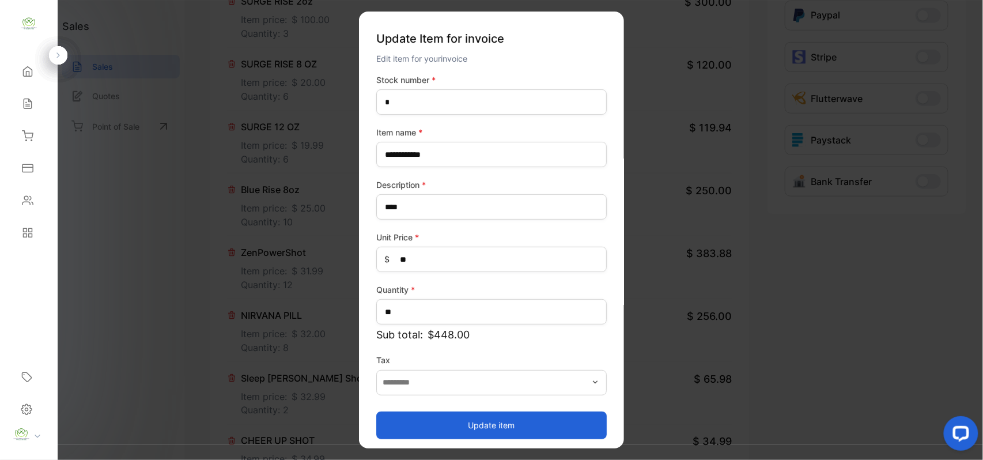
click at [493, 425] on button "Update item" at bounding box center [491, 425] width 230 height 28
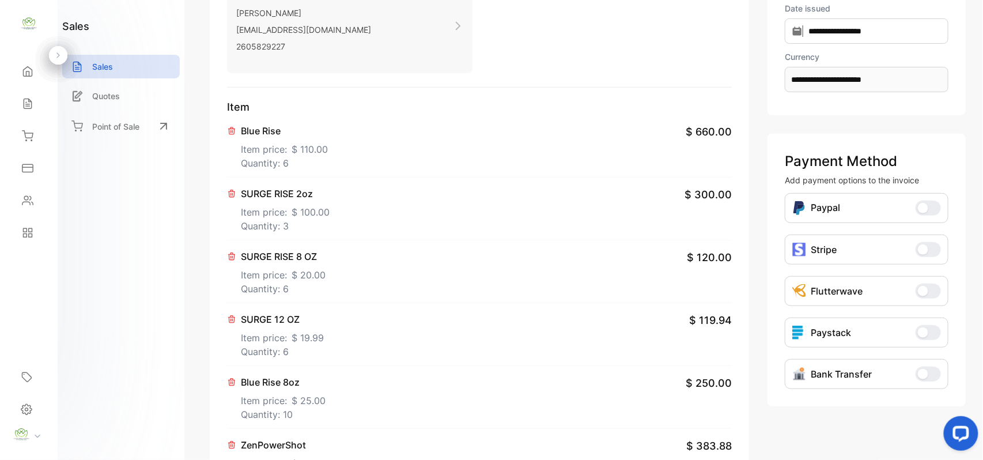
scroll to position [0, 0]
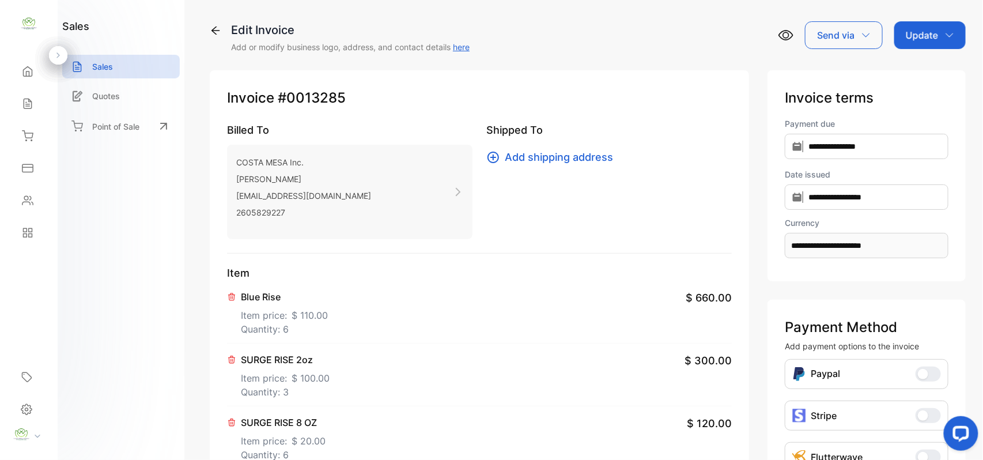
click at [918, 31] on p "Update" at bounding box center [921, 35] width 32 height 14
click at [907, 67] on div "Invoice" at bounding box center [932, 73] width 66 height 23
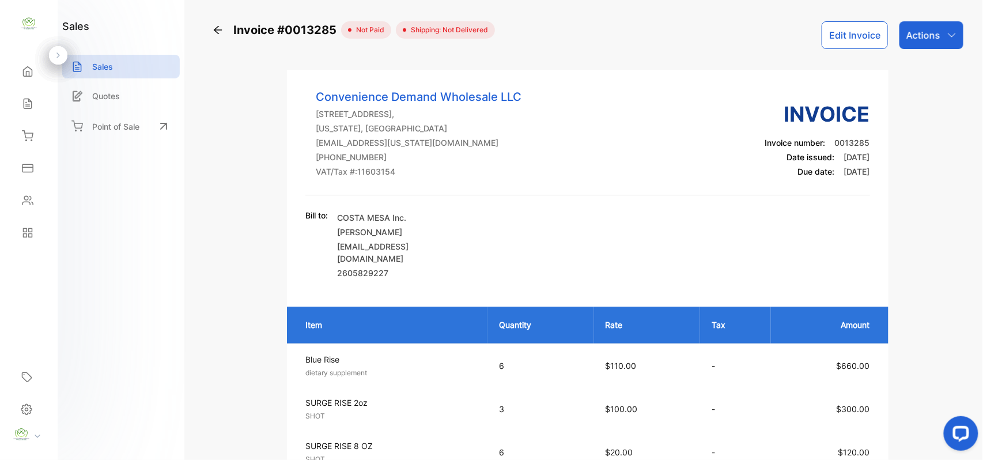
click at [930, 35] on p "Actions" at bounding box center [923, 35] width 34 height 14
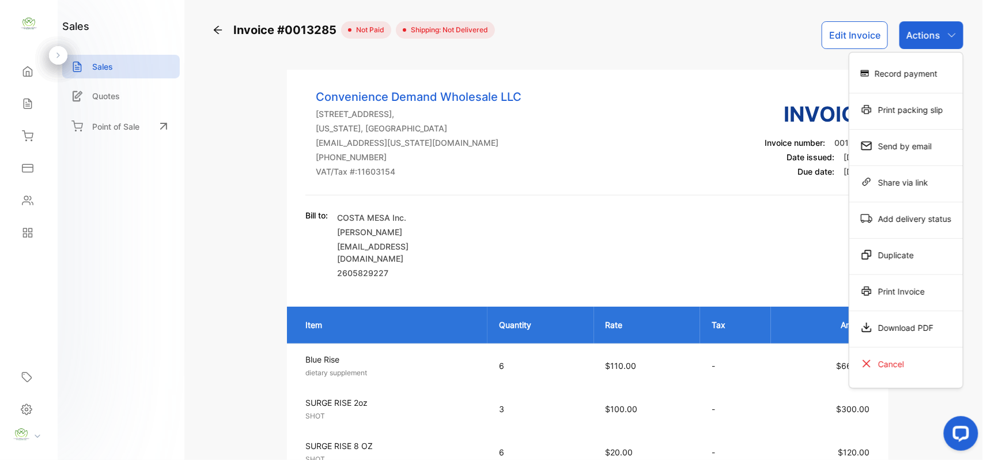
click at [895, 291] on div "Print Invoice" at bounding box center [905, 290] width 113 height 23
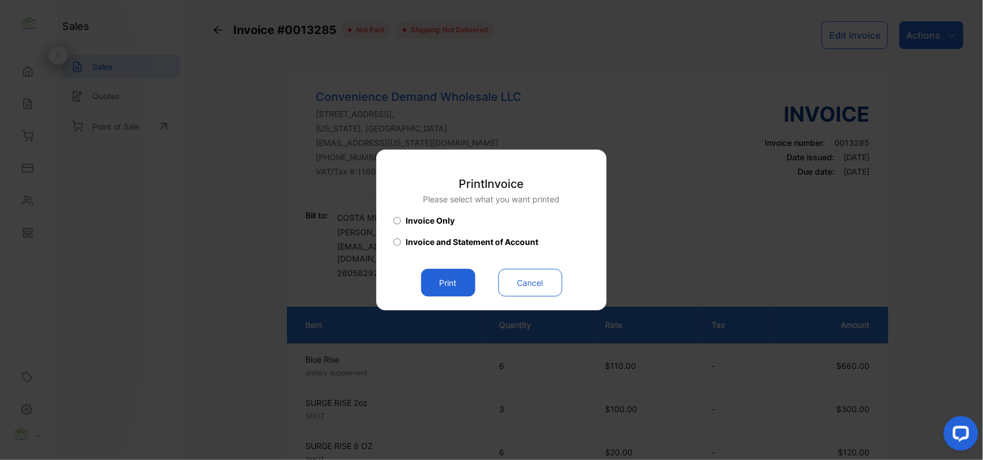
click at [446, 279] on button "Print" at bounding box center [448, 283] width 54 height 28
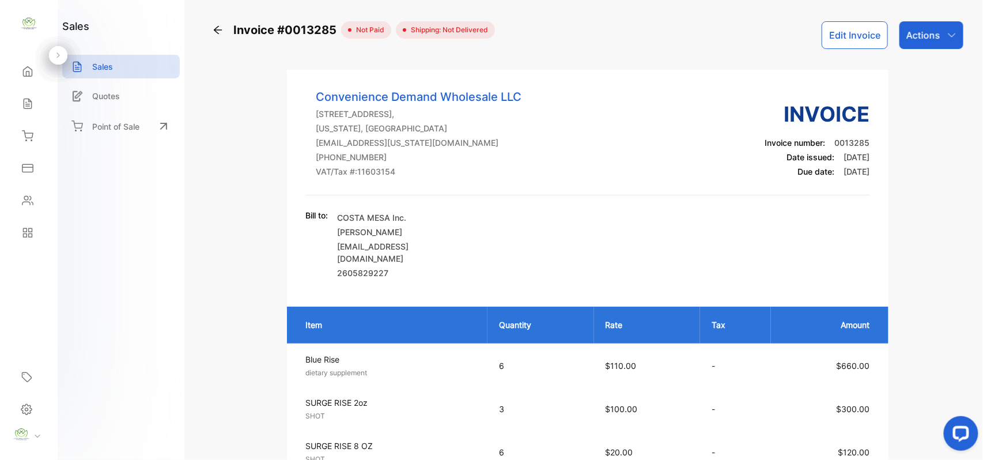
click at [851, 37] on button "Edit Invoice" at bounding box center [854, 35] width 66 height 28
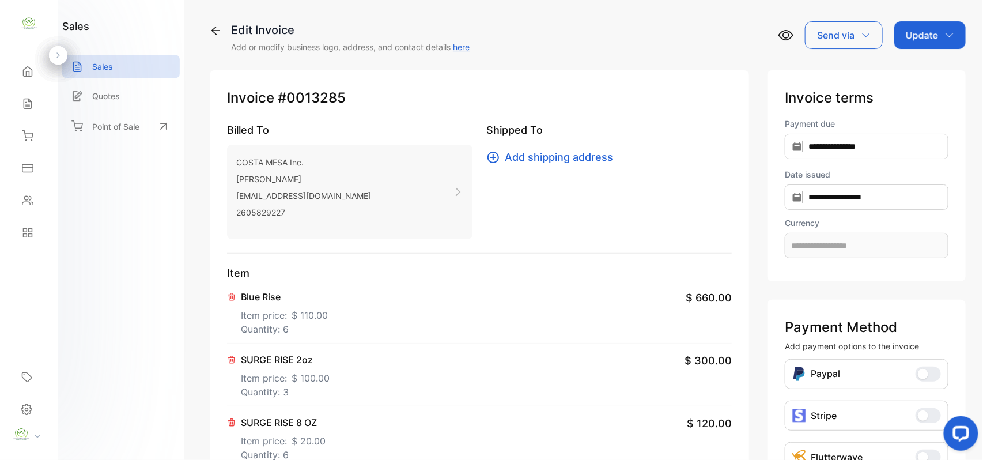
type input "**********"
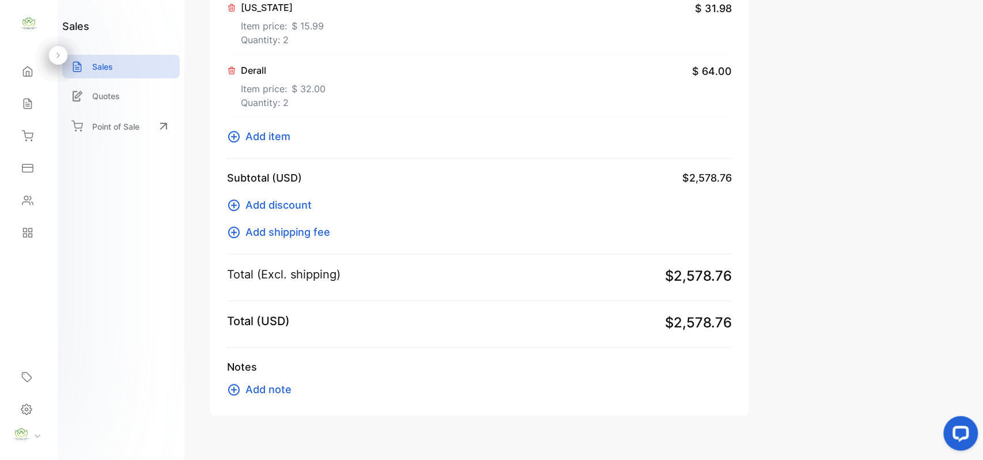
scroll to position [940, 0]
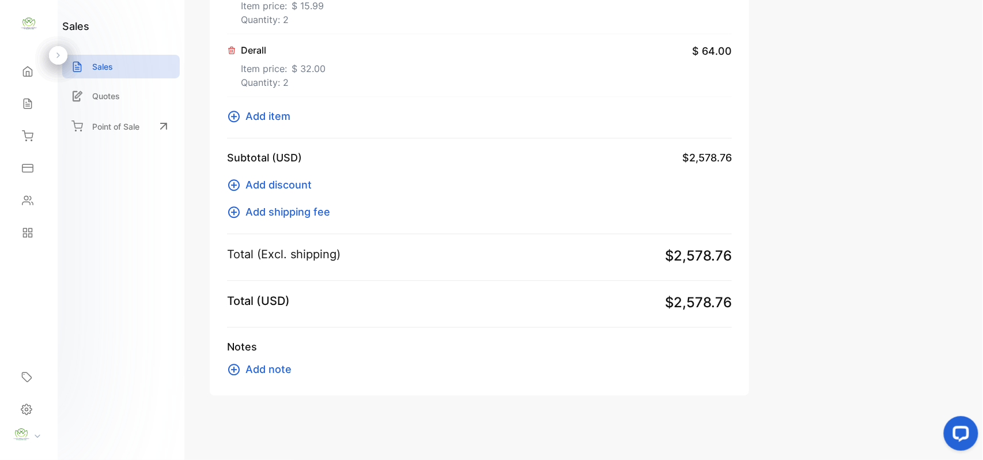
click at [277, 113] on span "Add item" at bounding box center [267, 116] width 45 height 16
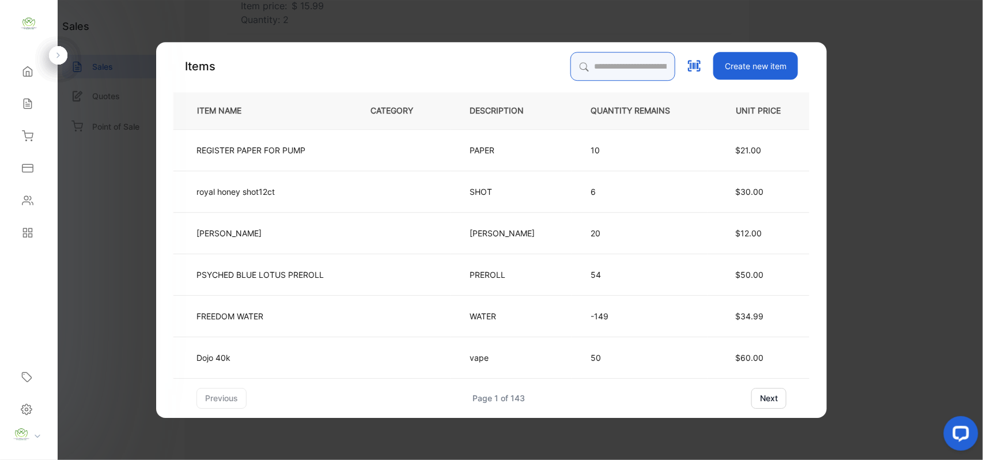
click at [577, 67] on input "search" at bounding box center [622, 66] width 105 height 29
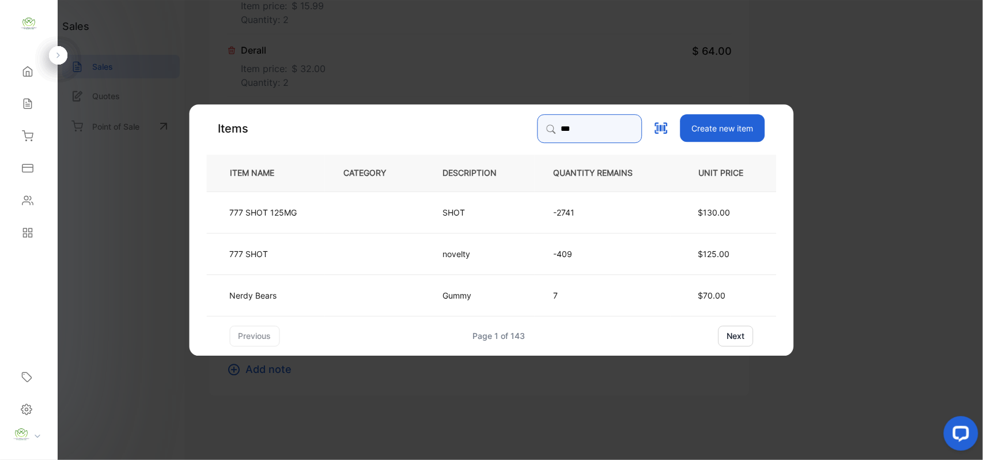
type input "***"
click at [387, 210] on td at bounding box center [374, 211] width 99 height 41
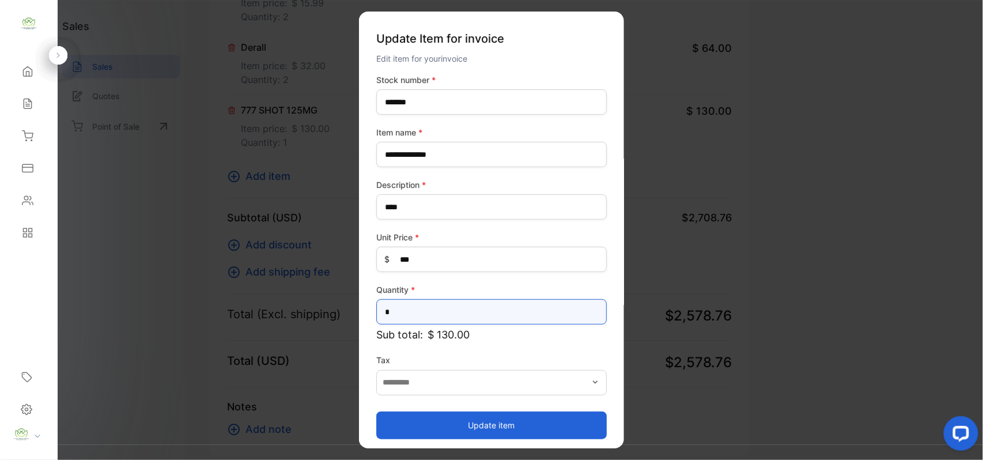
click at [432, 310] on input "*" at bounding box center [491, 311] width 230 height 25
type input "*"
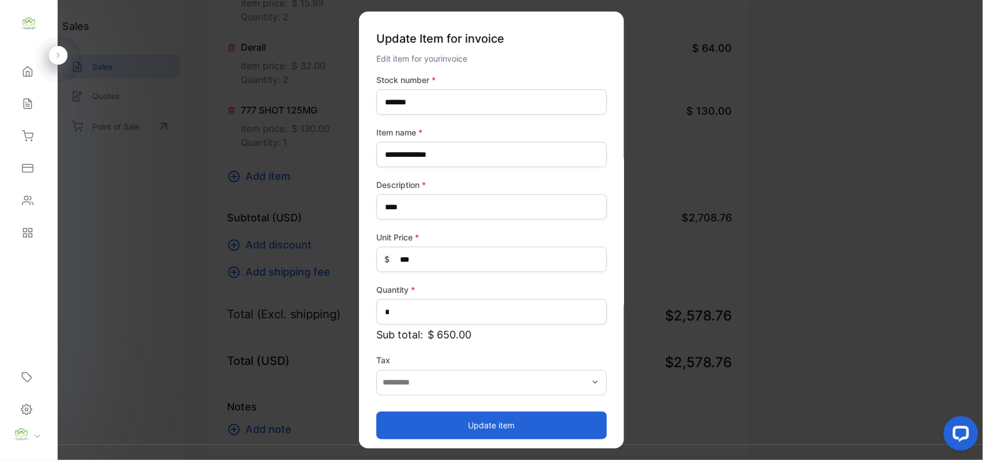
click at [459, 424] on button "Update item" at bounding box center [491, 425] width 230 height 28
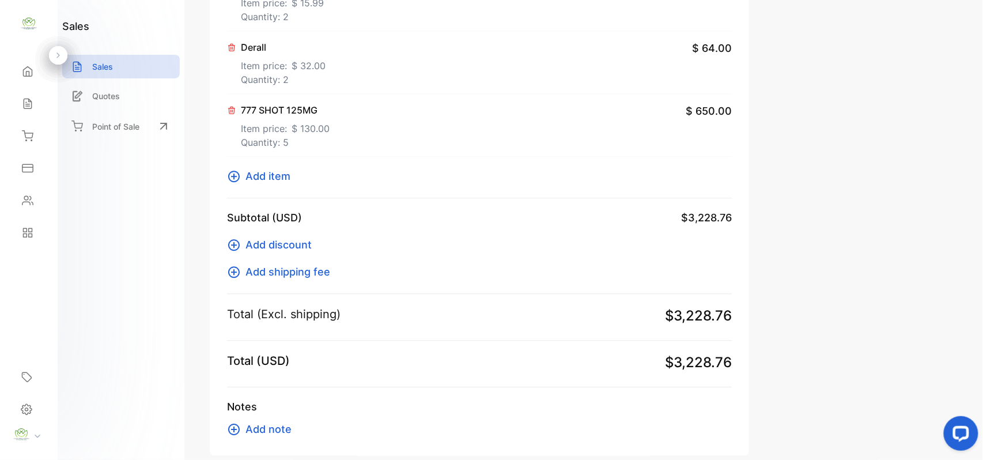
click at [282, 171] on span "Add item" at bounding box center [267, 176] width 45 height 16
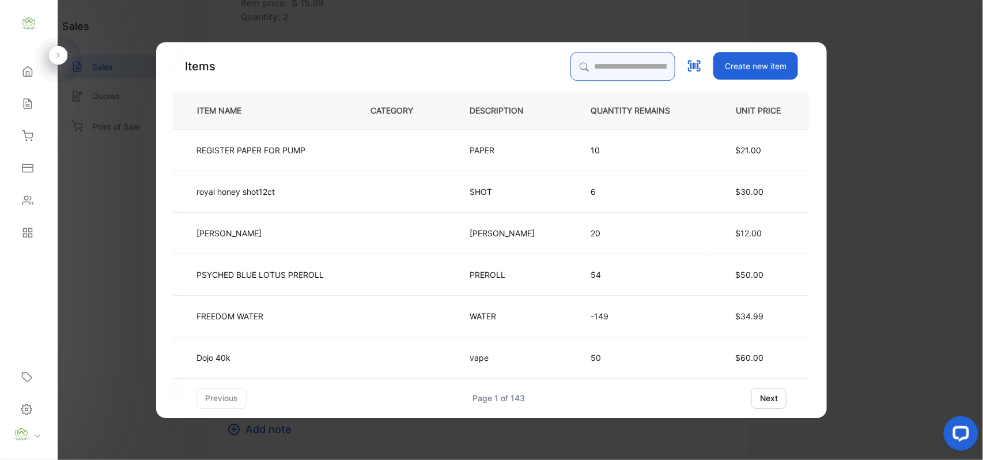
click at [586, 76] on input "search" at bounding box center [622, 66] width 105 height 29
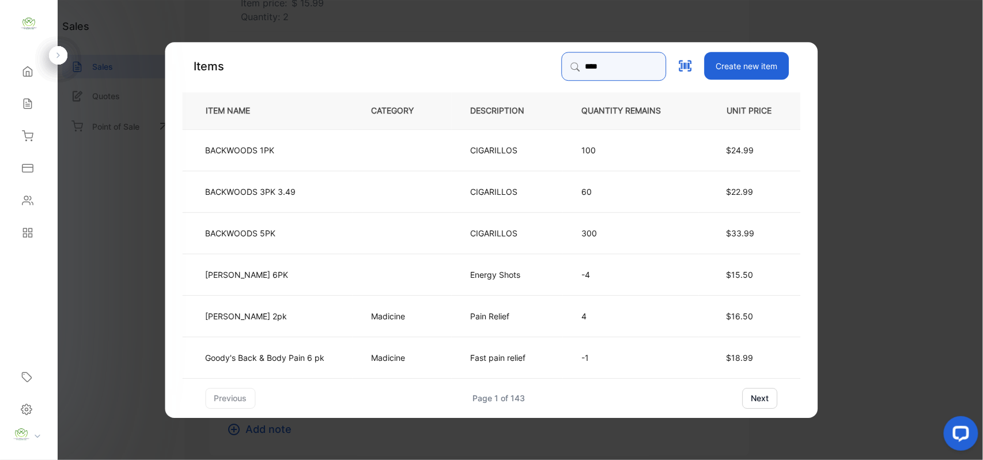
type input "****"
click at [339, 343] on td "Goody's Back & Body Pain 6 pk" at bounding box center [268, 356] width 170 height 41
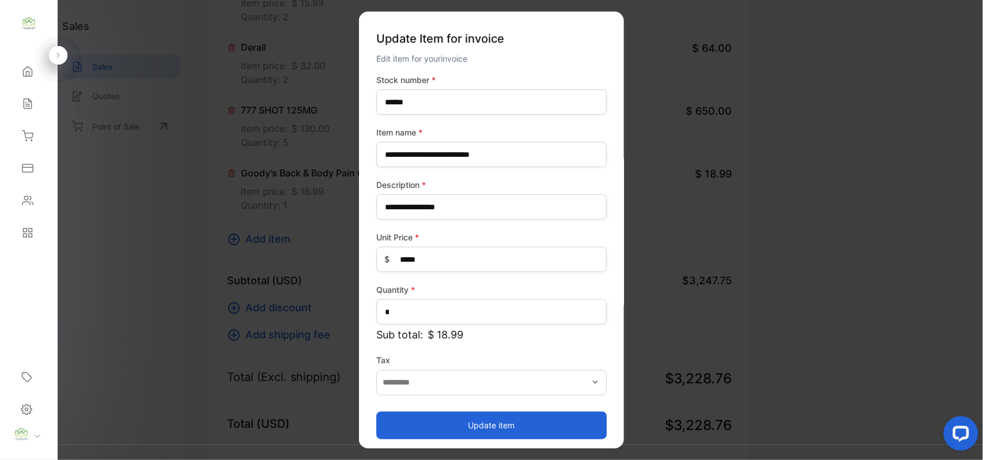
click at [497, 425] on button "Update item" at bounding box center [491, 425] width 230 height 28
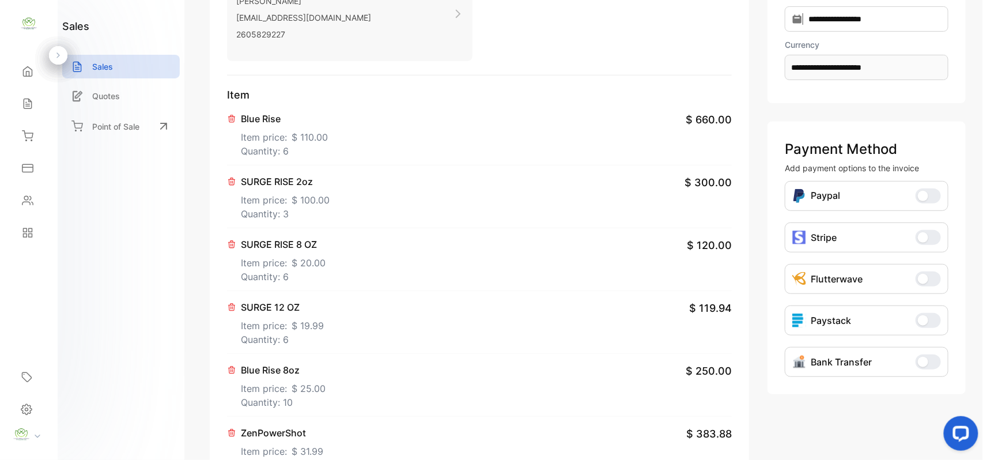
scroll to position [0, 0]
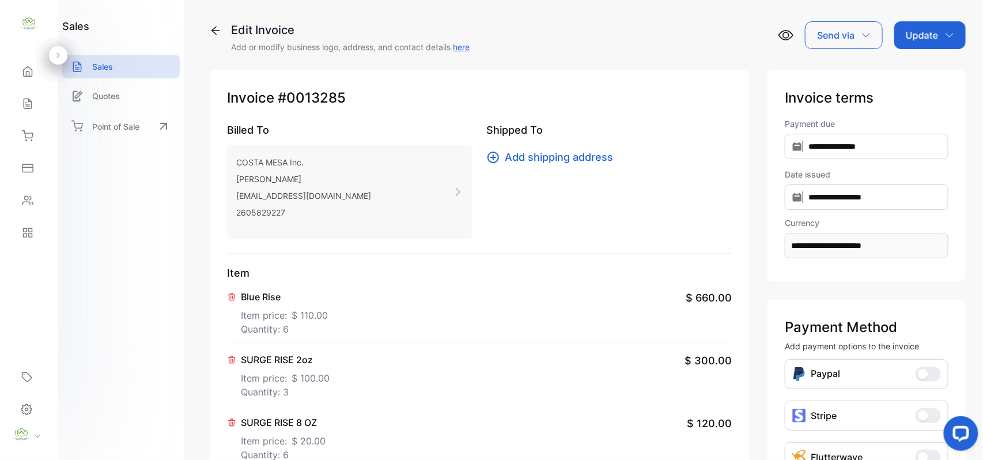
click at [917, 36] on p "Update" at bounding box center [921, 35] width 32 height 14
click at [937, 71] on div "Invoice" at bounding box center [932, 73] width 66 height 23
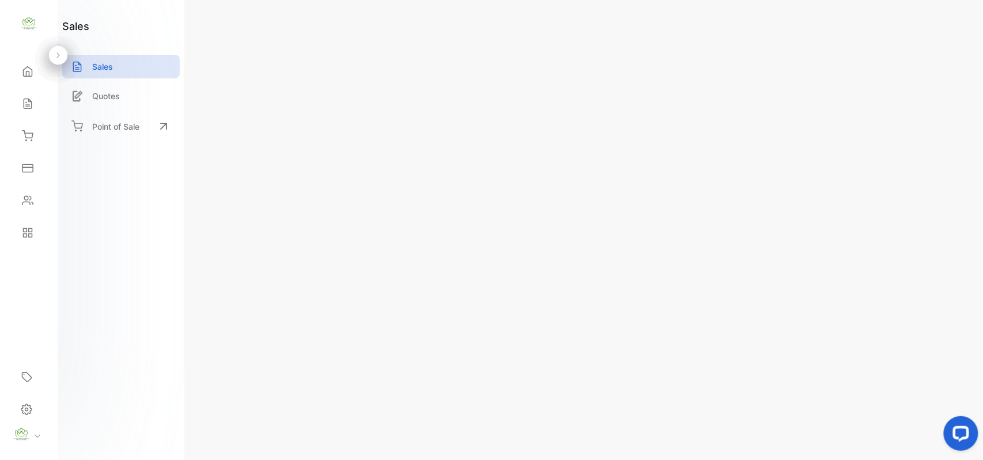
click at [938, 37] on div "Actions" at bounding box center [931, 35] width 64 height 28
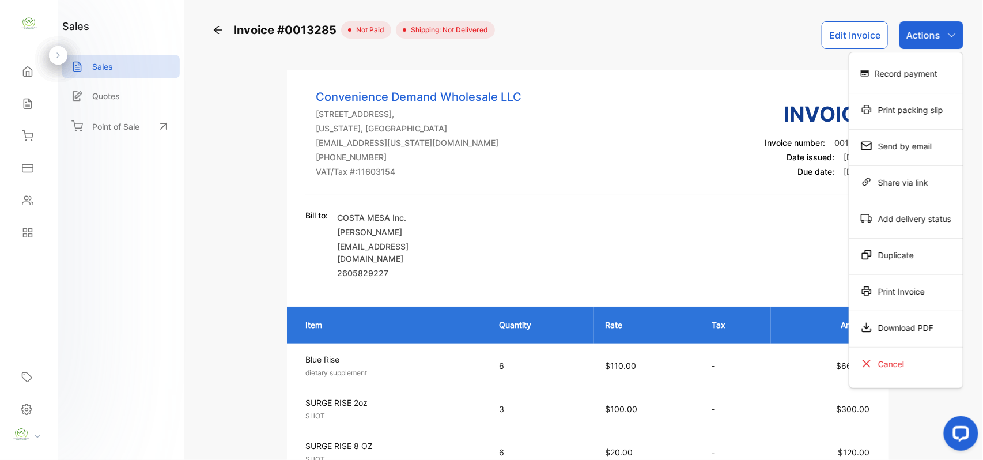
click at [913, 294] on div "Print Invoice" at bounding box center [905, 290] width 113 height 23
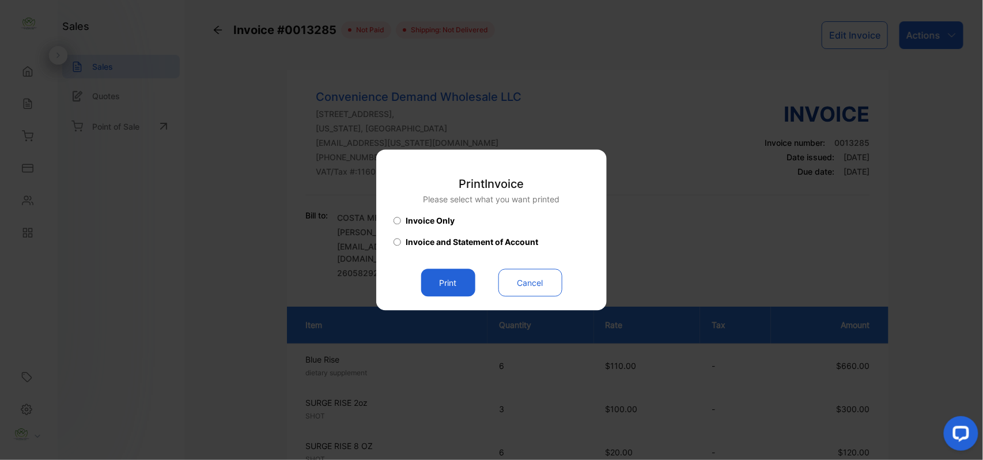
drag, startPoint x: 446, startPoint y: 282, endPoint x: 434, endPoint y: 282, distance: 12.1
click at [443, 283] on button "Print" at bounding box center [448, 283] width 54 height 28
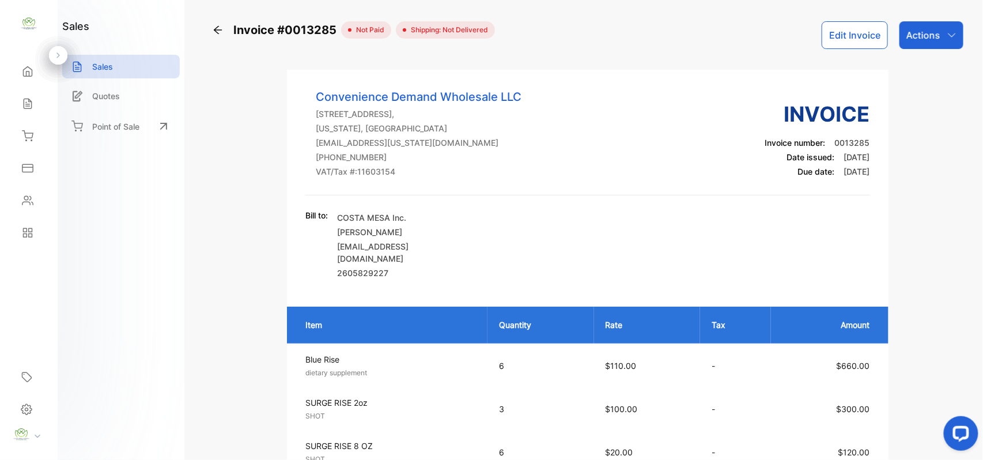
click at [35, 105] on div "Sales" at bounding box center [28, 103] width 39 height 23
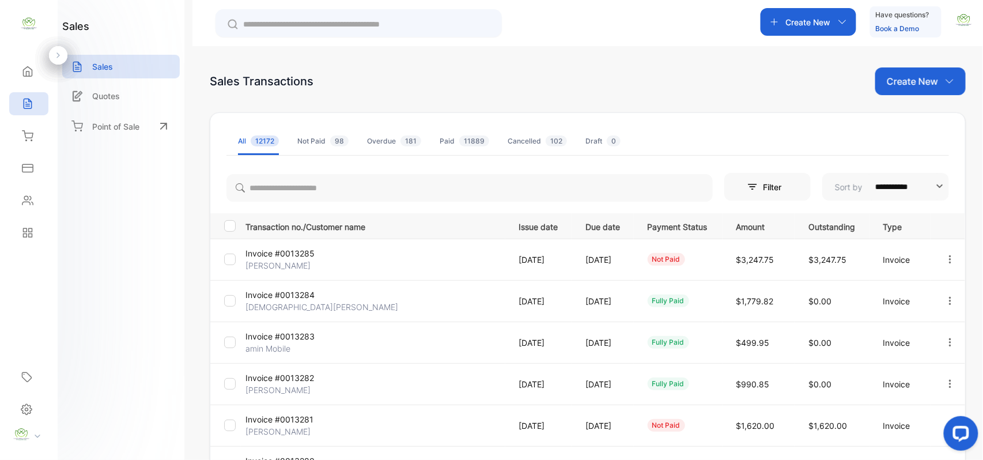
click at [35, 196] on div "Contacts" at bounding box center [28, 200] width 39 height 23
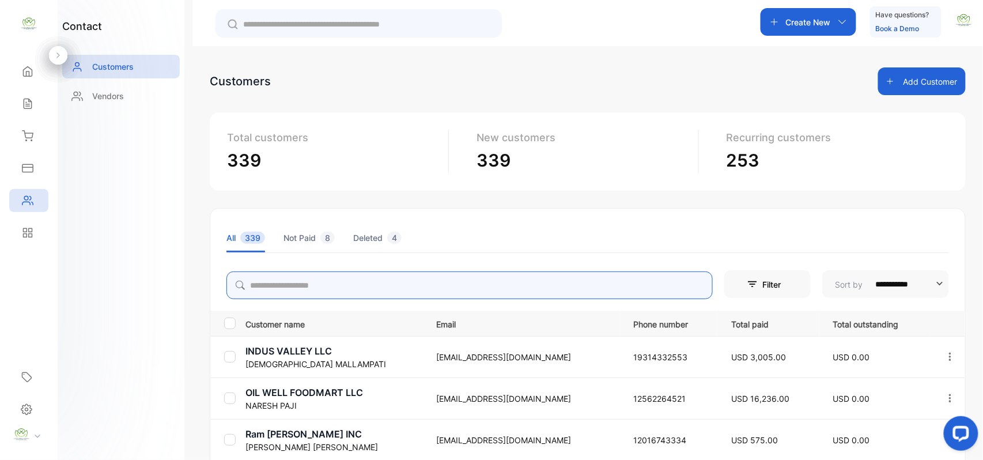
click at [381, 282] on input "search" at bounding box center [469, 285] width 486 height 28
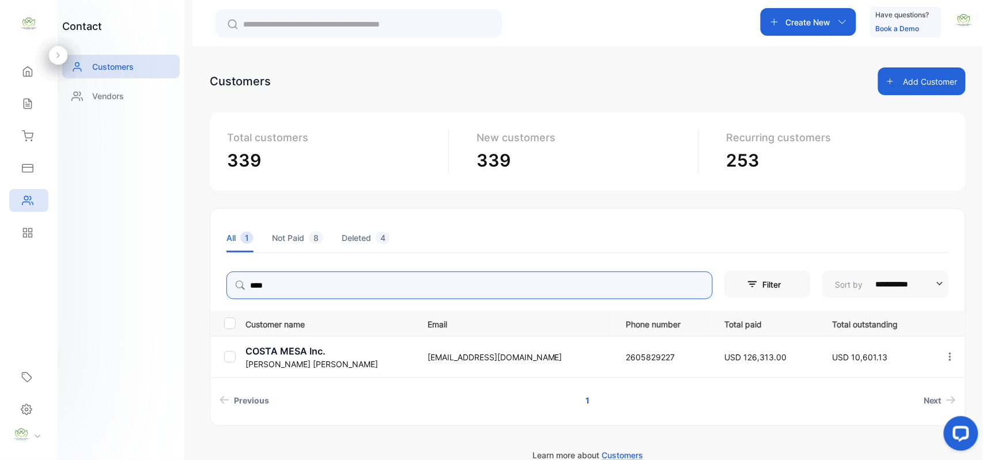
type input "****"
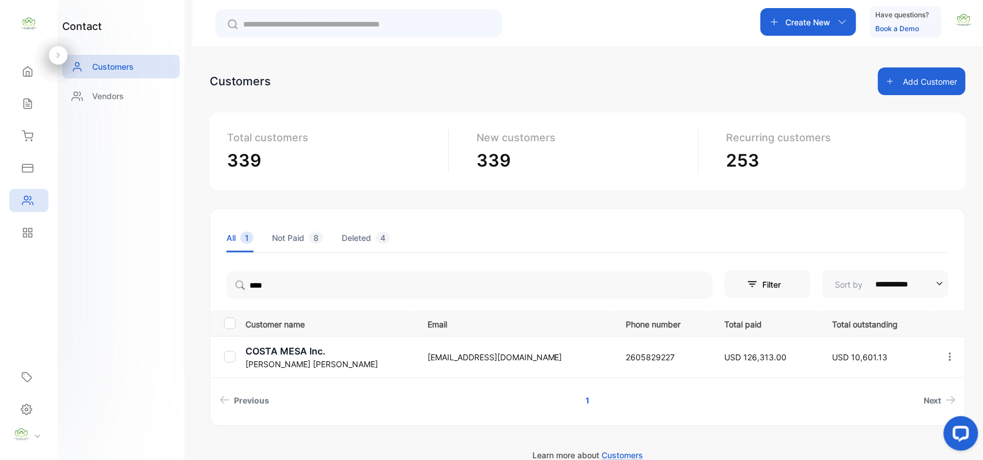
click at [141, 328] on div "contact Customers Vendors" at bounding box center [121, 230] width 127 height 460
click at [262, 351] on p "COSTA MESA Inc." at bounding box center [329, 351] width 168 height 14
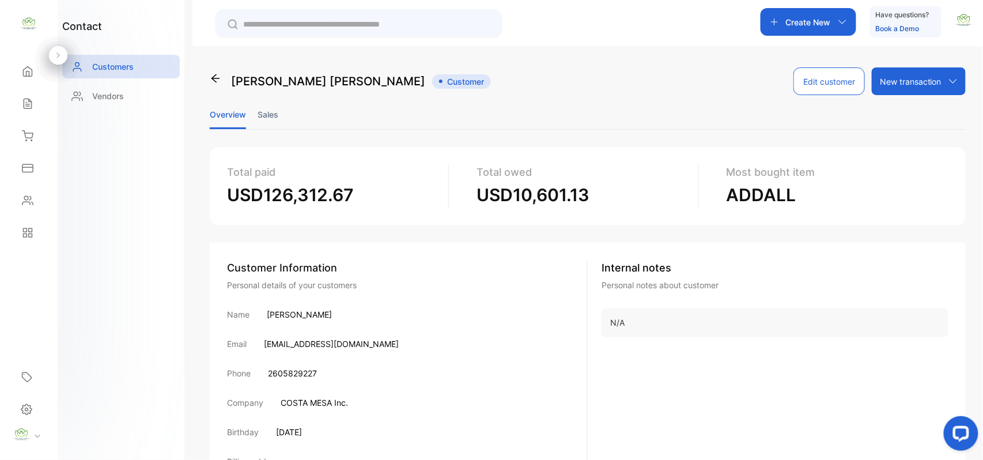
click at [270, 111] on li "Sales" at bounding box center [267, 114] width 21 height 29
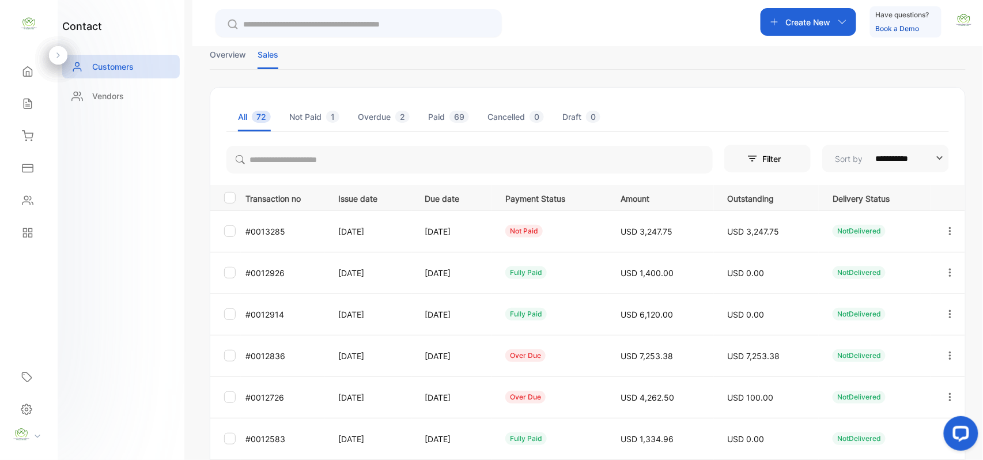
scroll to position [179, 0]
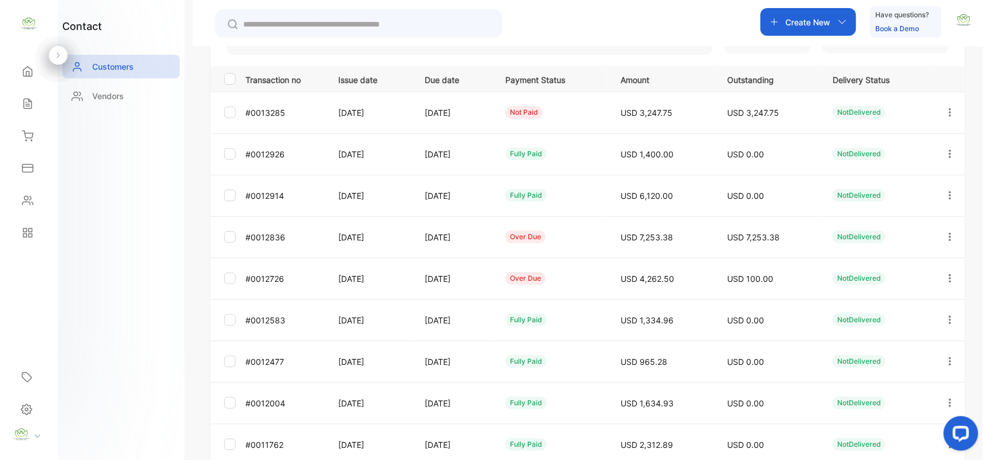
drag, startPoint x: 946, startPoint y: 274, endPoint x: 948, endPoint y: 290, distance: 16.2
click at [947, 275] on icon "button" at bounding box center [950, 278] width 10 height 10
click at [913, 343] on div "Add payment" at bounding box center [898, 346] width 130 height 23
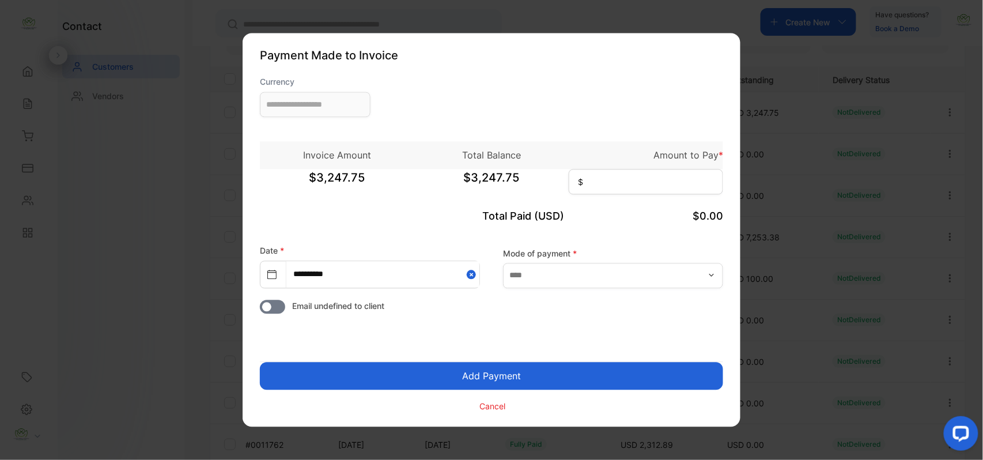
type input "**********"
click at [684, 187] on input at bounding box center [646, 181] width 154 height 25
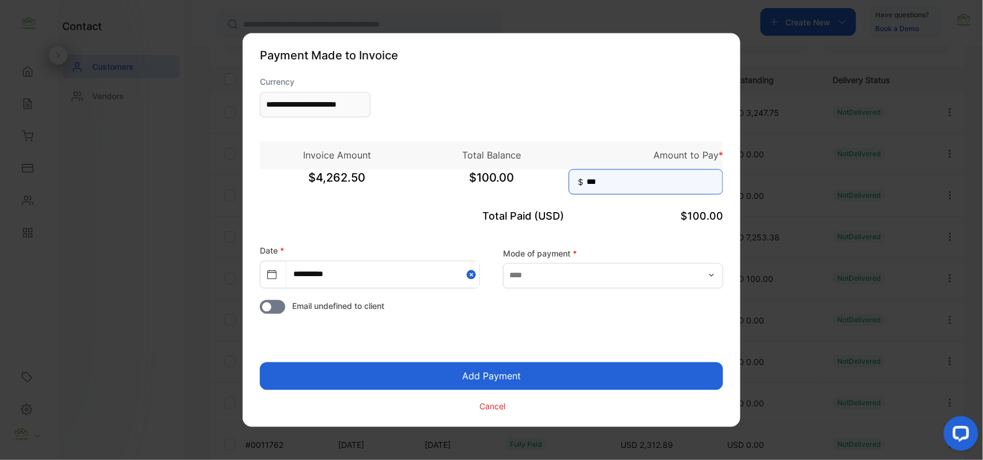
type input "***"
click at [260, 362] on button "Add Payment" at bounding box center [491, 376] width 463 height 28
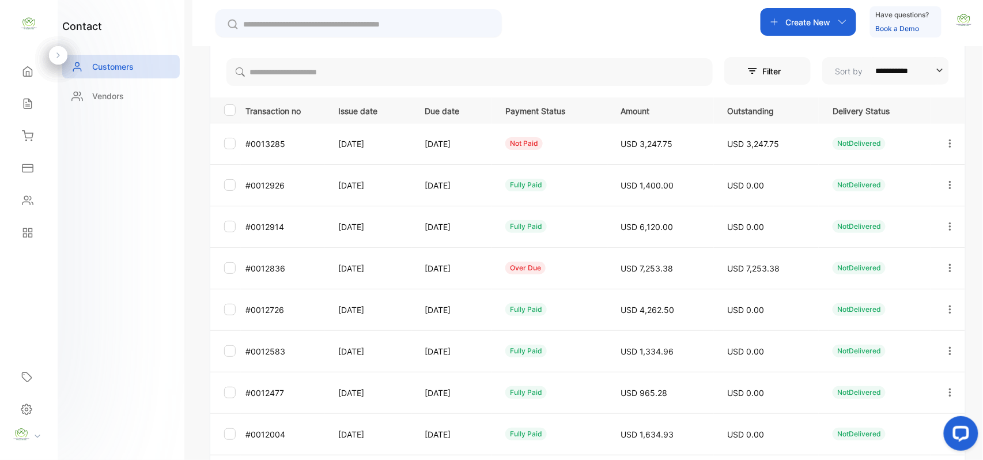
scroll to position [179, 0]
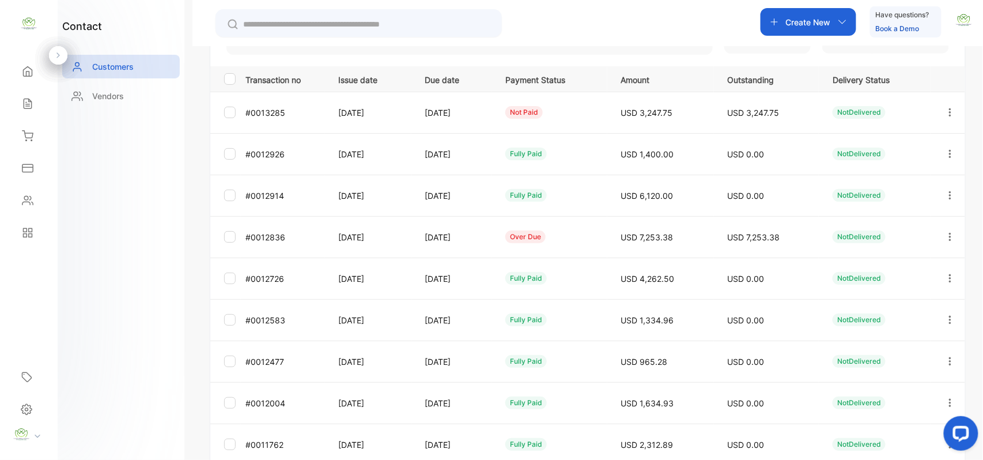
click at [945, 233] on icon "button" at bounding box center [950, 237] width 10 height 10
click at [864, 309] on span "Add payment" at bounding box center [871, 305] width 59 height 14
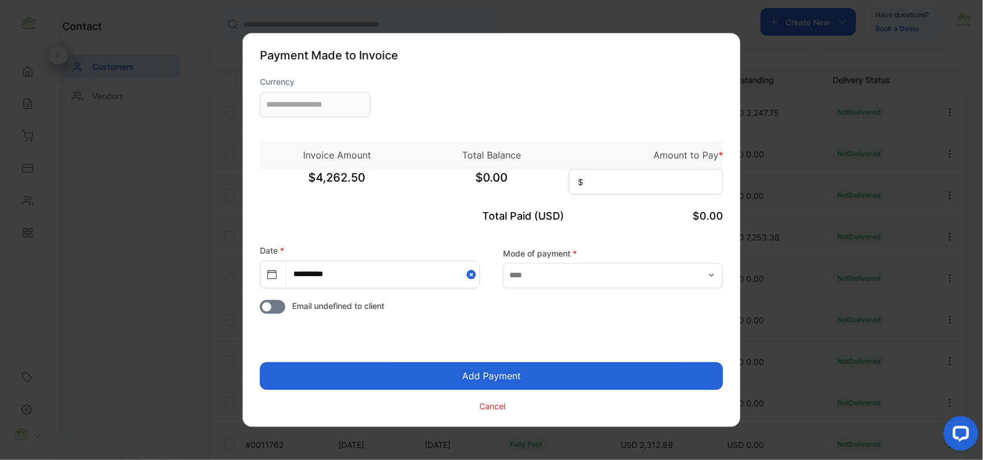
type input "**********"
click at [644, 181] on input at bounding box center [646, 181] width 154 height 25
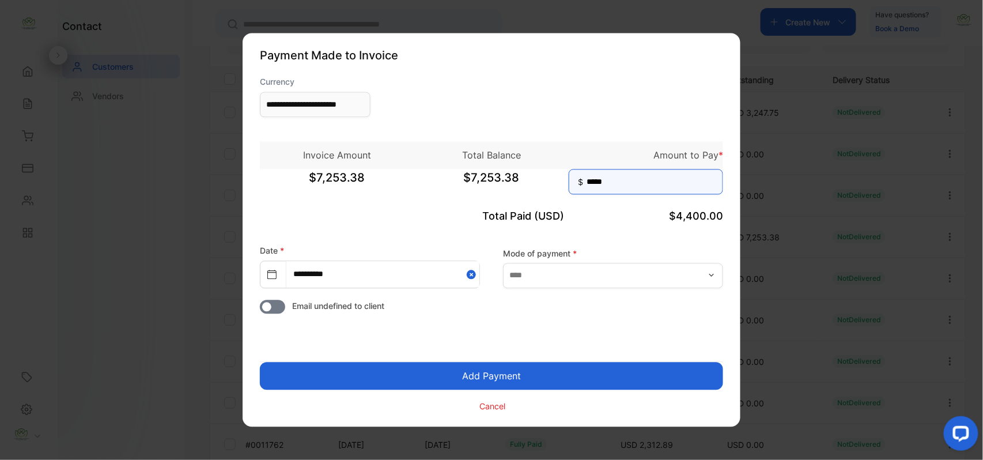
type input "*****"
click at [525, 374] on button "Add Payment" at bounding box center [491, 376] width 463 height 28
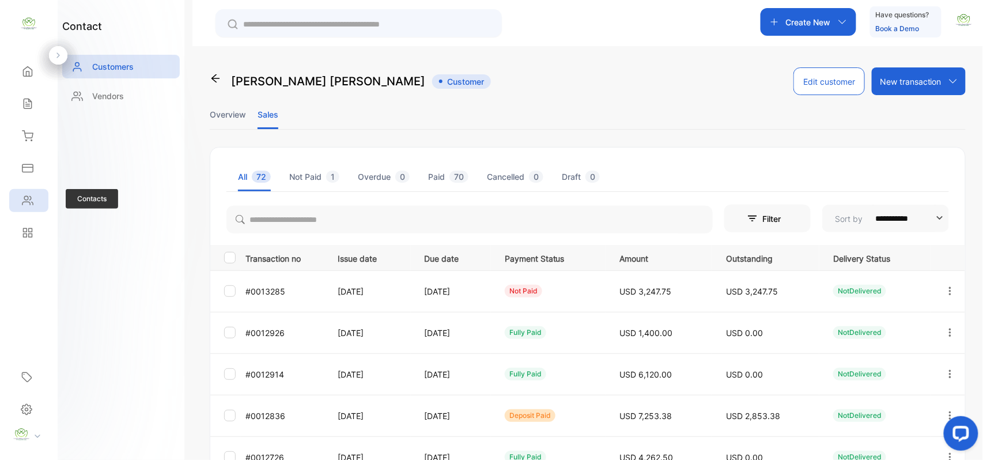
click at [39, 190] on div "Contacts" at bounding box center [28, 200] width 39 height 23
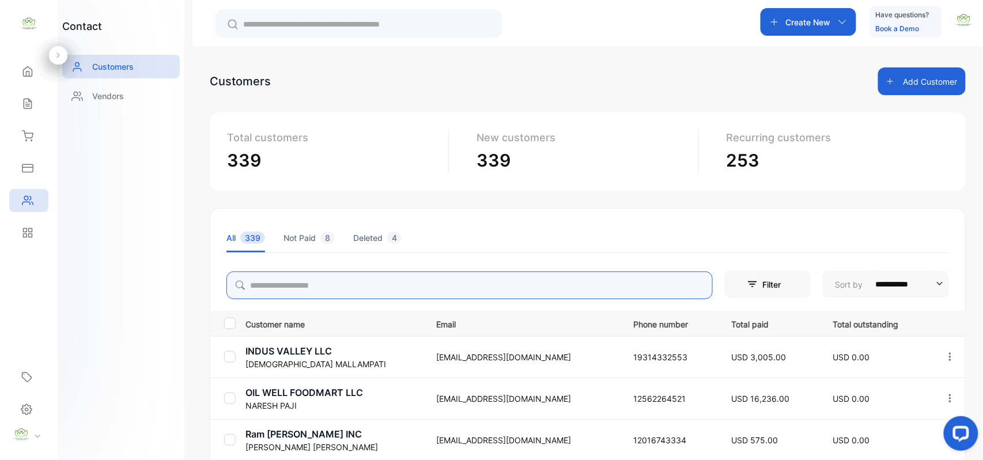
click at [461, 286] on input "search" at bounding box center [469, 285] width 486 height 28
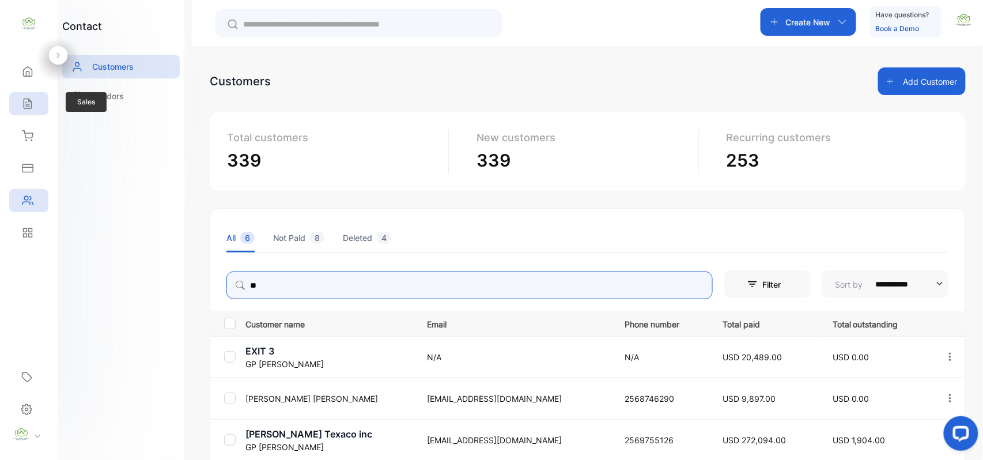
type input "**"
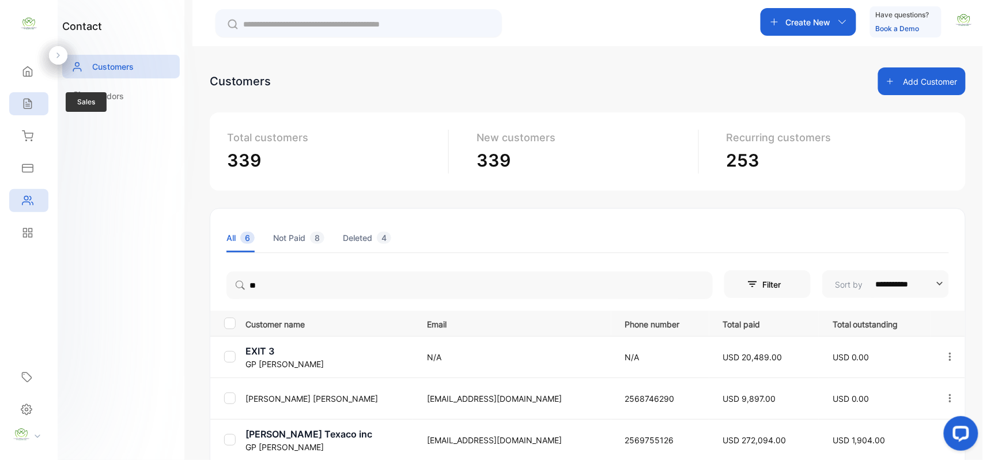
click at [28, 100] on icon at bounding box center [28, 104] width 12 height 12
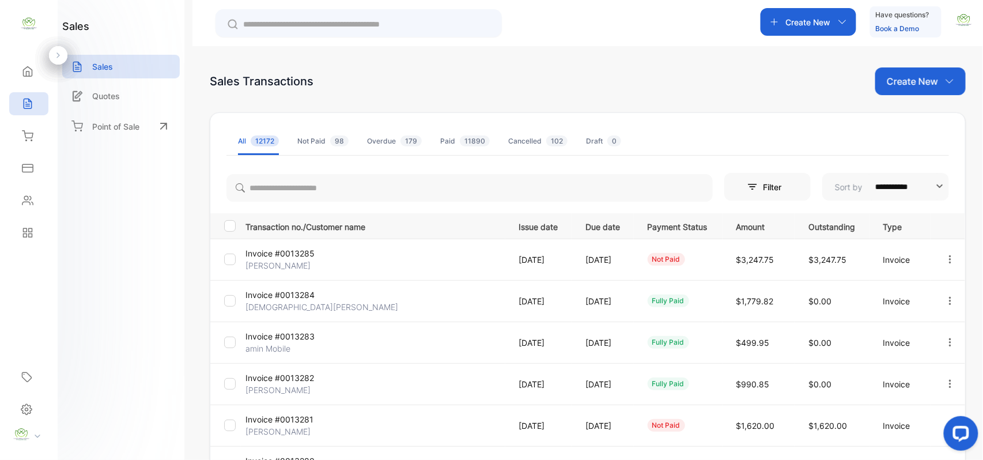
click at [903, 75] on p "Create New" at bounding box center [911, 81] width 51 height 14
click at [916, 113] on span "Invoice" at bounding box center [921, 119] width 27 height 12
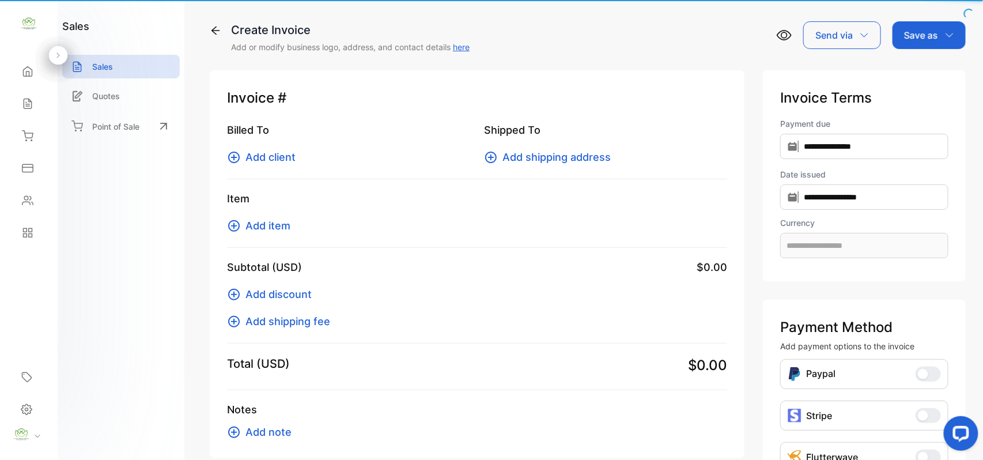
type input "**********"
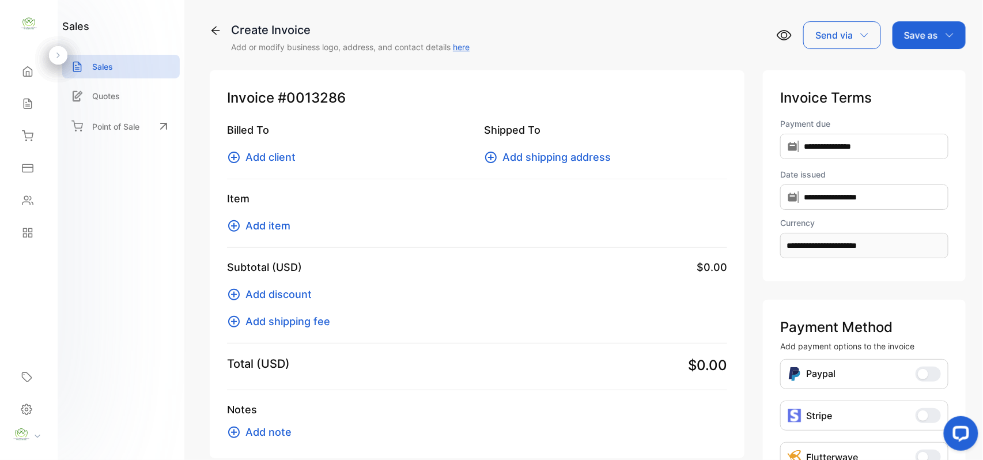
click at [283, 160] on span "Add client" at bounding box center [270, 157] width 50 height 16
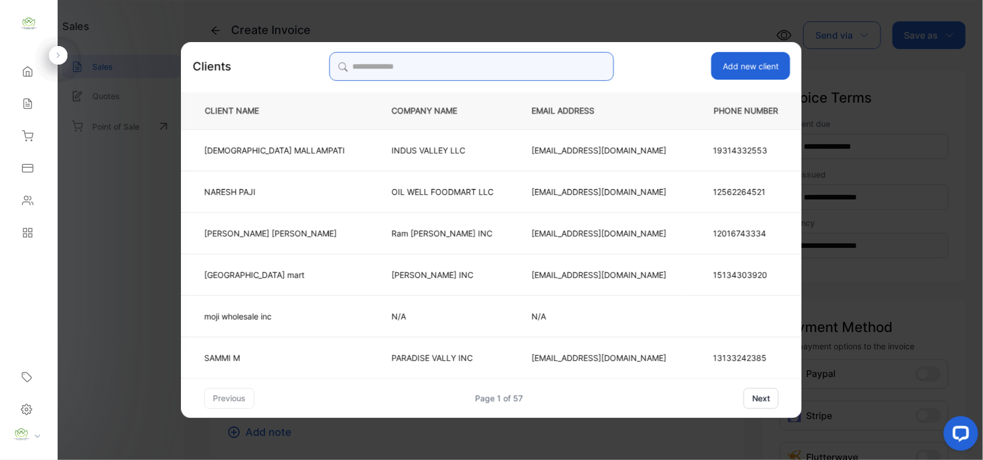
click at [546, 66] on input "search" at bounding box center [471, 66] width 285 height 29
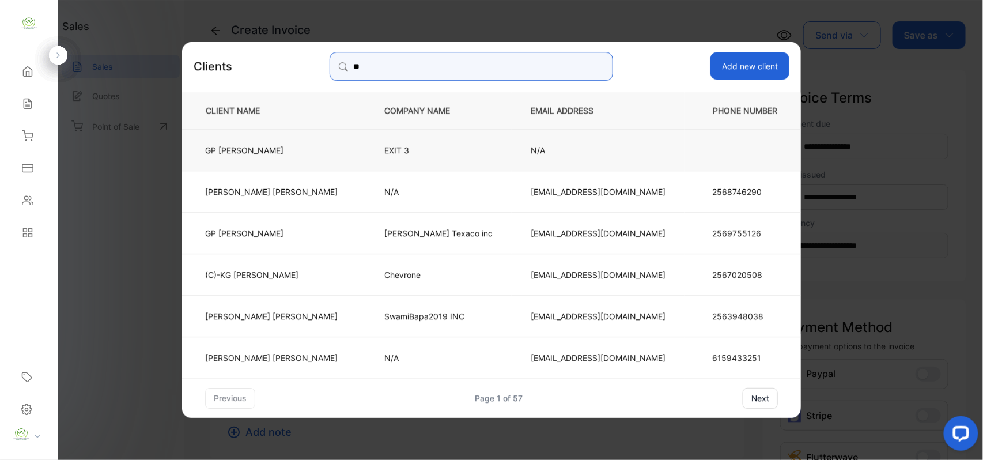
type input "**"
drag, startPoint x: 318, startPoint y: 139, endPoint x: 318, endPoint y: 156, distance: 16.1
click at [318, 141] on td "[PERSON_NAME]" at bounding box center [273, 148] width 183 height 41
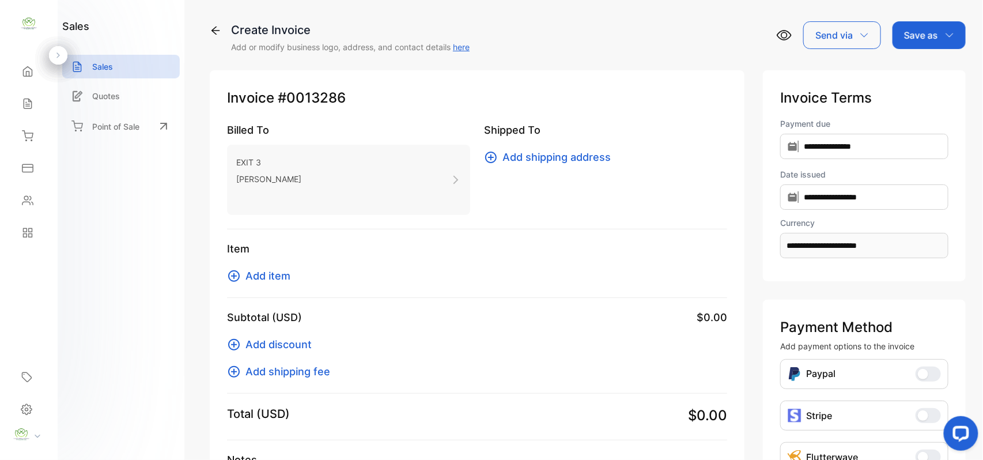
click at [253, 273] on span "Add item" at bounding box center [267, 276] width 45 height 16
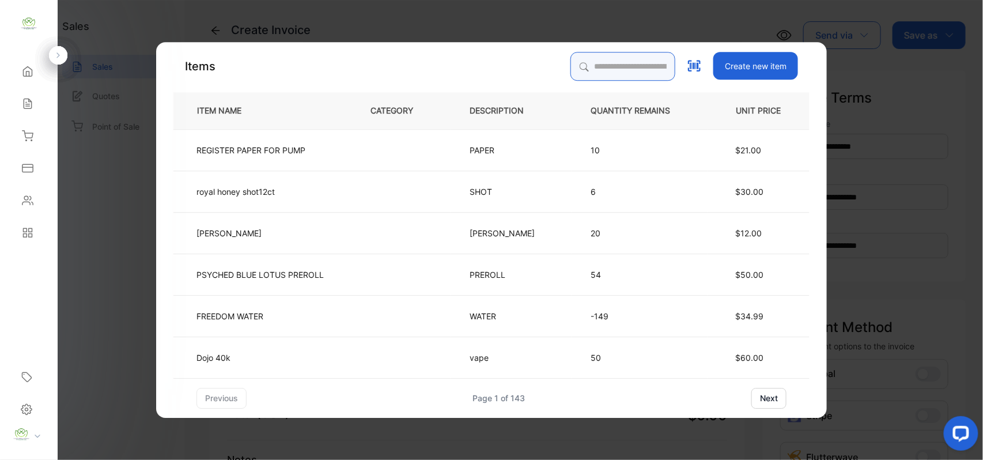
click at [575, 69] on input "search" at bounding box center [622, 66] width 105 height 29
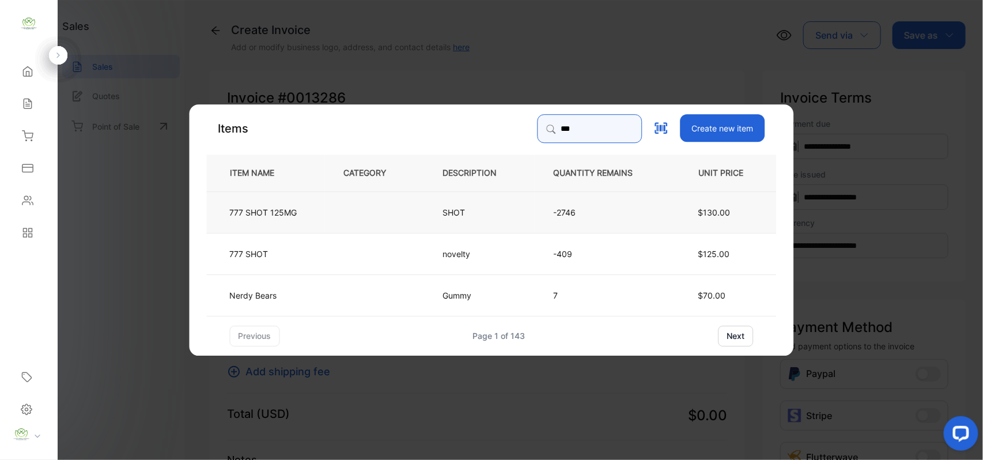
type input "***"
click at [463, 202] on td "SHOT" at bounding box center [479, 211] width 111 height 41
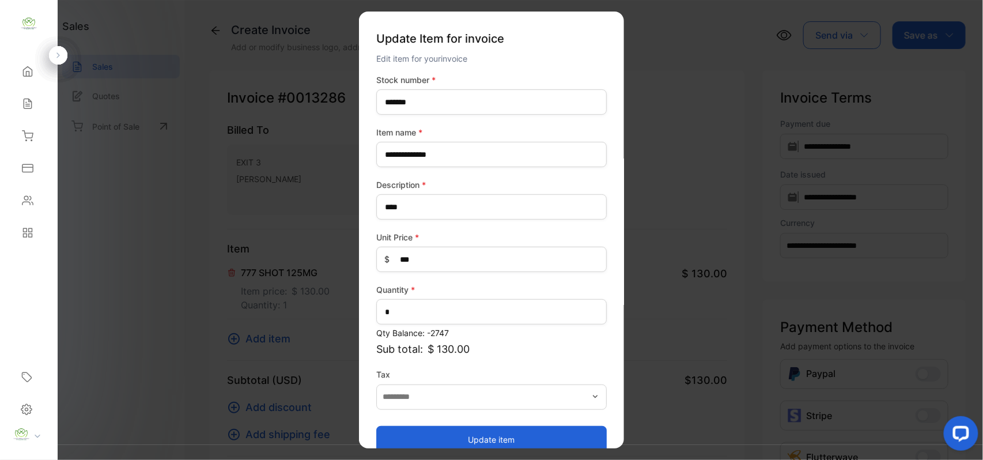
click at [469, 434] on button "Update item" at bounding box center [491, 439] width 230 height 28
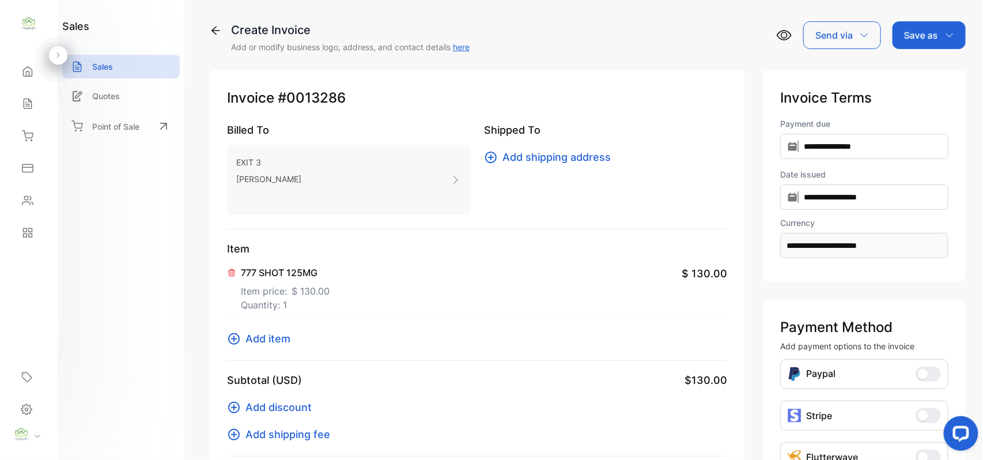
click at [910, 33] on p "Save as" at bounding box center [921, 35] width 34 height 14
click at [927, 68] on div "Invoice" at bounding box center [926, 73] width 66 height 23
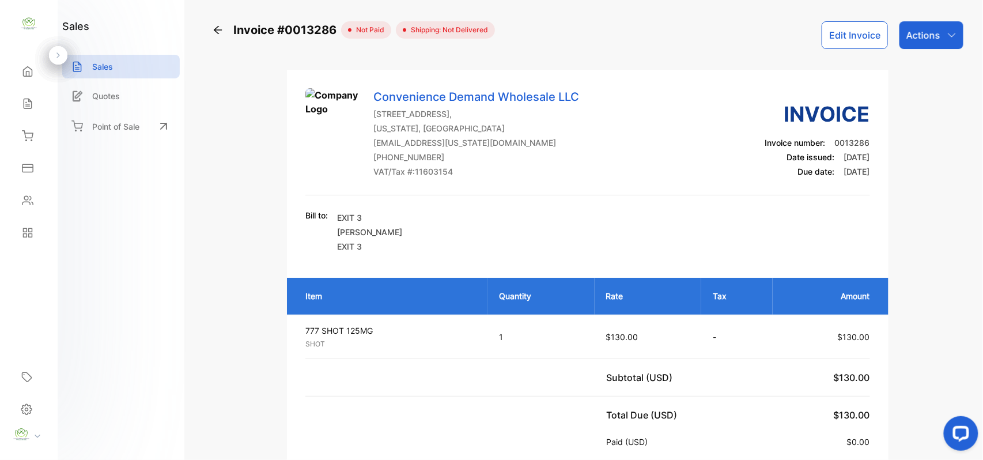
click at [940, 33] on div "Actions" at bounding box center [931, 35] width 64 height 28
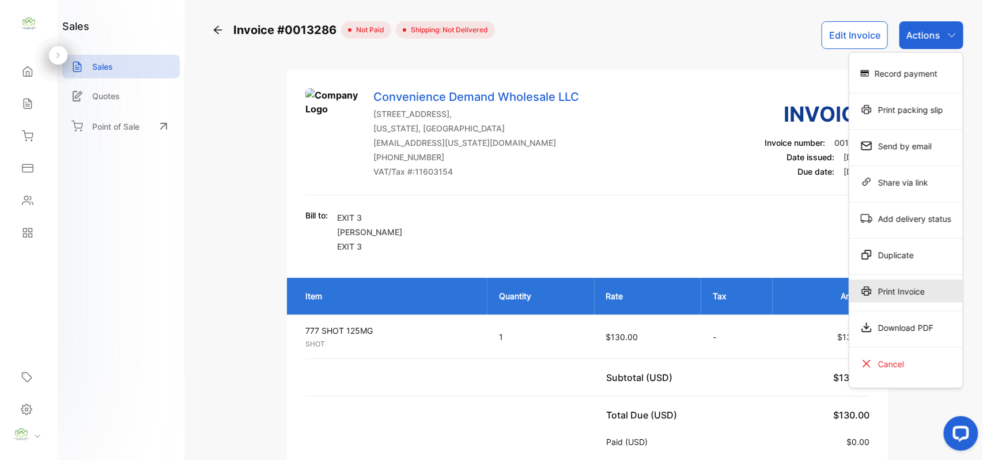
click at [901, 289] on div "Print Invoice" at bounding box center [905, 290] width 113 height 23
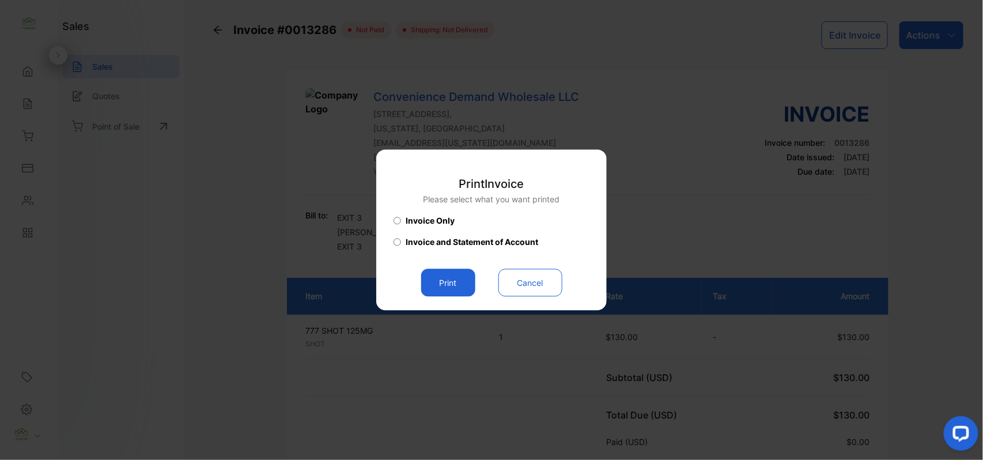
click at [452, 280] on button "Print" at bounding box center [448, 283] width 54 height 28
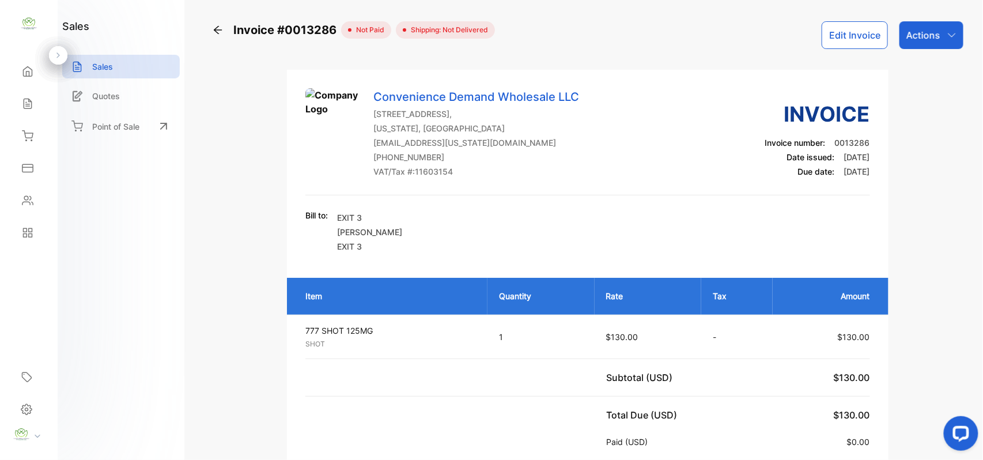
click at [18, 111] on div "Sales" at bounding box center [28, 103] width 39 height 23
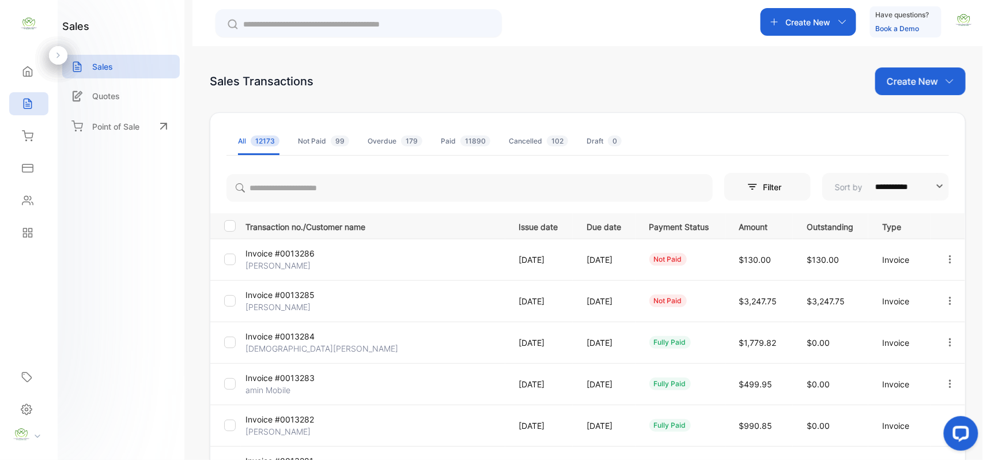
click at [281, 300] on p "Invoice #0013285" at bounding box center [288, 295] width 86 height 12
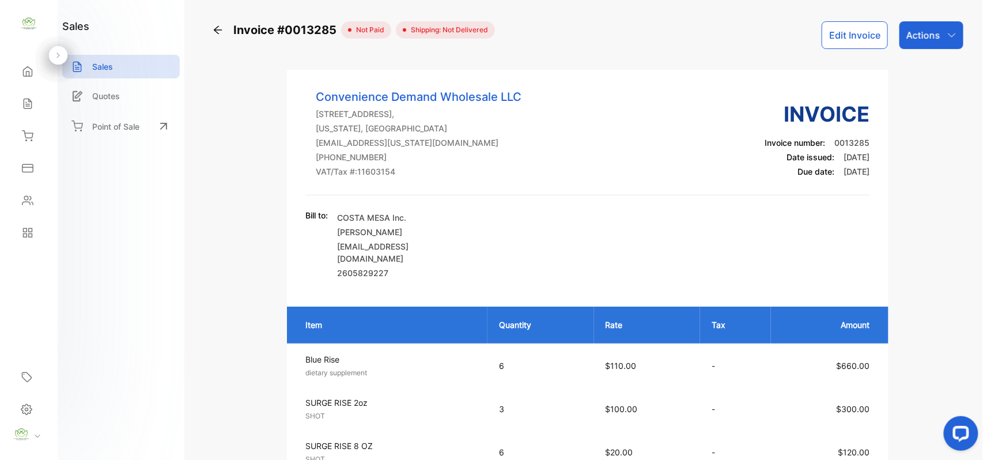
click at [939, 37] on div "Actions" at bounding box center [931, 35] width 64 height 28
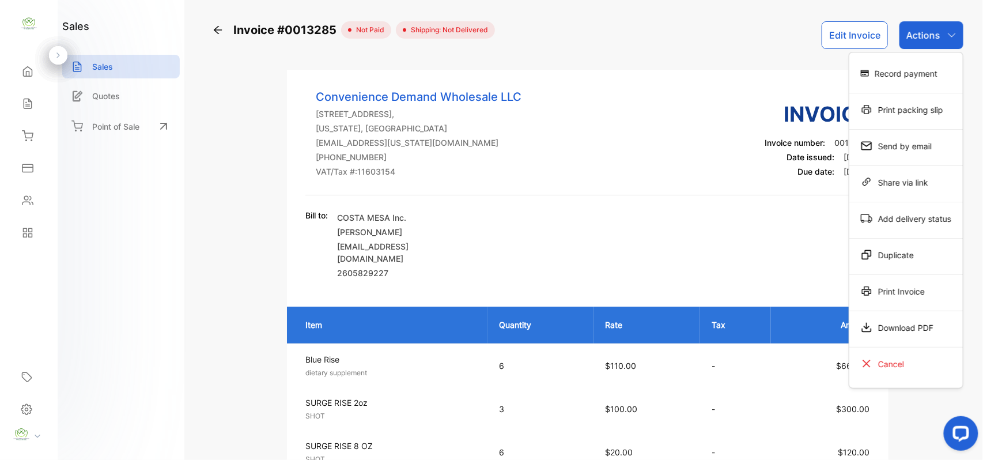
click at [882, 288] on div "Print Invoice" at bounding box center [905, 290] width 113 height 23
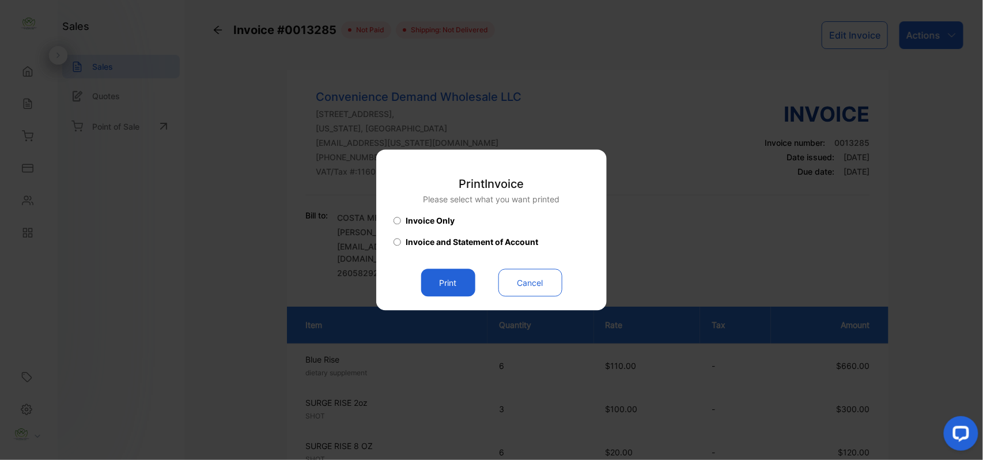
click at [446, 270] on button "Print" at bounding box center [448, 283] width 54 height 28
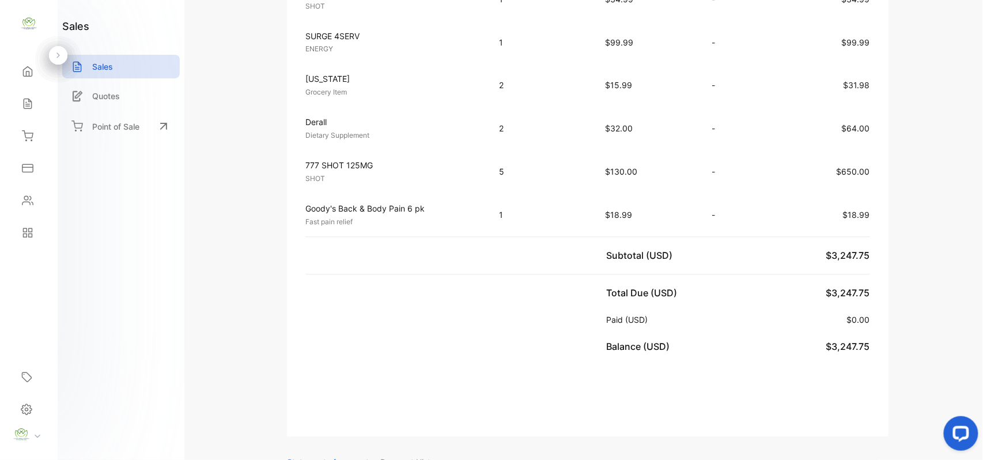
scroll to position [717, 0]
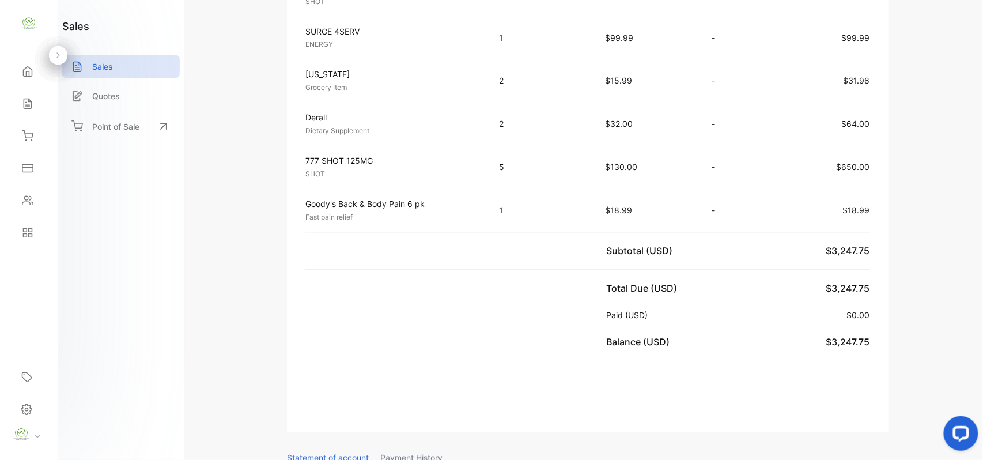
click at [24, 96] on div "Sales" at bounding box center [28, 103] width 39 height 23
